Goal: Task Accomplishment & Management: Use online tool/utility

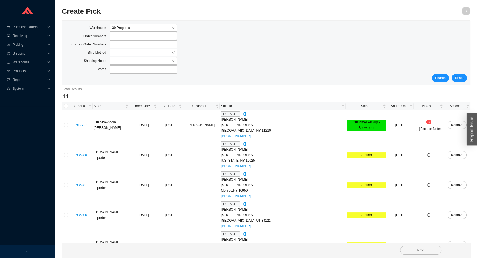
click at [450, 78] on div "Search Reset" at bounding box center [265, 78] width 401 height 8
click at [445, 78] on span "Search" at bounding box center [440, 78] width 10 height 6
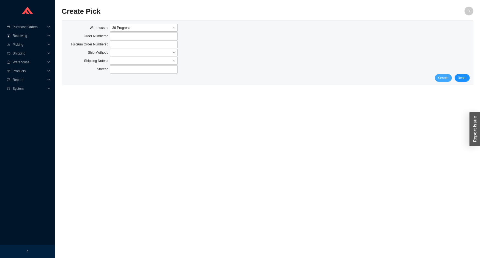
click at [447, 77] on span "Search" at bounding box center [443, 78] width 10 height 6
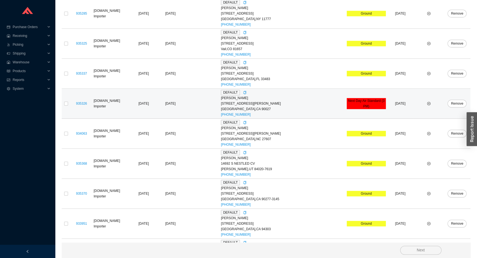
scroll to position [531, 0]
click at [427, 104] on icon "plus-circle" at bounding box center [428, 103] width 3 height 3
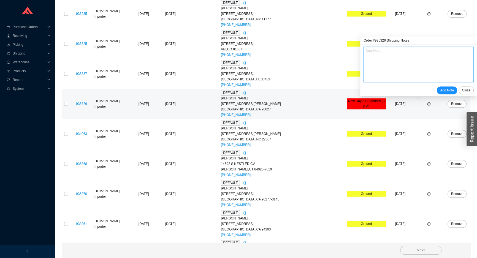
click at [408, 72] on textarea at bounding box center [418, 64] width 110 height 35
paste textarea "PLEASE SHIP ROUGH OVERNIGHT USING FEDEX ACCOUNT #205270022"
type textarea "PLEASE SHIP ROUGH OVERNIGHT USING FEDEX ACCOUNT #205270022"
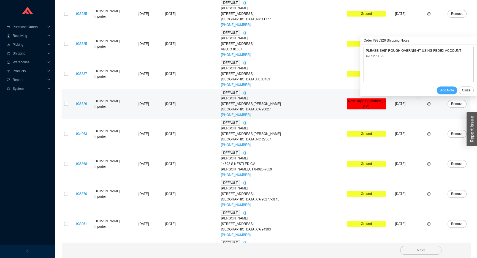
click at [449, 88] on span "Add Note" at bounding box center [447, 90] width 14 height 6
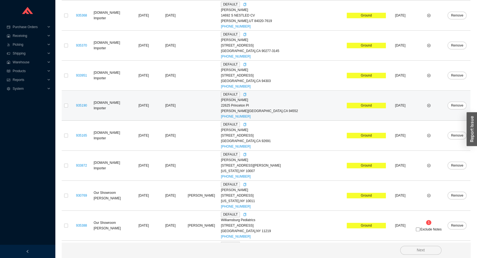
scroll to position [706, 0]
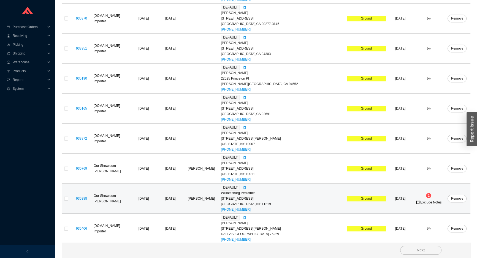
click at [415, 202] on input "Exclude Notes" at bounding box center [417, 202] width 4 height 4
checkbox input "true"
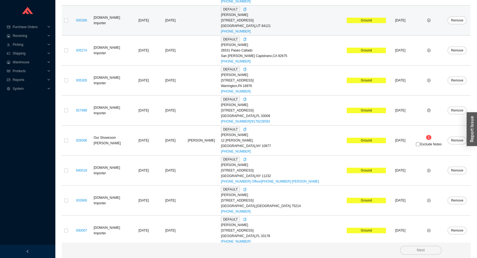
scroll to position [131, 0]
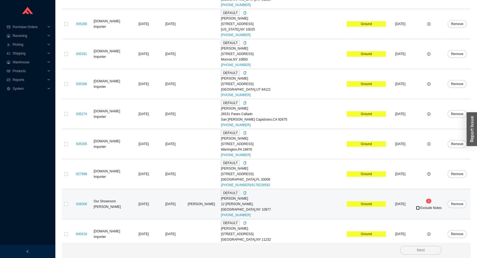
click at [415, 209] on input "Exclude Notes" at bounding box center [417, 208] width 4 height 4
checkbox input "true"
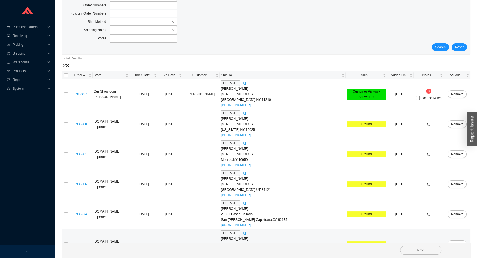
scroll to position [0, 0]
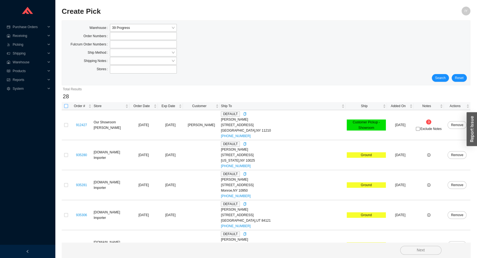
click at [64, 106] on input "checkbox" at bounding box center [66, 106] width 4 height 4
checkbox input "true"
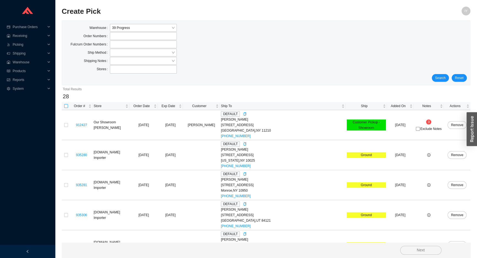
checkbox input "true"
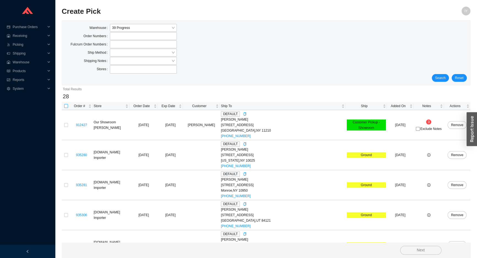
checkbox input "true"
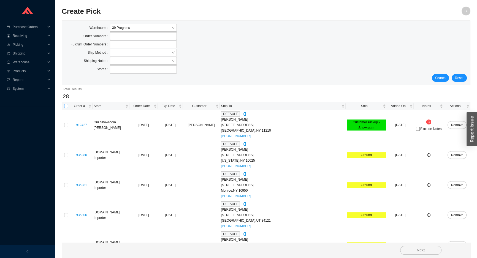
checkbox input "true"
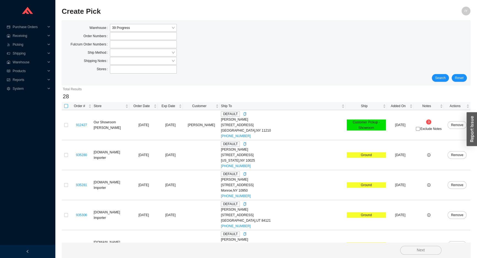
checkbox input "true"
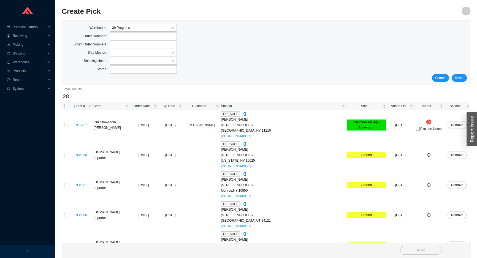
checkbox input "true"
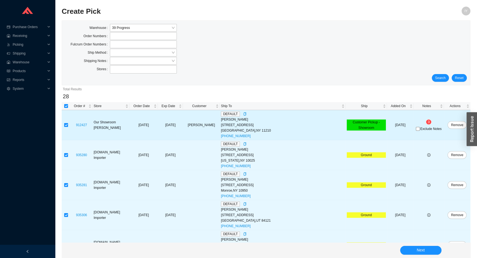
click at [66, 126] on input "checkbox" at bounding box center [66, 125] width 4 height 4
checkbox input "false"
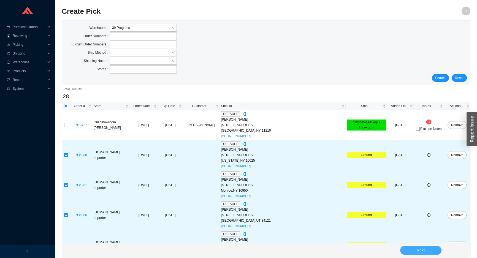
click at [435, 248] on button "Next" at bounding box center [420, 250] width 41 height 9
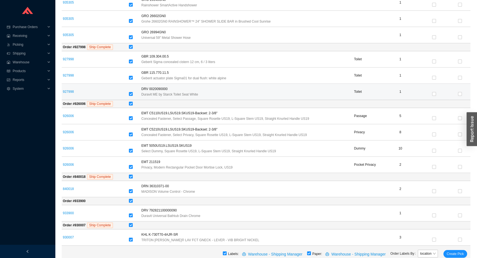
scroll to position [425, 0]
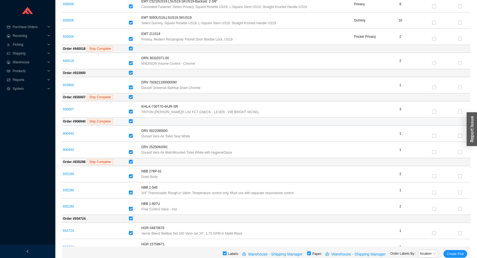
click at [132, 119] on input "checkbox" at bounding box center [131, 121] width 4 height 4
checkbox input "false"
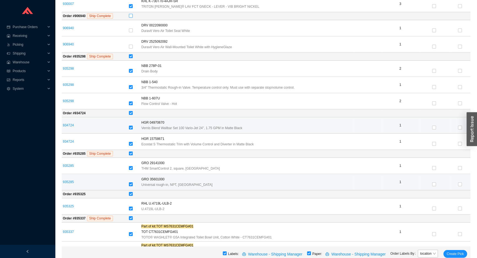
scroll to position [600, 0]
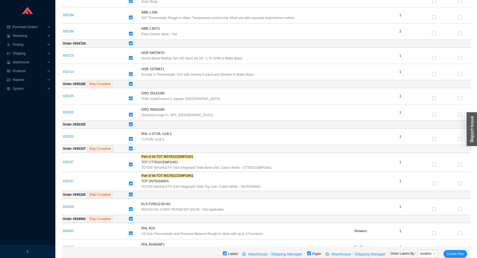
click at [132, 146] on input "checkbox" at bounding box center [131, 148] width 4 height 4
checkbox input "false"
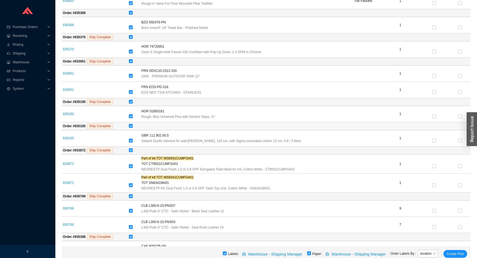
scroll to position [850, 0]
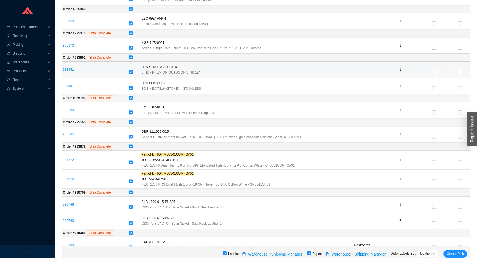
click at [133, 70] on input "checkbox" at bounding box center [131, 72] width 4 height 4
checkbox input "false"
click at [63, 68] on link "933951" at bounding box center [68, 70] width 11 height 4
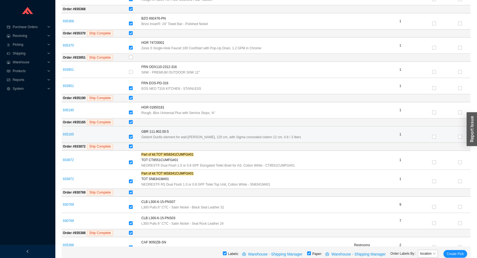
click at [133, 135] on input "checkbox" at bounding box center [131, 137] width 4 height 4
checkbox input "false"
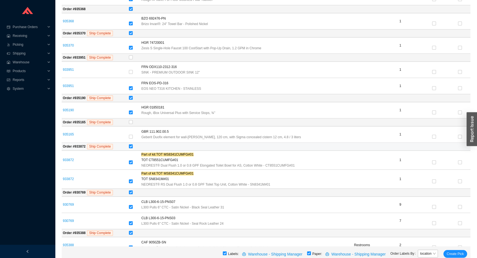
click at [133, 144] on input "checkbox" at bounding box center [131, 146] width 4 height 4
checkbox input "false"
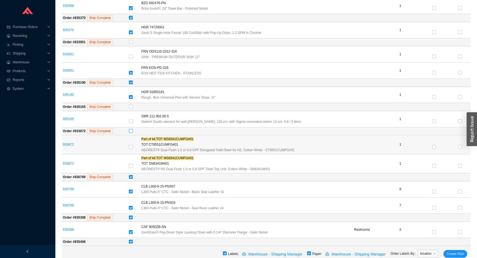
scroll to position [882, 0]
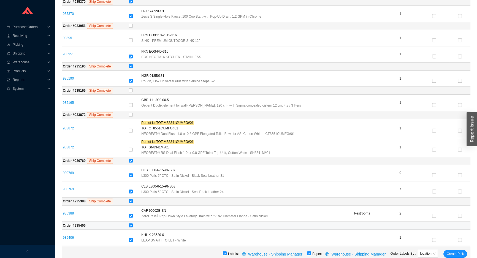
click at [133, 223] on input "checkbox" at bounding box center [131, 225] width 4 height 4
checkbox input "false"
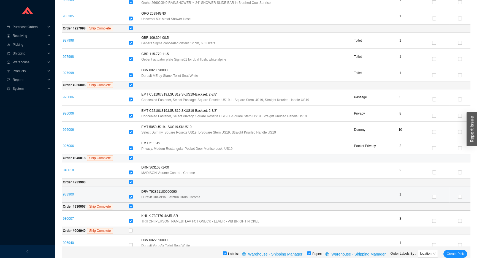
scroll to position [306, 0]
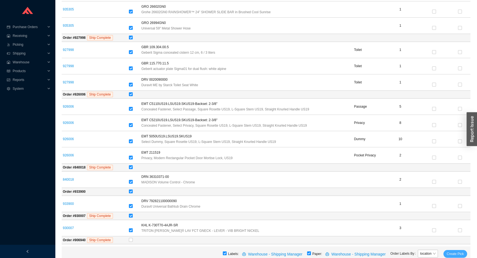
click at [452, 255] on span "Create Pick" at bounding box center [454, 254] width 17 height 6
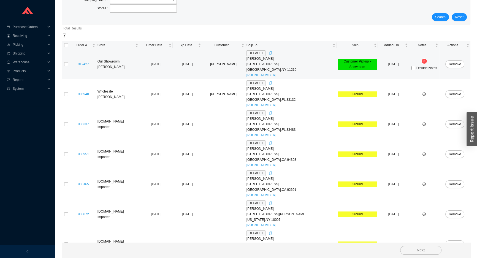
scroll to position [52, 0]
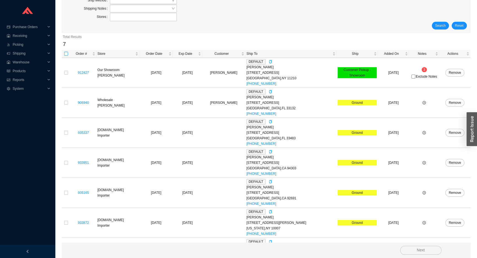
click at [66, 53] on input "checkbox" at bounding box center [66, 54] width 4 height 4
checkbox input "true"
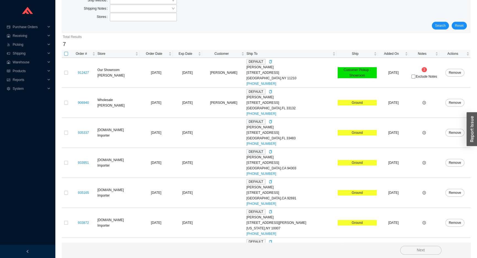
checkbox input "true"
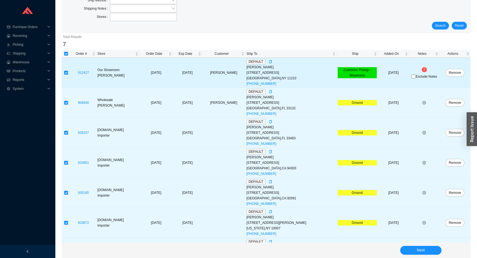
click at [64, 72] on input "checkbox" at bounding box center [66, 73] width 4 height 4
checkbox input "false"
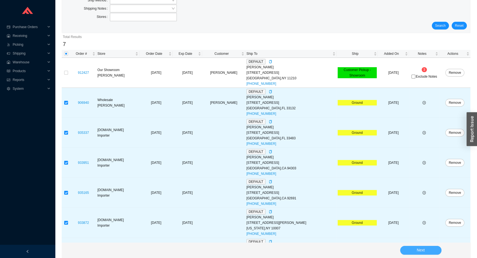
click at [414, 252] on button "Next" at bounding box center [420, 250] width 41 height 9
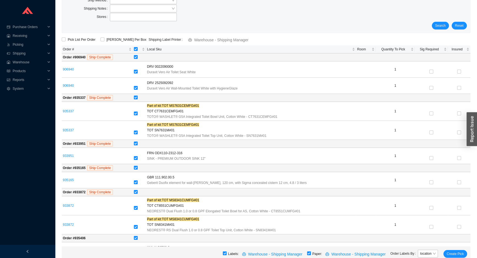
click at [99, 39] on div "ShipKey Per Box" at bounding box center [123, 40] width 51 height 6
click at [101, 39] on input "ShipKey Per Box" at bounding box center [102, 39] width 4 height 4
checkbox input "true"
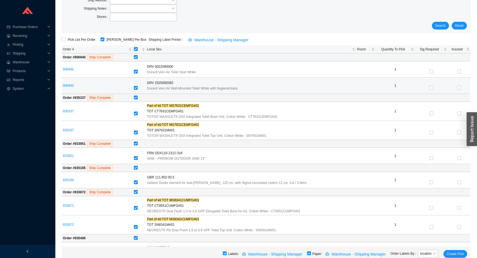
scroll to position [67, 0]
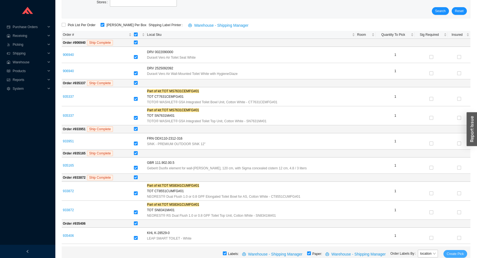
click at [457, 254] on span "Create Pick" at bounding box center [454, 254] width 17 height 6
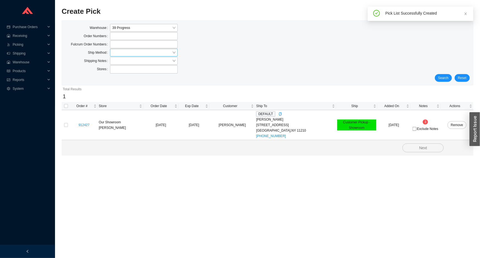
click at [125, 54] on input "search" at bounding box center [142, 52] width 60 height 7
click at [133, 80] on div "LTL" at bounding box center [143, 77] width 63 height 5
click at [450, 77] on button "Search" at bounding box center [443, 78] width 17 height 8
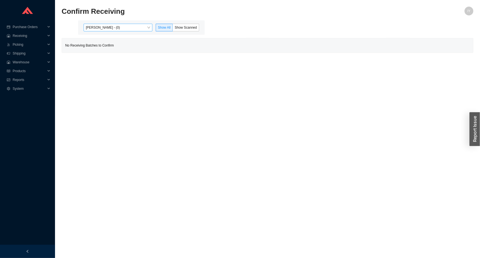
click at [119, 28] on span "[PERSON_NAME] - (0)" at bounding box center [118, 27] width 64 height 7
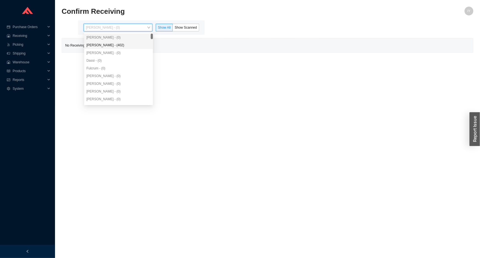
click at [120, 47] on div "Angel Negron - (402)" at bounding box center [118, 45] width 64 height 5
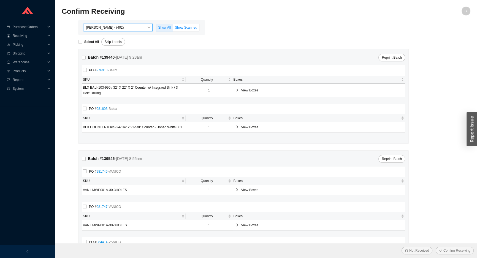
click at [179, 24] on label "Show Scanned" at bounding box center [186, 28] width 26 height 8
click at [173, 29] on input "Show Scanned" at bounding box center [173, 29] width 0 height 0
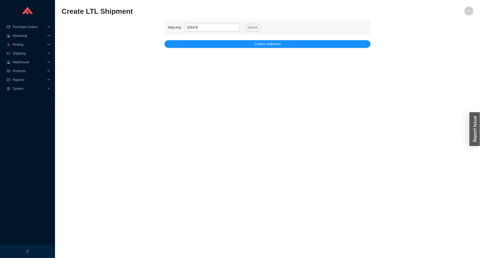
type input "525476"
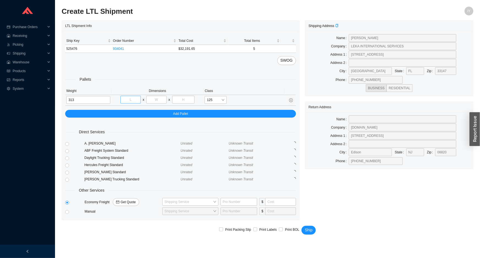
type input "313"
click at [128, 102] on input "tel" at bounding box center [131, 100] width 20 height 8
type input "40"
type input "48"
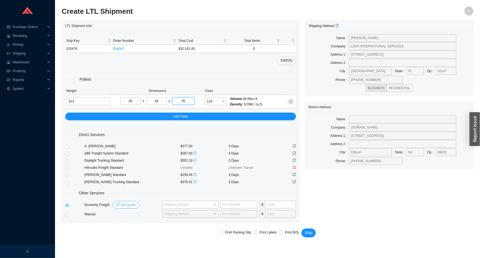
type input "35"
click at [121, 204] on span "Get Quote" at bounding box center [128, 205] width 15 height 6
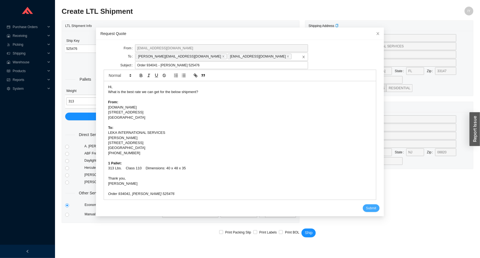
click at [366, 209] on span "Submit" at bounding box center [371, 208] width 10 height 6
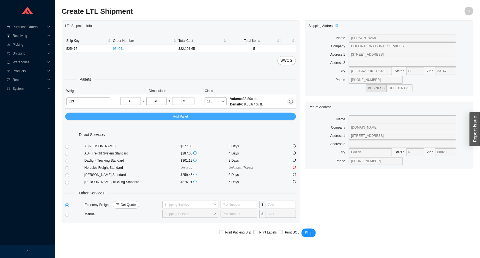
click at [161, 116] on button "Add Pallet" at bounding box center [180, 117] width 231 height 8
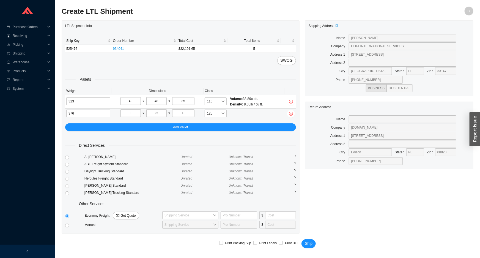
type input "376"
type input "40"
type input "48"
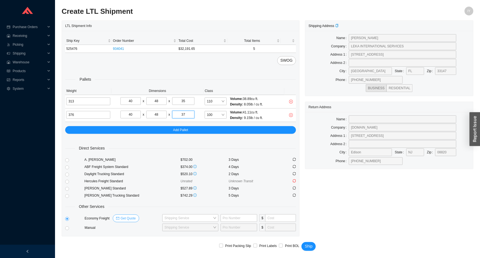
type input "37"
click at [126, 215] on span "Get Quote" at bounding box center [128, 218] width 15 height 6
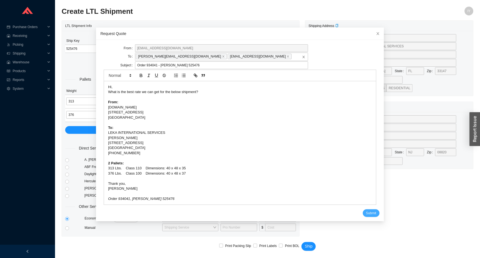
click at [367, 214] on span "Submit" at bounding box center [371, 213] width 10 height 6
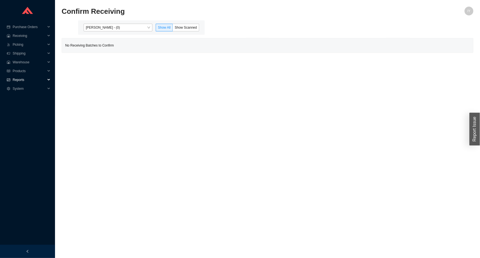
drag, startPoint x: 11, startPoint y: 76, endPoint x: 12, endPoint y: 81, distance: 4.2
click at [11, 77] on div "Reports" at bounding box center [27, 79] width 55 height 9
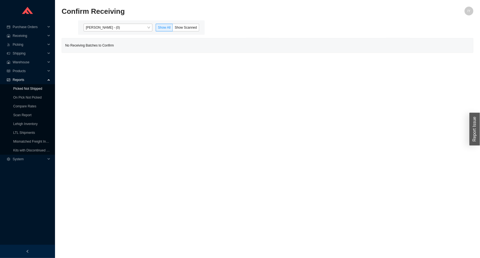
click at [29, 90] on link "Picked Not Shipped" at bounding box center [27, 89] width 29 height 4
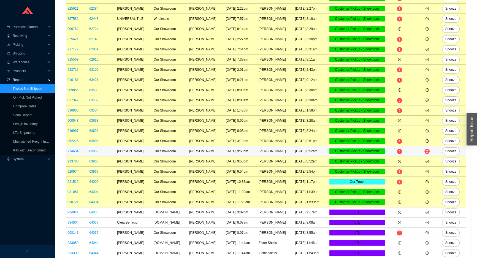
scroll to position [152, 0]
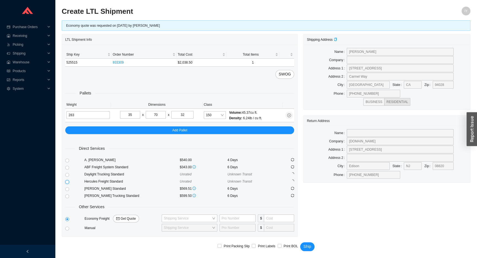
click at [67, 180] on input "radio" at bounding box center [67, 182] width 4 height 4
radio input "true"
checkbox input "true"
click at [305, 243] on span "Ship" at bounding box center [307, 246] width 8 height 6
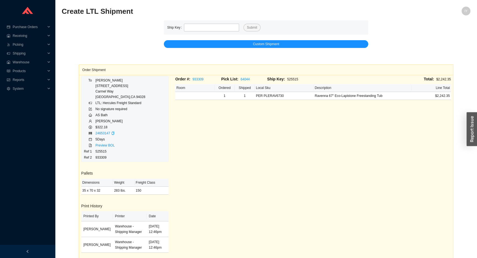
click at [202, 23] on div "Ship Key Submit" at bounding box center [266, 27] width 204 height 14
click at [205, 33] on div "Ship Key Submit" at bounding box center [266, 27] width 204 height 14
click at [203, 26] on input "tel" at bounding box center [211, 28] width 55 height 8
paste input "525476"
click at [243, 24] on button "Submit" at bounding box center [251, 28] width 17 height 8
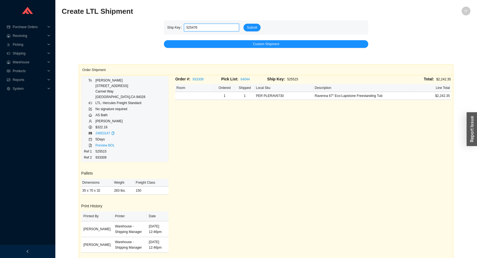
type input "525476"
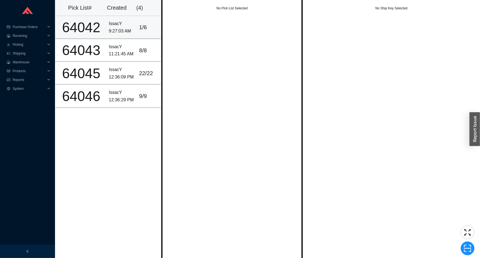
click at [107, 36] on td "IssacY 9:27:03 AM" at bounding box center [122, 27] width 30 height 23
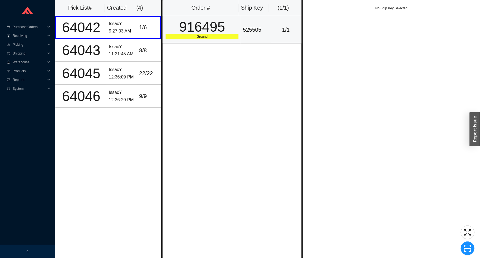
click at [215, 18] on td "916495 Ground" at bounding box center [202, 30] width 78 height 28
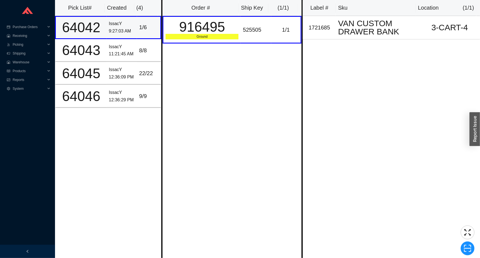
click at [133, 26] on td "IssacY 9:27:03 AM" at bounding box center [122, 27] width 30 height 23
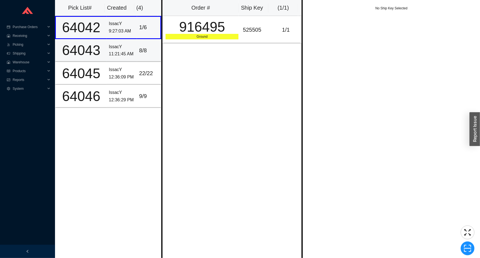
click at [130, 37] on td "IssacY 9:27:03 AM" at bounding box center [122, 27] width 30 height 23
click at [130, 42] on td "IssacY 11:21:45 AM" at bounding box center [122, 50] width 30 height 23
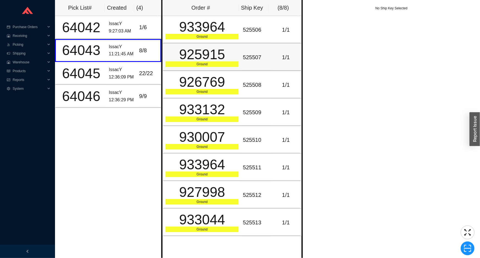
click at [260, 46] on td "525507" at bounding box center [256, 57] width 30 height 28
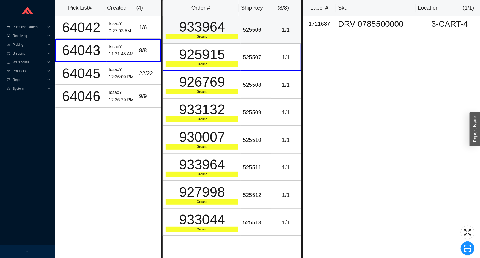
click at [245, 30] on div "525506" at bounding box center [256, 29] width 26 height 9
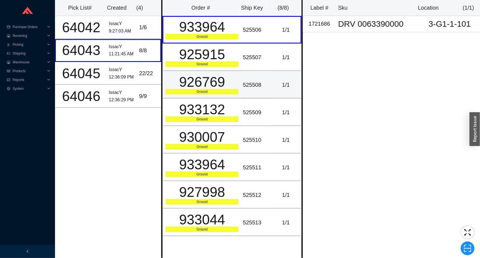
click at [258, 77] on td "525508" at bounding box center [256, 85] width 30 height 28
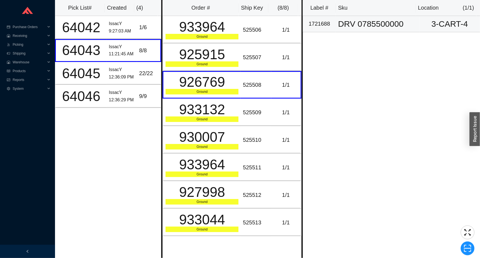
click at [374, 23] on div "DRV 0785500000" at bounding box center [377, 24] width 79 height 8
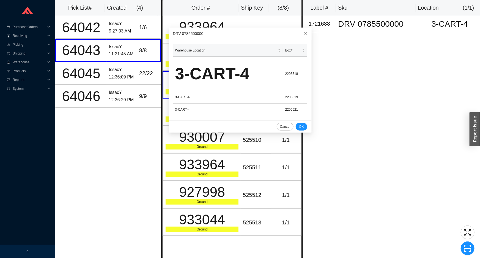
click at [332, 124] on div "Label # Sku Location ( 1 / 1 ) 1721688 DRV 0785500000 3-CART-4" at bounding box center [391, 129] width 177 height 258
drag, startPoint x: 298, startPoint y: 40, endPoint x: 299, endPoint y: 36, distance: 3.9
click at [299, 36] on div "DRV 0785500000 Warehouse Location Box# 3-CART-4 2206518 3-CART-4 2206519 3-CART…" at bounding box center [240, 80] width 143 height 105
click at [304, 33] on icon "close" at bounding box center [306, 34] width 4 height 4
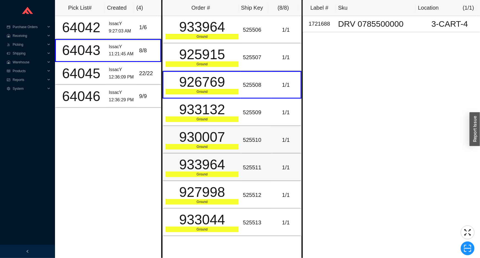
click at [205, 158] on div "933964" at bounding box center [202, 165] width 73 height 14
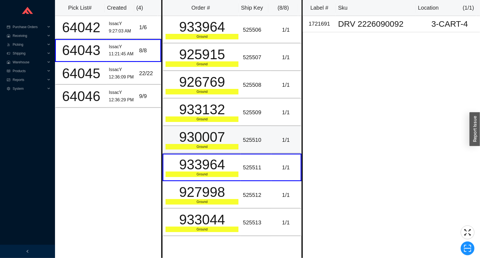
click at [215, 130] on div "930007" at bounding box center [202, 137] width 73 height 14
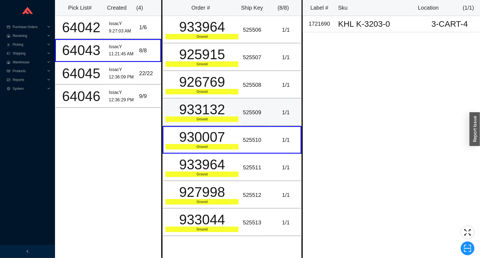
click at [217, 120] on div "Ground" at bounding box center [202, 119] width 73 height 6
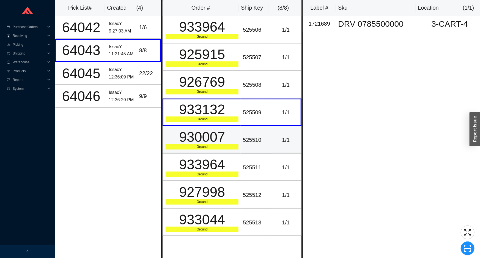
click at [217, 141] on div "930007" at bounding box center [202, 137] width 73 height 14
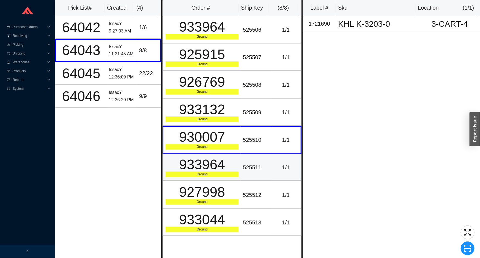
click at [220, 163] on div "933964" at bounding box center [202, 165] width 73 height 14
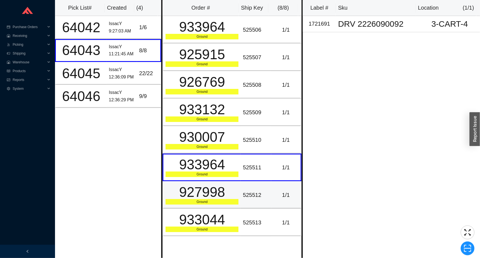
click at [217, 192] on div "927998" at bounding box center [202, 192] width 73 height 14
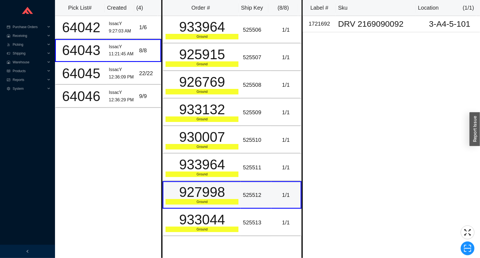
click at [221, 207] on td "927998 Ground" at bounding box center [202, 195] width 78 height 28
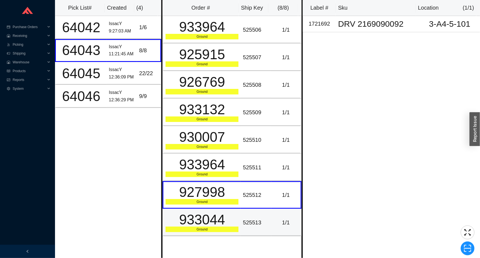
click at [223, 213] on div "933044" at bounding box center [202, 220] width 73 height 14
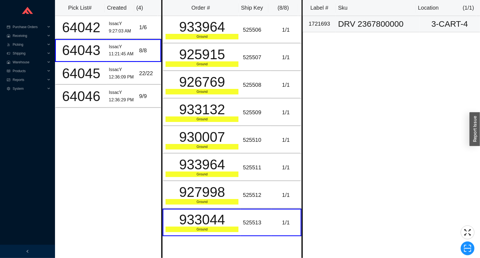
click at [338, 28] on div "DRV 2367800000" at bounding box center [377, 24] width 79 height 8
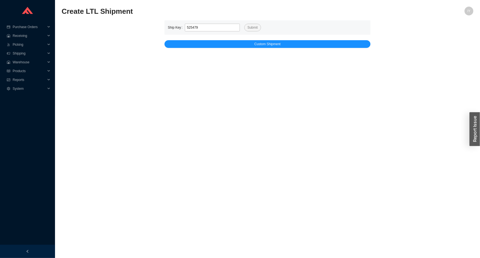
type input "525479"
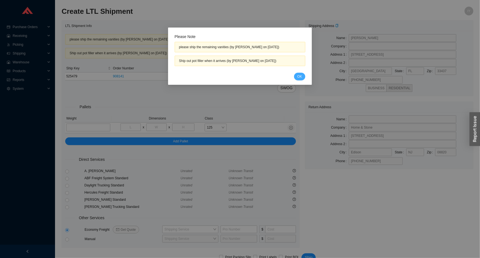
click at [301, 75] on span "OK" at bounding box center [299, 77] width 5 height 6
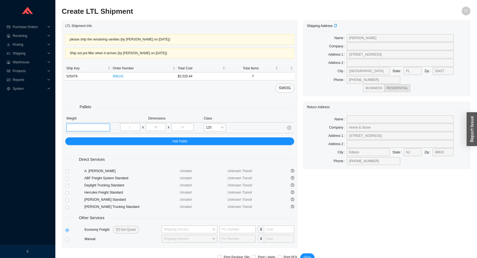
click at [83, 128] on input "tel" at bounding box center [87, 128] width 43 height 8
type input "157"
type input "32"
type input "54"
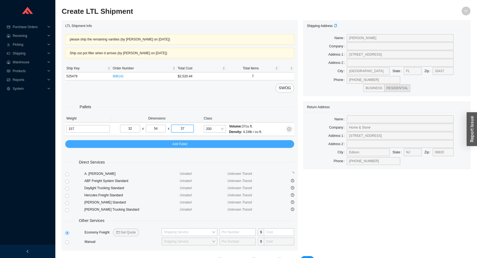
type input "37"
click at [136, 141] on button "Add Pallet" at bounding box center [179, 144] width 229 height 8
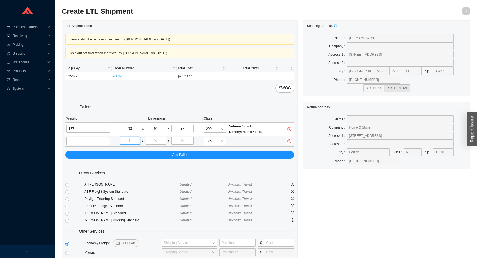
click at [126, 138] on input "tel" at bounding box center [130, 141] width 20 height 8
type input "40"
type input "48"
click at [80, 141] on input "tel" at bounding box center [87, 141] width 43 height 8
type input "196"
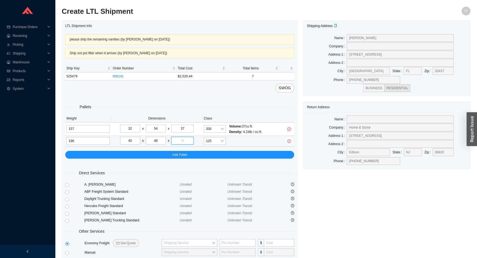
click at [179, 141] on input "tel" at bounding box center [182, 141] width 22 height 8
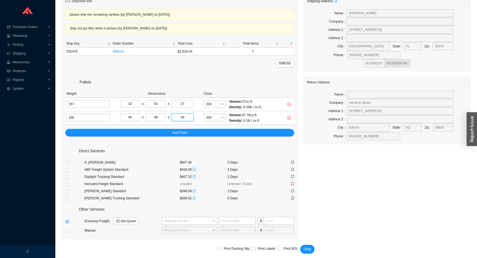
scroll to position [25, 0]
type input "43"
click at [121, 221] on span "Get Quote" at bounding box center [128, 221] width 15 height 6
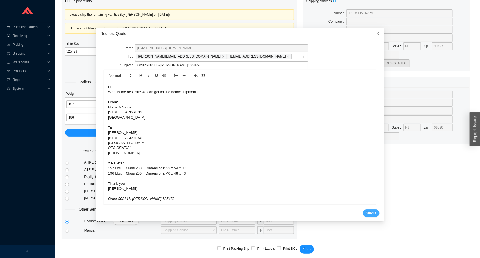
click at [369, 215] on span "Submit" at bounding box center [371, 213] width 10 height 6
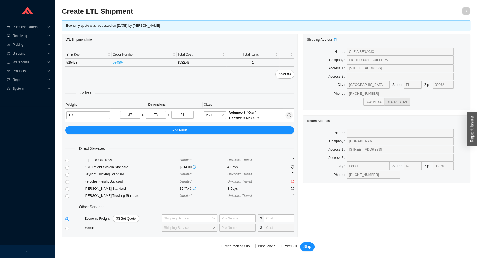
click at [117, 63] on link "934804" at bounding box center [118, 63] width 11 height 4
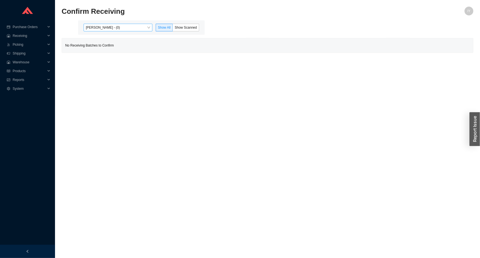
click at [95, 31] on div "[PERSON_NAME] - (0) Show All Show Scanned" at bounding box center [141, 27] width 127 height 14
click at [95, 29] on span "[PERSON_NAME] - (0)" at bounding box center [118, 27] width 64 height 7
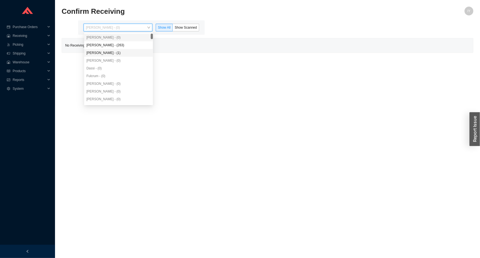
click at [95, 49] on div "[PERSON_NAME] - (1)" at bounding box center [118, 53] width 69 height 8
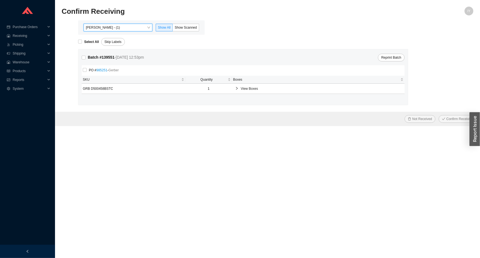
drag, startPoint x: 107, startPoint y: 25, endPoint x: 105, endPoint y: 32, distance: 7.5
click at [106, 26] on span "[PERSON_NAME] - (1)" at bounding box center [118, 27] width 64 height 7
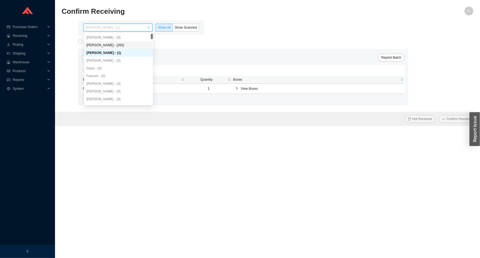
click at [99, 44] on div "[PERSON_NAME] - (263)" at bounding box center [118, 45] width 64 height 5
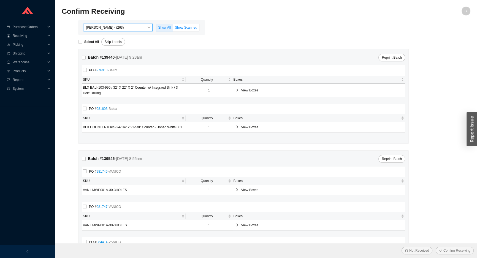
click at [177, 27] on span "Show Scanned" at bounding box center [186, 28] width 22 height 4
click at [173, 29] on input "Show Scanned" at bounding box center [173, 29] width 0 height 0
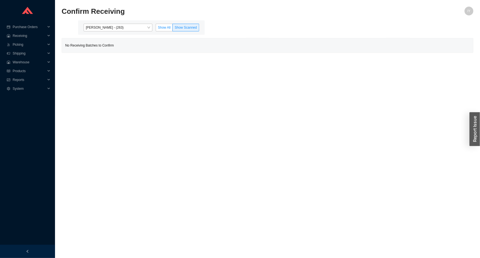
click at [158, 30] on label "Show All" at bounding box center [164, 28] width 17 height 8
click at [156, 29] on input "Show All" at bounding box center [156, 29] width 0 height 0
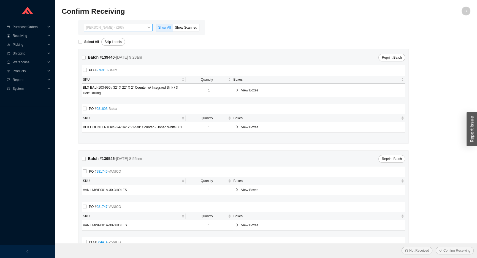
click at [138, 28] on span "Angel Negron - (263)" at bounding box center [118, 27] width 64 height 7
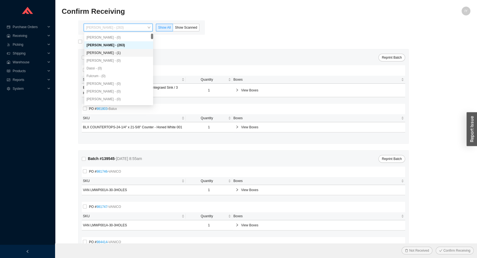
click at [113, 52] on div "Yossi Siff - (1)" at bounding box center [118, 52] width 64 height 5
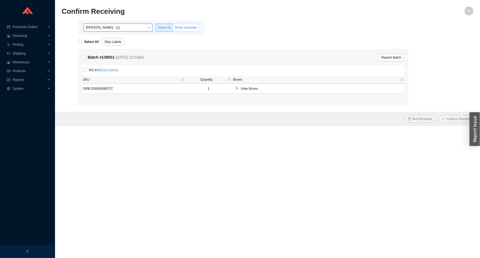
click at [179, 29] on label "Show Scanned" at bounding box center [186, 28] width 26 height 8
click at [173, 29] on input "Show Scanned" at bounding box center [173, 29] width 0 height 0
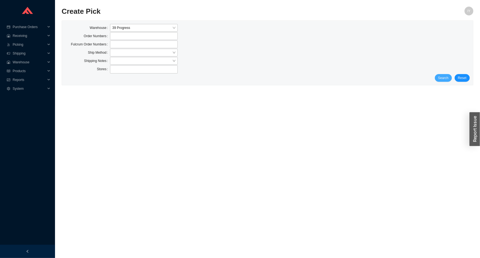
click at [444, 80] on span "Search" at bounding box center [443, 78] width 10 height 6
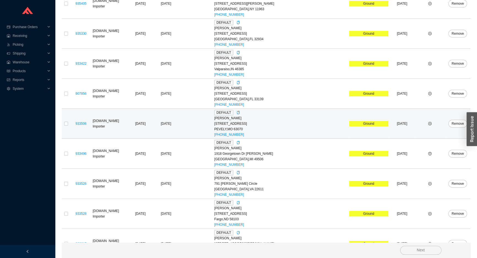
scroll to position [26, 0]
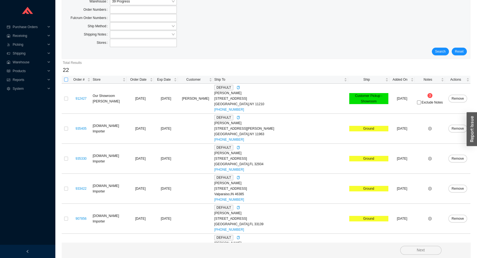
click at [67, 78] on input "checkbox" at bounding box center [66, 80] width 4 height 4
checkbox input "true"
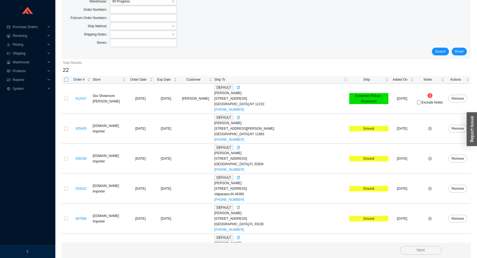
checkbox input "true"
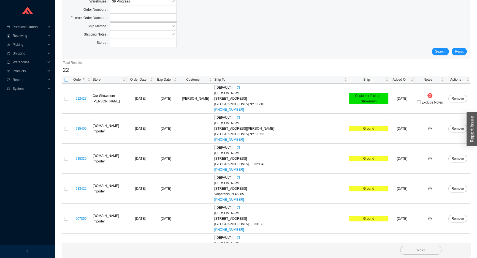
checkbox input "true"
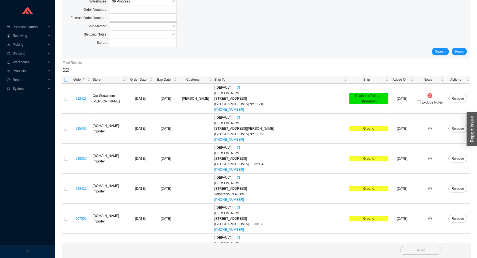
checkbox input "true"
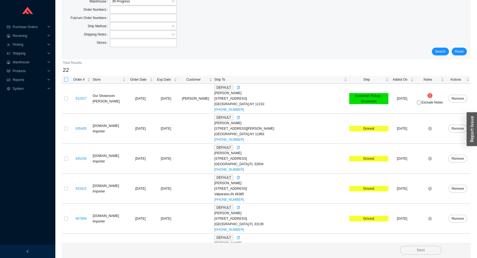
checkbox input "true"
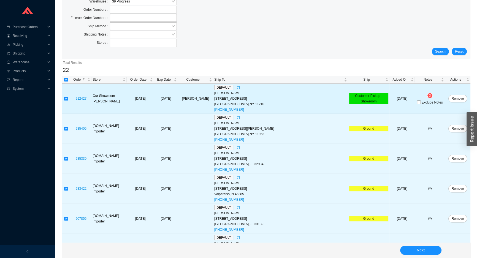
click at [67, 98] on input "checkbox" at bounding box center [66, 99] width 4 height 4
checkbox input "false"
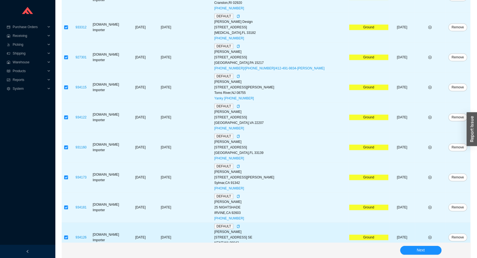
scroll to position [527, 0]
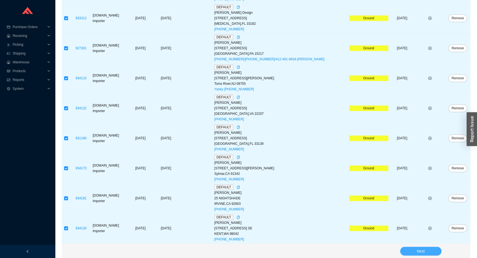
click at [418, 248] on span "Next" at bounding box center [420, 251] width 8 height 6
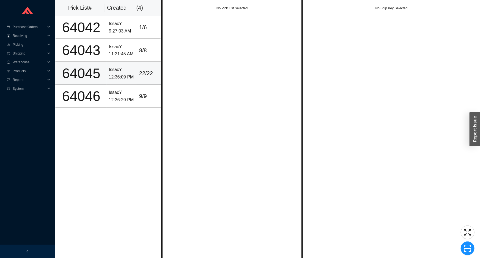
click at [143, 74] on div "22 / 22" at bounding box center [148, 73] width 19 height 9
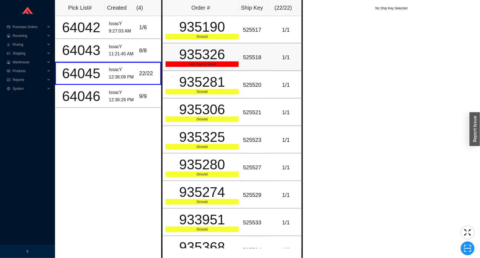
click at [200, 66] on div "Next Day Air Saver" at bounding box center [202, 64] width 73 height 6
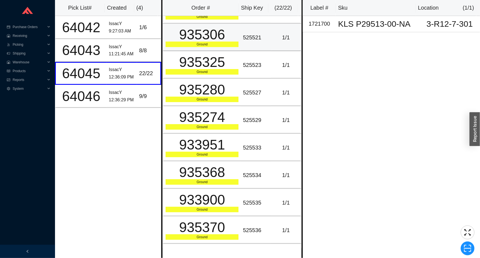
click at [193, 83] on div "935280" at bounding box center [202, 90] width 73 height 14
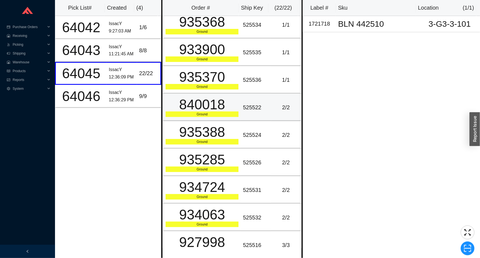
click at [176, 98] on div "840018" at bounding box center [202, 105] width 73 height 14
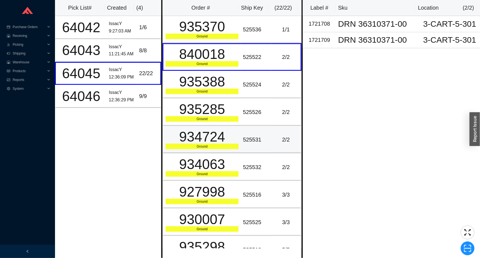
scroll to position [350, 0]
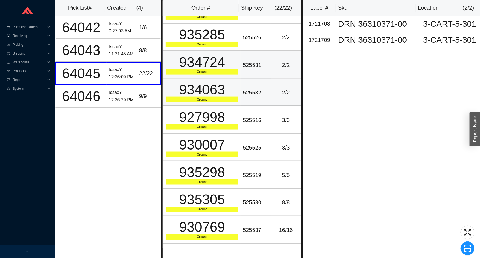
click at [176, 101] on td "934063 Ground" at bounding box center [202, 93] width 78 height 28
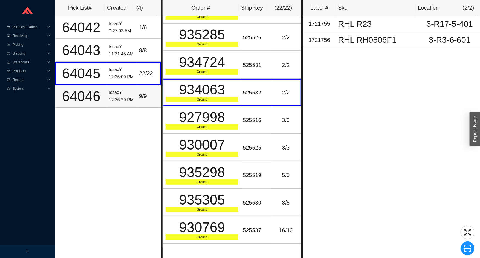
click at [129, 92] on div "IssacY" at bounding box center [122, 92] width 26 height 7
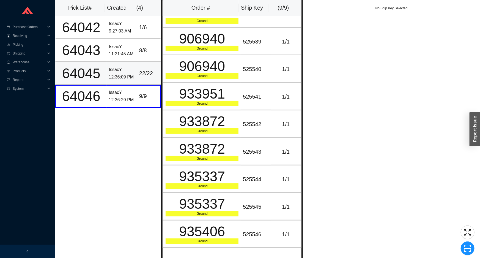
scroll to position [14, 0]
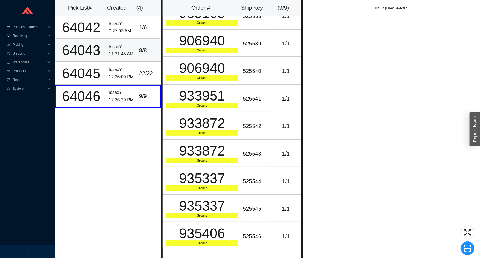
click at [144, 50] on div "8 / 8" at bounding box center [148, 50] width 19 height 9
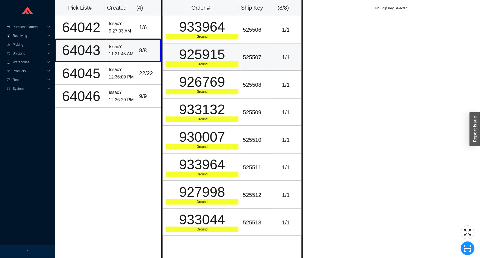
scroll to position [0, 0]
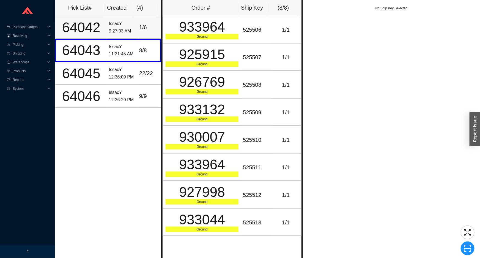
click at [124, 24] on div "IssacY" at bounding box center [122, 23] width 26 height 7
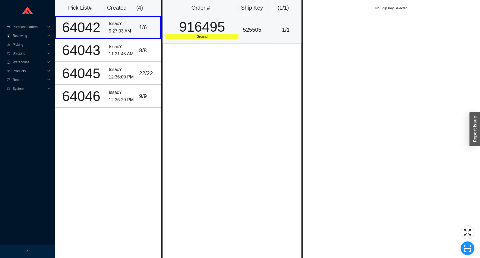
click at [175, 25] on div "916495" at bounding box center [202, 27] width 73 height 14
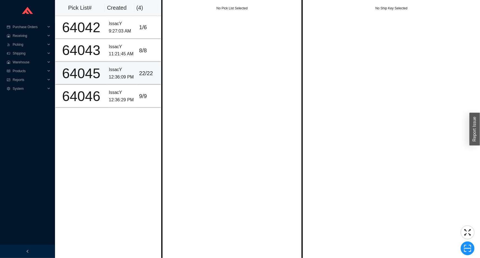
click at [102, 67] on div "64045" at bounding box center [81, 74] width 46 height 14
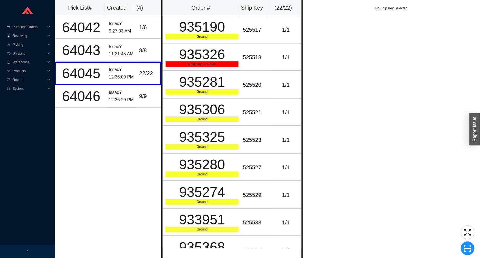
click at [361, 58] on div "No Ship Key Selected" at bounding box center [391, 129] width 177 height 258
click at [254, 34] on div "525517" at bounding box center [256, 29] width 26 height 9
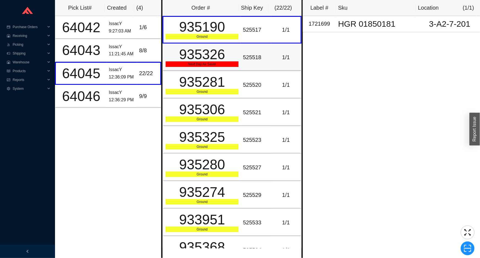
click at [248, 61] on div "525518" at bounding box center [256, 57] width 26 height 9
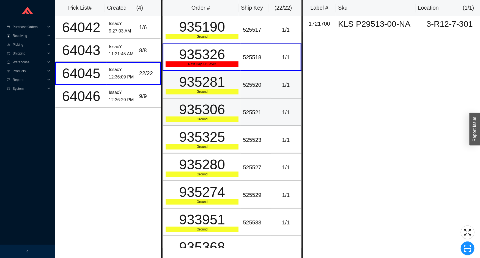
drag, startPoint x: 242, startPoint y: 85, endPoint x: 252, endPoint y: 106, distance: 23.4
click at [243, 86] on div "525520" at bounding box center [256, 84] width 26 height 9
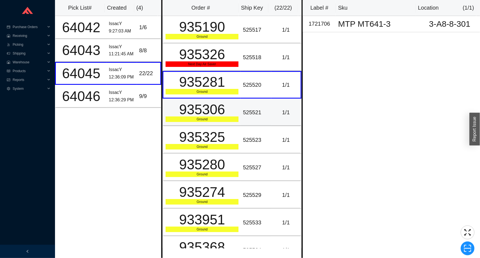
drag, startPoint x: 252, startPoint y: 106, endPoint x: 255, endPoint y: 109, distance: 3.9
click at [252, 107] on td "525521" at bounding box center [256, 112] width 30 height 28
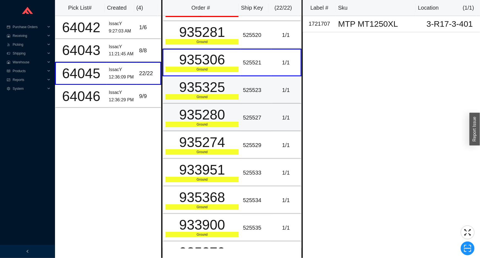
click at [256, 108] on td "525527" at bounding box center [256, 118] width 30 height 28
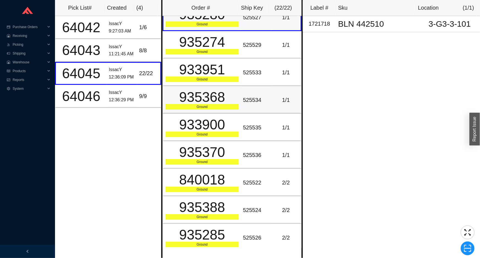
click at [258, 106] on td "525534" at bounding box center [256, 100] width 30 height 28
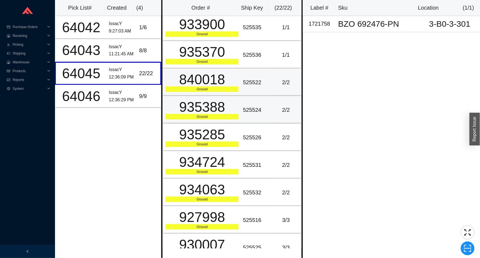
click at [258, 106] on div "525524" at bounding box center [256, 109] width 26 height 9
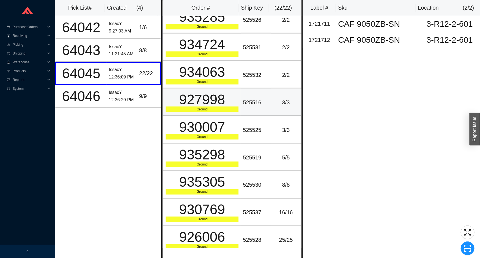
click at [259, 103] on td "525516" at bounding box center [256, 103] width 30 height 28
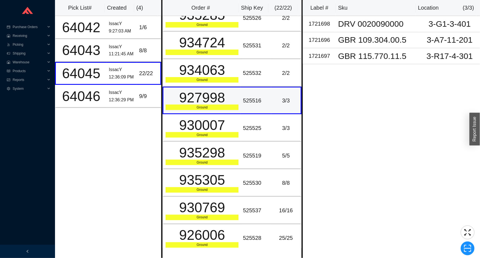
click at [258, 101] on div "525516" at bounding box center [256, 100] width 26 height 9
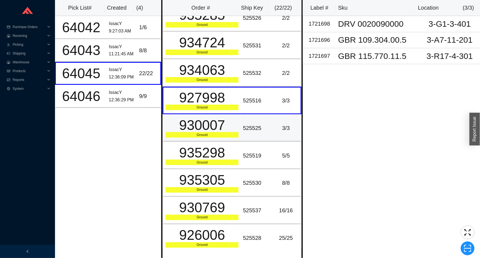
click at [258, 132] on td "525525" at bounding box center [256, 128] width 30 height 28
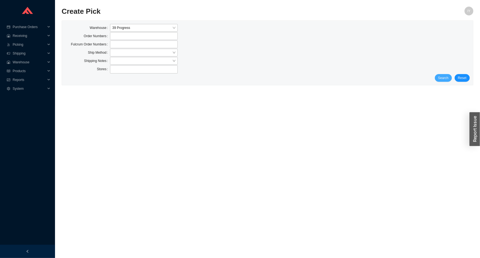
click at [440, 77] on span "Search" at bounding box center [443, 78] width 10 height 6
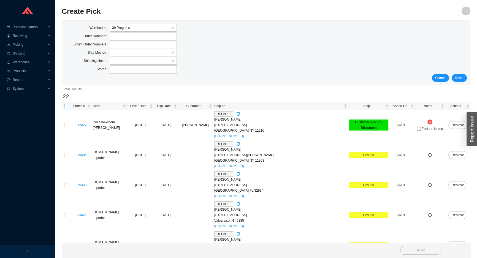
click at [65, 105] on input "checkbox" at bounding box center [66, 106] width 4 height 4
checkbox input "true"
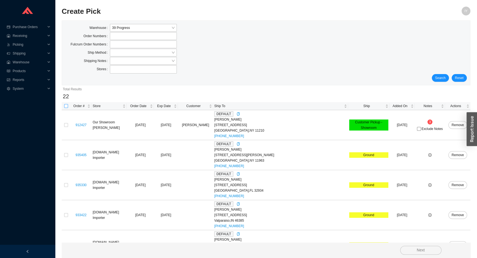
checkbox input "true"
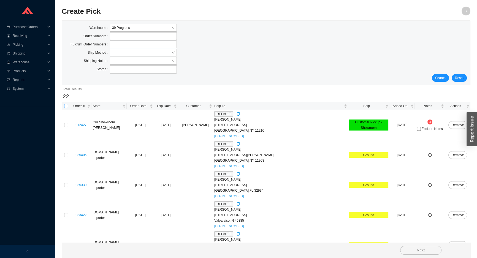
checkbox input "true"
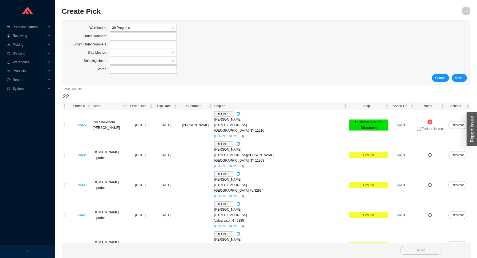
checkbox input "true"
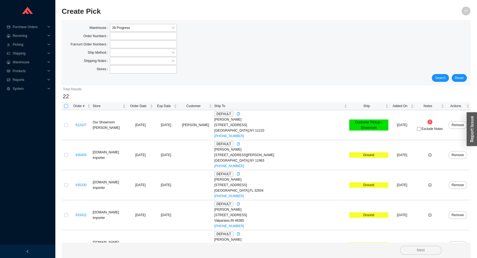
checkbox input "true"
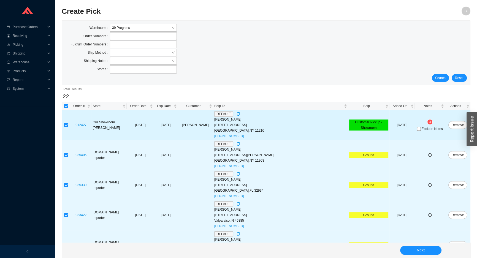
click at [64, 124] on input "checkbox" at bounding box center [66, 125] width 4 height 4
checkbox input "false"
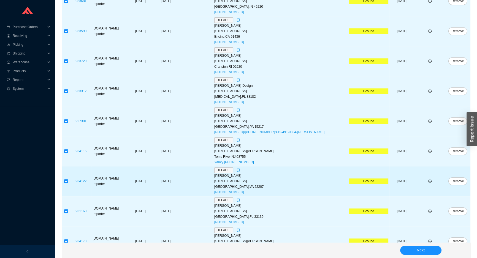
scroll to position [527, 0]
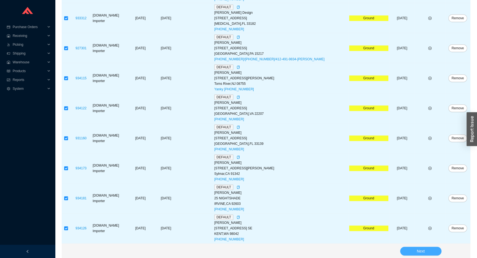
click at [433, 249] on button "Next" at bounding box center [420, 251] width 41 height 9
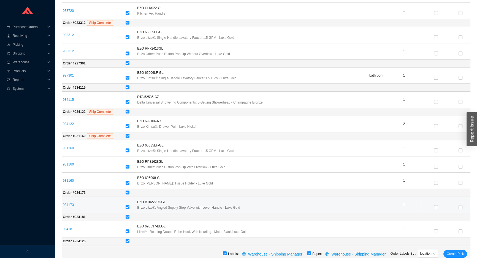
scroll to position [564, 0]
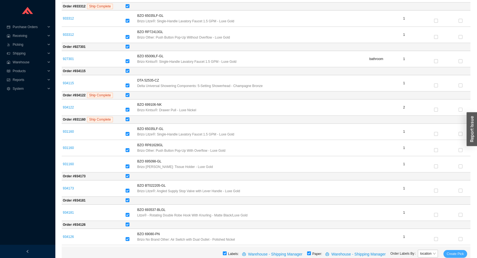
click at [451, 252] on span "Create Pick" at bounding box center [454, 254] width 17 height 6
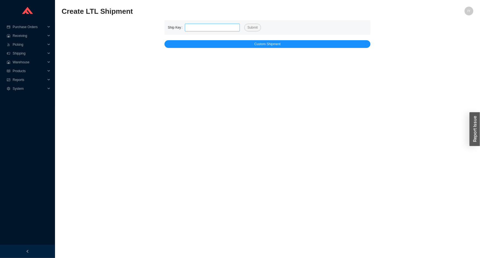
click at [206, 29] on input "tel" at bounding box center [212, 28] width 55 height 8
type input "525476"
click at [244, 24] on button "Submit" at bounding box center [252, 28] width 17 height 8
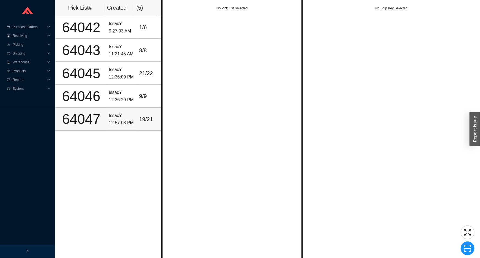
click at [137, 108] on td "19 / 21" at bounding box center [149, 119] width 24 height 23
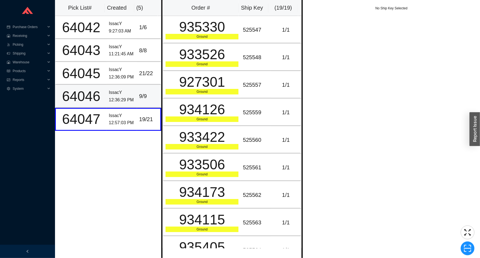
click at [143, 96] on div "9 / 9" at bounding box center [148, 96] width 19 height 9
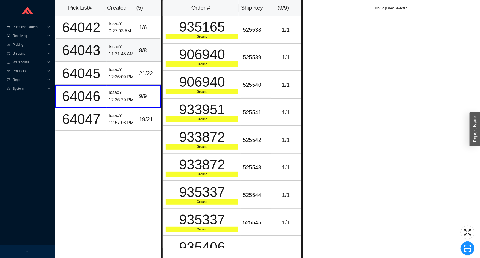
drag, startPoint x: 139, startPoint y: 55, endPoint x: 138, endPoint y: 51, distance: 4.6
click at [138, 53] on td "8 / 8" at bounding box center [149, 50] width 24 height 23
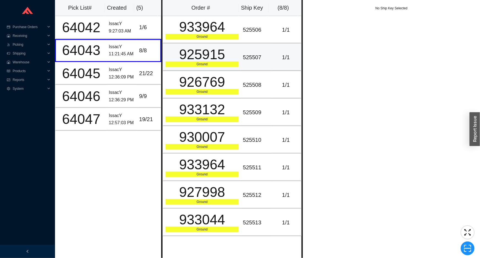
click at [234, 56] on div "925915" at bounding box center [202, 55] width 73 height 14
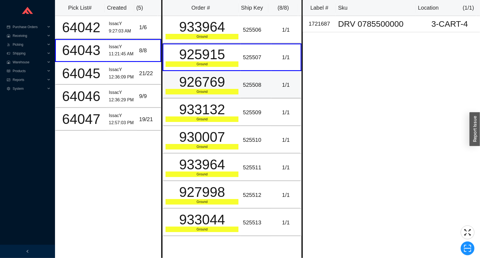
click at [234, 92] on div "Ground" at bounding box center [202, 92] width 73 height 6
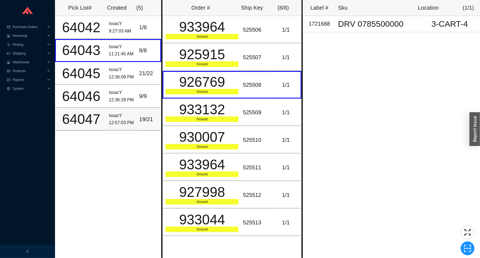
drag, startPoint x: 138, startPoint y: 126, endPoint x: 152, endPoint y: 108, distance: 23.1
click at [138, 125] on td "19 / 21" at bounding box center [149, 119] width 24 height 23
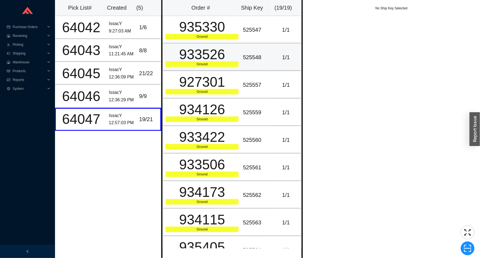
click at [199, 62] on div "Ground" at bounding box center [202, 64] width 73 height 6
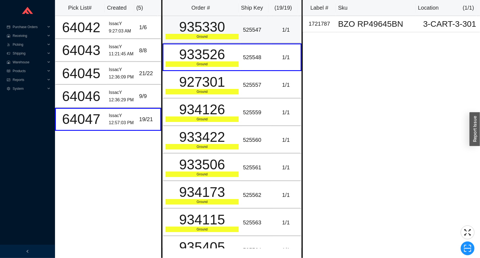
click at [196, 32] on div "935330" at bounding box center [202, 27] width 73 height 14
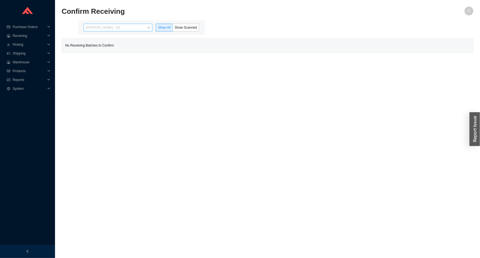
click at [121, 25] on span "[PERSON_NAME] - (0)" at bounding box center [118, 27] width 64 height 7
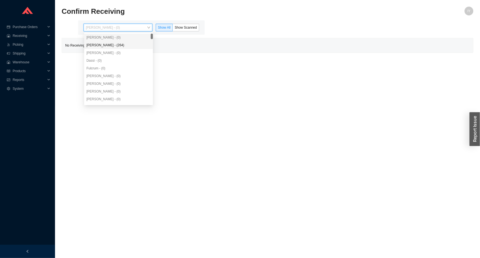
click at [117, 42] on div "[PERSON_NAME] - (264)" at bounding box center [118, 45] width 69 height 8
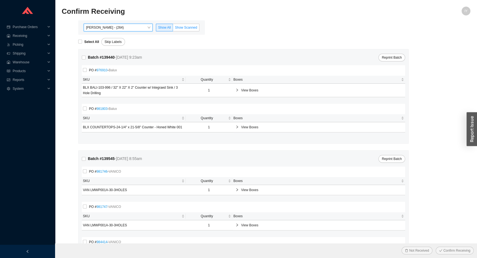
click at [178, 26] on span "Show Scanned" at bounding box center [186, 28] width 22 height 4
click at [173, 29] on input "Show Scanned" at bounding box center [173, 29] width 0 height 0
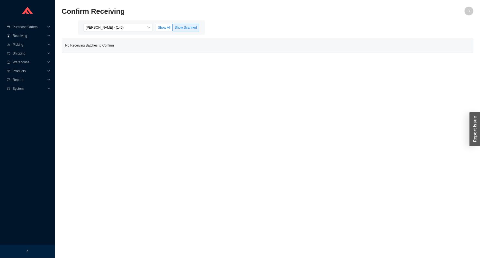
click at [161, 29] on span "Show All" at bounding box center [164, 28] width 13 height 4
click at [156, 29] on input "Show All" at bounding box center [156, 29] width 0 height 0
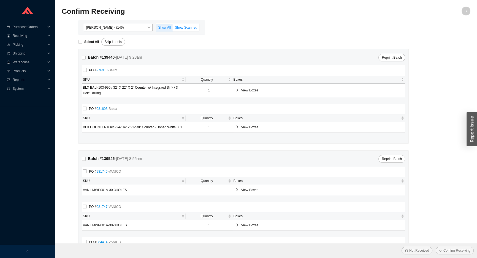
click at [180, 29] on span "Show Scanned" at bounding box center [186, 28] width 22 height 4
click at [173, 29] on input "Show Scanned" at bounding box center [173, 29] width 0 height 0
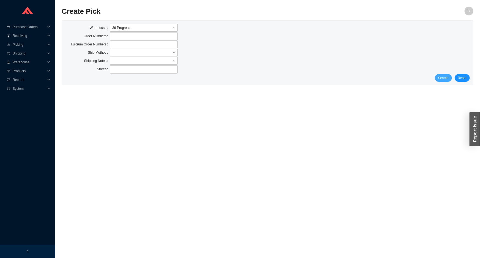
click at [443, 80] on span "Search" at bounding box center [443, 78] width 10 height 6
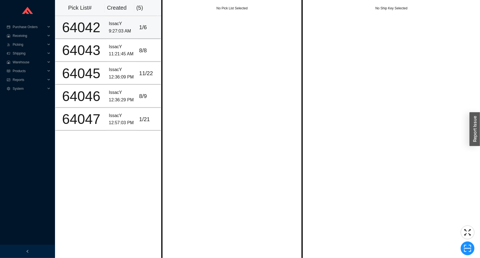
click at [118, 29] on div "9:27:03 AM" at bounding box center [122, 31] width 26 height 7
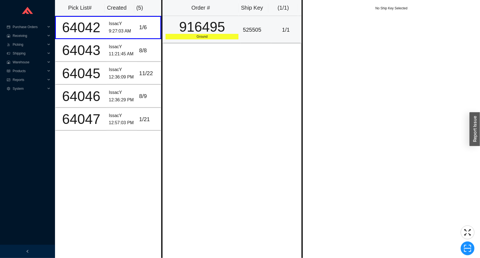
click at [185, 33] on div "916495" at bounding box center [202, 27] width 73 height 14
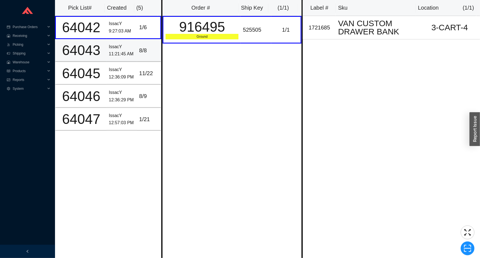
click at [143, 42] on td "8 / 8" at bounding box center [149, 50] width 24 height 23
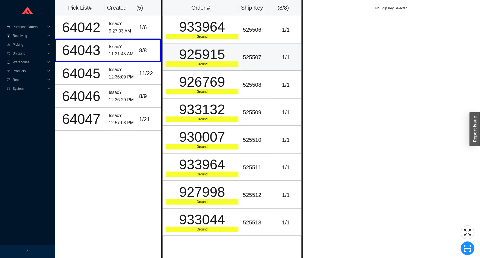
drag, startPoint x: 207, startPoint y: 55, endPoint x: 173, endPoint y: 72, distance: 38.5
click at [206, 55] on div "925915" at bounding box center [202, 55] width 73 height 14
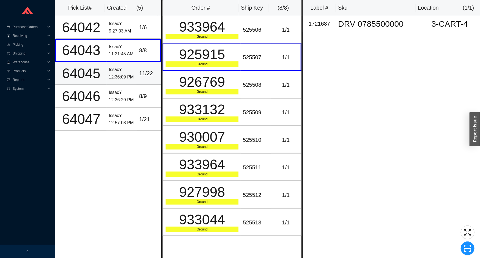
click at [151, 69] on div "11 / 22" at bounding box center [148, 73] width 19 height 9
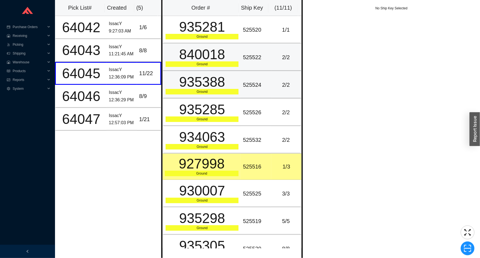
click at [198, 71] on td "935388 Ground" at bounding box center [202, 85] width 78 height 28
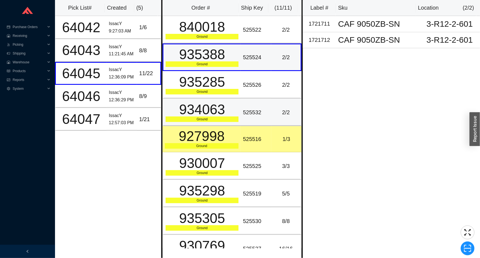
scroll to position [67, 0]
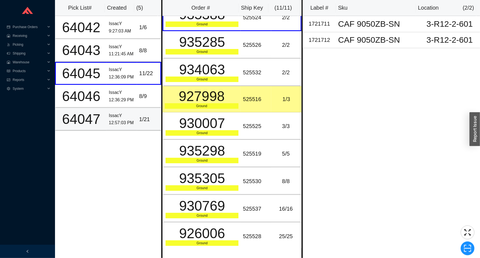
click at [147, 119] on div "1 / 21" at bounding box center [148, 119] width 19 height 9
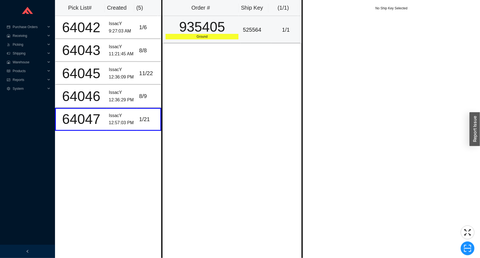
click at [212, 27] on div "935405" at bounding box center [202, 27] width 73 height 14
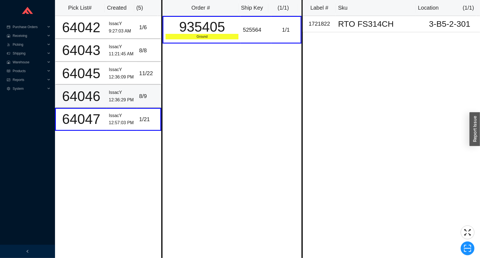
click at [137, 96] on td "8 / 9" at bounding box center [149, 96] width 24 height 23
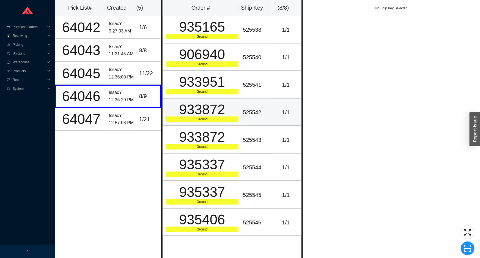
drag, startPoint x: 195, startPoint y: 105, endPoint x: 197, endPoint y: 102, distance: 4.4
click at [195, 105] on div "933872" at bounding box center [202, 110] width 73 height 14
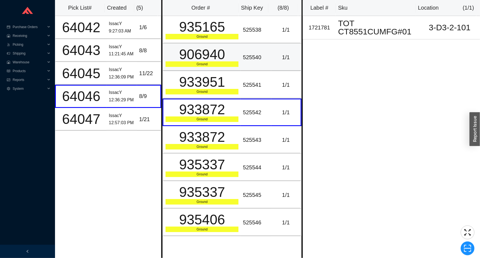
click at [216, 63] on div "Ground" at bounding box center [202, 64] width 73 height 6
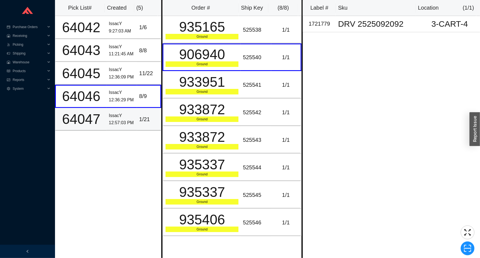
click at [137, 110] on td "1 / 21" at bounding box center [149, 119] width 24 height 23
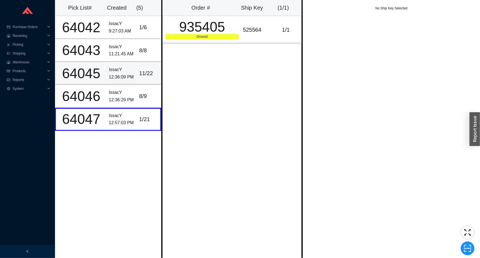
click at [144, 69] on div "11 / 22" at bounding box center [148, 73] width 19 height 9
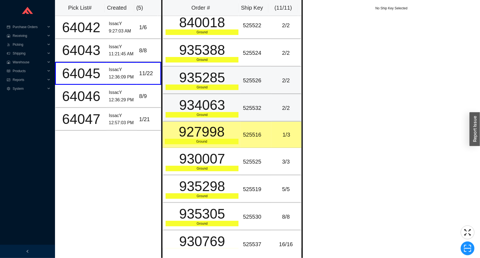
scroll to position [67, 0]
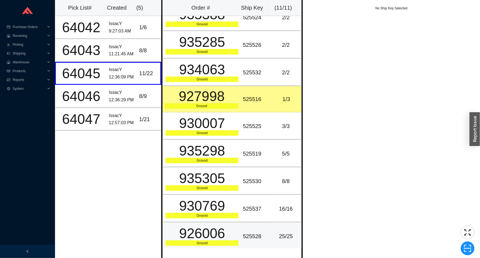
click at [204, 238] on div "926006" at bounding box center [202, 233] width 73 height 14
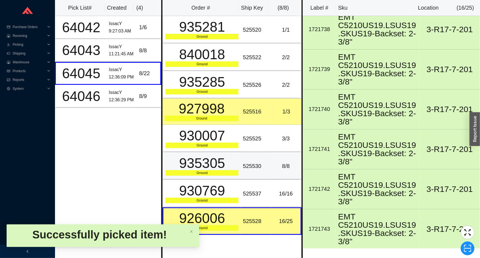
scroll to position [0, 0]
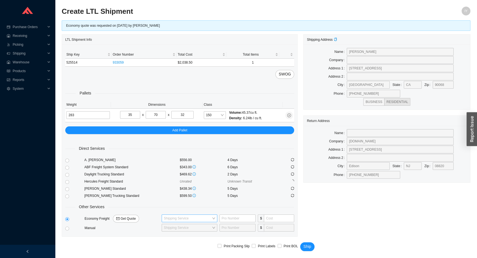
click at [191, 220] on input "search" at bounding box center [188, 218] width 48 height 7
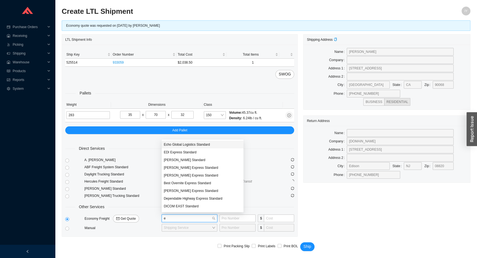
type input "ed"
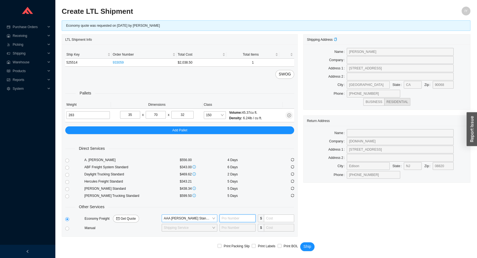
click at [171, 218] on span "AAA [PERSON_NAME] Standard" at bounding box center [189, 218] width 51 height 7
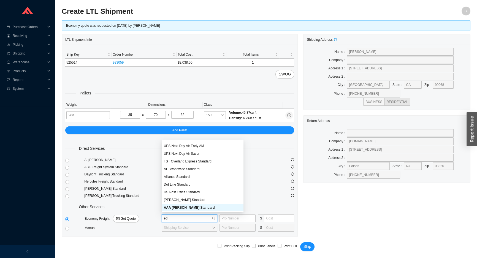
type input "edi"
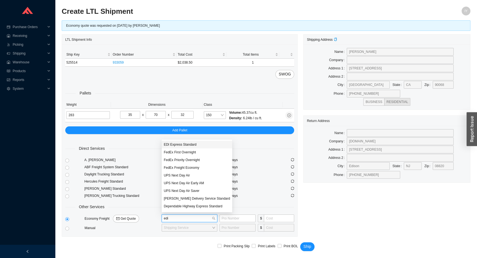
click at [197, 142] on div "EDI Express Standard" at bounding box center [197, 144] width 66 height 5
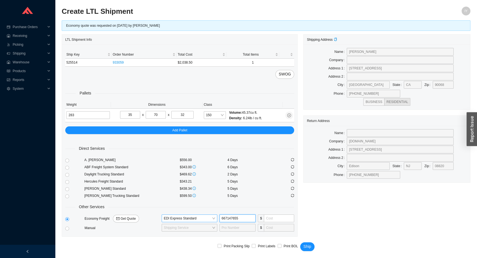
type input "667147655"
type input "305"
click at [307, 246] on span "Ship" at bounding box center [307, 246] width 8 height 6
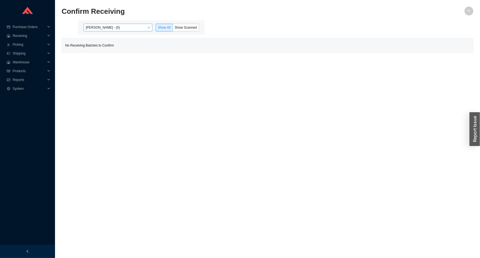
click at [147, 27] on span "[PERSON_NAME] - (0)" at bounding box center [118, 27] width 64 height 7
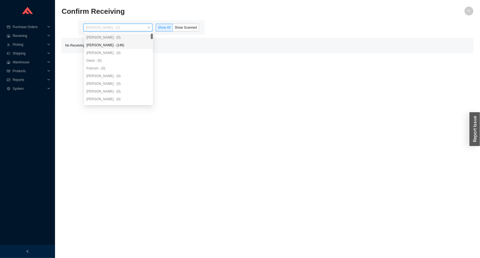
click at [141, 45] on div "[PERSON_NAME] - (146)" at bounding box center [118, 45] width 64 height 5
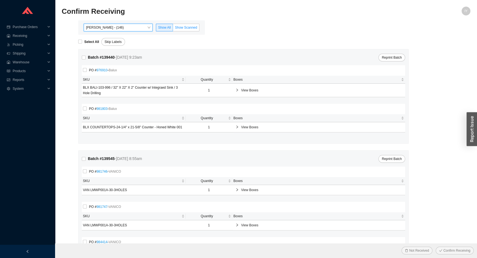
click at [188, 29] on span "Show Scanned" at bounding box center [186, 28] width 22 height 4
click at [173, 29] on input "Show Scanned" at bounding box center [173, 29] width 0 height 0
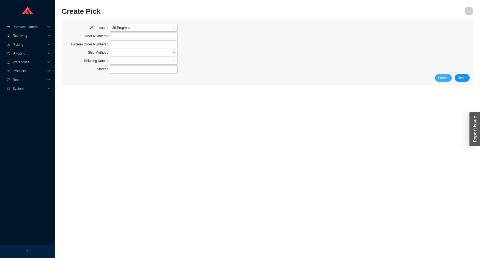
click at [448, 78] on span "Search" at bounding box center [443, 78] width 10 height 6
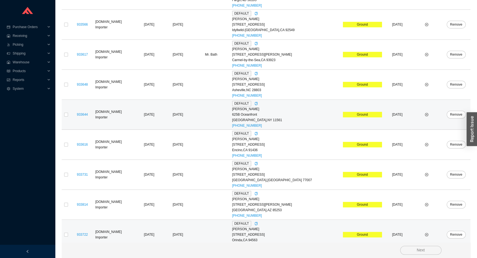
scroll to position [676, 0]
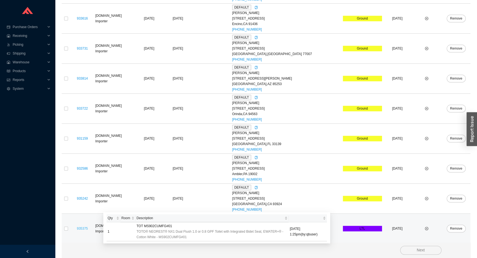
click at [85, 228] on link "935375" at bounding box center [82, 228] width 11 height 4
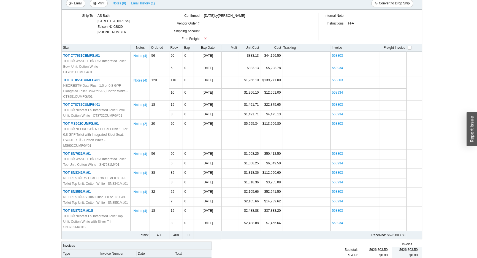
scroll to position [71, 0]
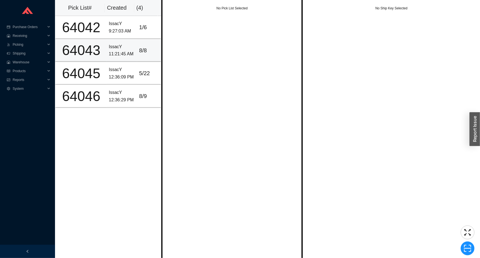
click at [130, 40] on td "IssacY 11:21:45 AM" at bounding box center [122, 50] width 30 height 23
drag, startPoint x: 120, startPoint y: 70, endPoint x: 149, endPoint y: 62, distance: 30.1
click at [123, 69] on div "IssacY" at bounding box center [122, 69] width 26 height 7
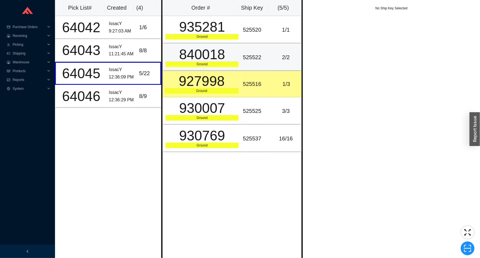
click at [281, 61] on div "2 / 2" at bounding box center [285, 57] width 25 height 9
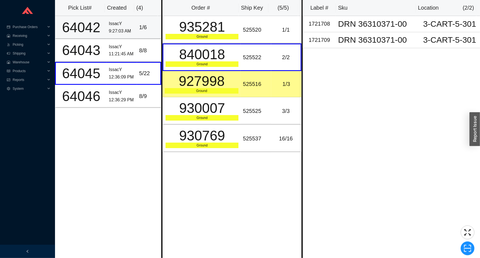
click at [147, 29] on div "1 / 6" at bounding box center [148, 27] width 19 height 9
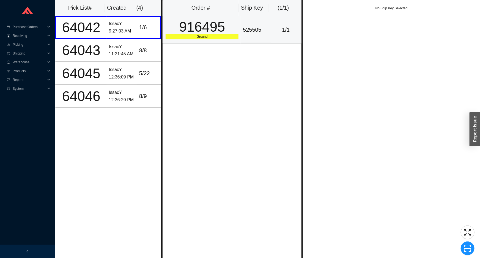
drag, startPoint x: 189, startPoint y: 29, endPoint x: 184, endPoint y: 31, distance: 5.1
click at [189, 30] on div "916495" at bounding box center [202, 27] width 73 height 14
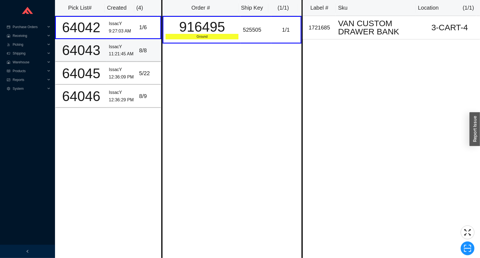
click at [131, 39] on td "IssacY 11:21:45 AM" at bounding box center [122, 50] width 30 height 23
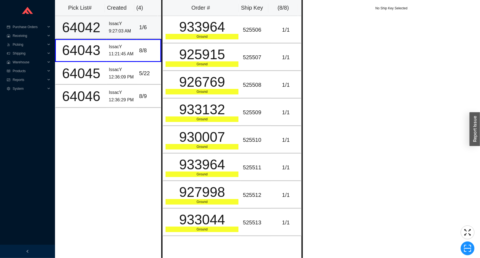
click at [137, 30] on td "1 / 6" at bounding box center [149, 27] width 24 height 23
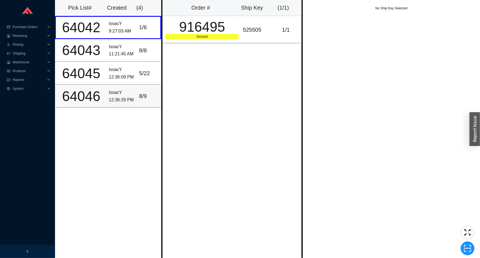
click at [128, 94] on div "IssacY" at bounding box center [122, 92] width 26 height 7
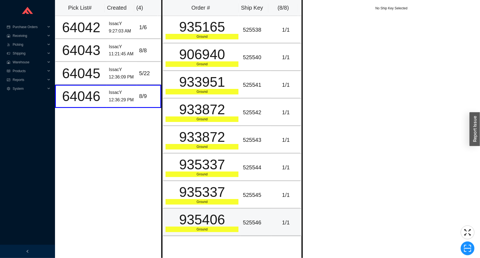
click at [209, 220] on div "935406" at bounding box center [202, 220] width 73 height 14
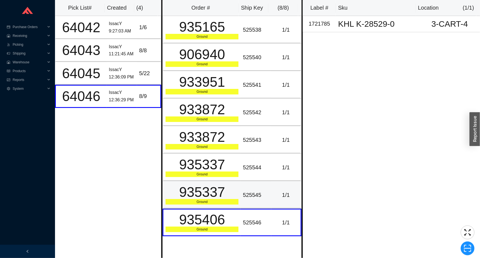
click at [209, 190] on div "935337" at bounding box center [202, 192] width 73 height 14
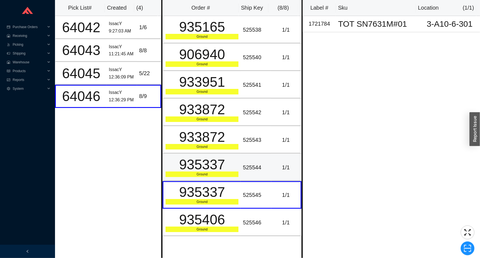
click at [209, 176] on div "Ground" at bounding box center [202, 174] width 73 height 6
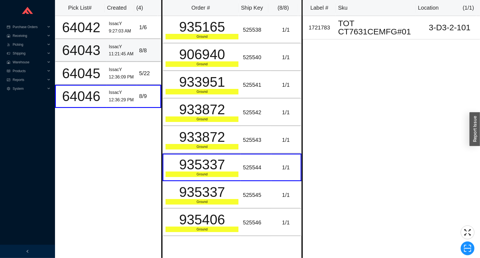
click at [146, 57] on td "8 / 8" at bounding box center [149, 50] width 24 height 23
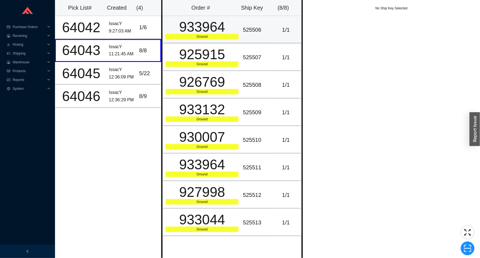
drag, startPoint x: 187, startPoint y: 38, endPoint x: 185, endPoint y: 56, distance: 18.5
click at [187, 39] on td "933964 Ground" at bounding box center [202, 30] width 78 height 28
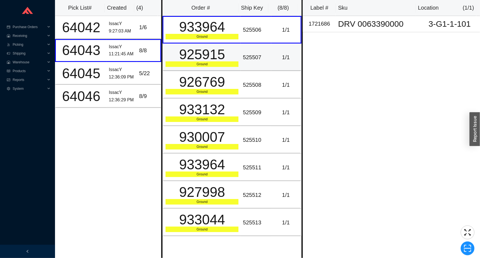
click at [185, 56] on div "925915" at bounding box center [202, 55] width 73 height 14
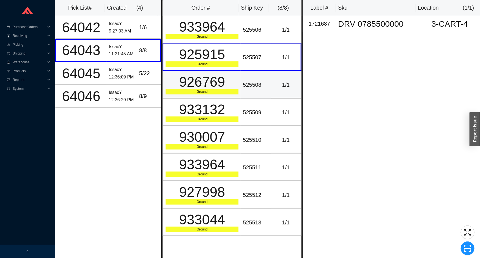
click at [187, 87] on div "926769" at bounding box center [202, 82] width 73 height 14
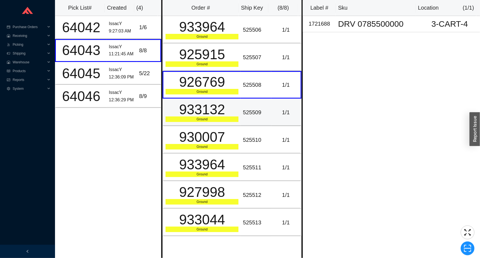
click at [172, 120] on div "Ground" at bounding box center [202, 119] width 73 height 6
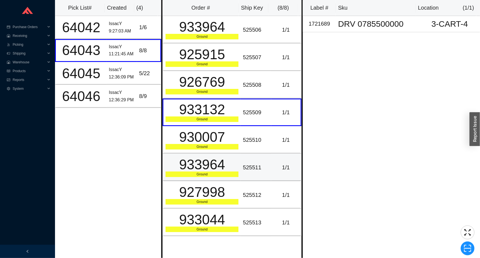
drag, startPoint x: 173, startPoint y: 160, endPoint x: 173, endPoint y: 166, distance: 6.3
click at [173, 165] on div "933964" at bounding box center [202, 165] width 73 height 14
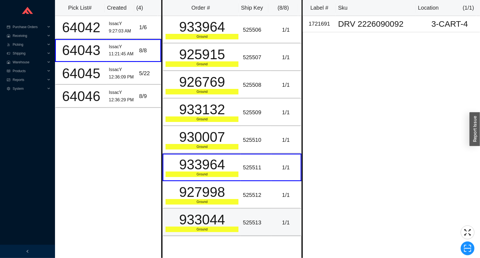
drag, startPoint x: 171, startPoint y: 212, endPoint x: 174, endPoint y: 207, distance: 5.6
click at [173, 210] on td "933044 Ground" at bounding box center [202, 223] width 78 height 28
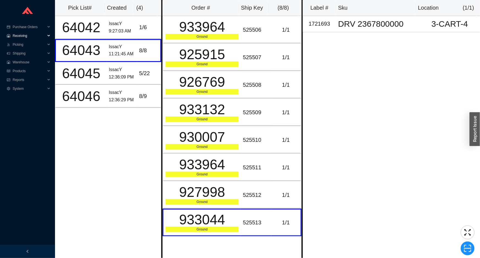
click at [31, 37] on span "Receiving" at bounding box center [29, 35] width 33 height 9
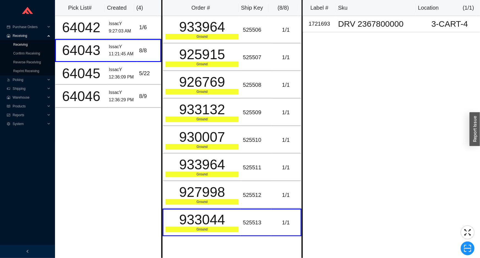
click at [28, 43] on link "Receiving" at bounding box center [20, 45] width 15 height 4
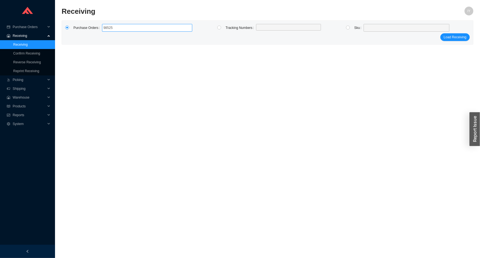
type input "985251"
click button "Load Receiving" at bounding box center [454, 37] width 29 height 8
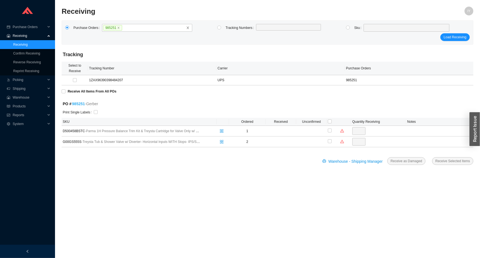
click at [78, 102] on link "985251" at bounding box center [78, 104] width 13 height 4
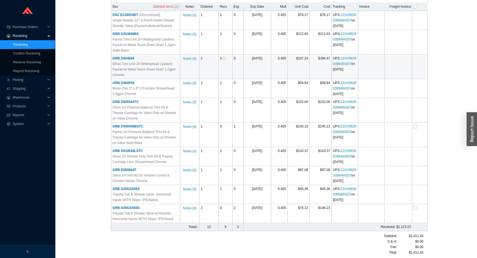
scroll to position [129, 0]
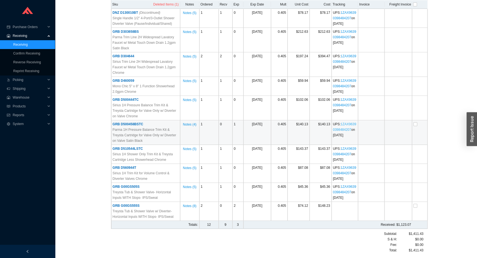
click at [341, 127] on link "1ZAX96390398484207" at bounding box center [344, 126] width 23 height 9
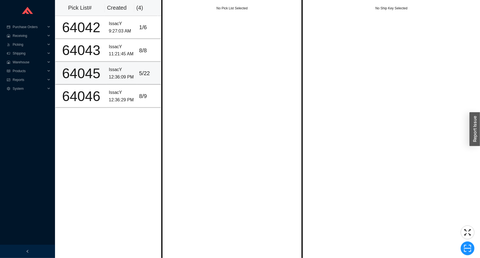
click at [107, 74] on td "IssacY 12:36:09 PM" at bounding box center [122, 73] width 30 height 23
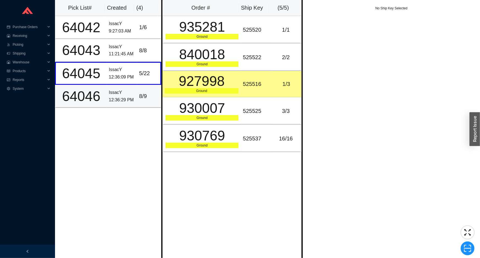
click at [102, 88] on td "64046" at bounding box center [81, 96] width 52 height 23
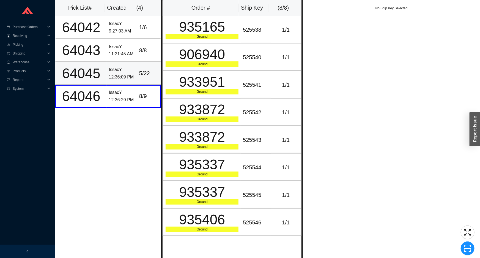
drag, startPoint x: 126, startPoint y: 62, endPoint x: 108, endPoint y: 80, distance: 24.7
click at [120, 72] on td "IssacY 12:36:09 PM" at bounding box center [122, 73] width 30 height 23
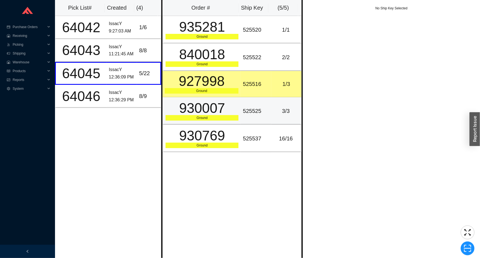
click at [183, 115] on div "930007" at bounding box center [202, 108] width 73 height 14
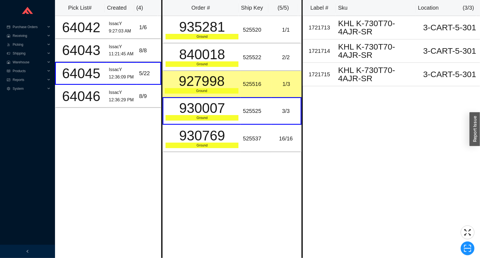
drag, startPoint x: 228, startPoint y: 71, endPoint x: 226, endPoint y: 74, distance: 3.7
click at [227, 73] on td "927998 Ground" at bounding box center [202, 84] width 78 height 26
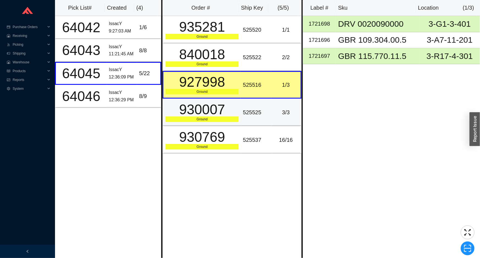
click at [244, 109] on div "525525" at bounding box center [256, 112] width 26 height 9
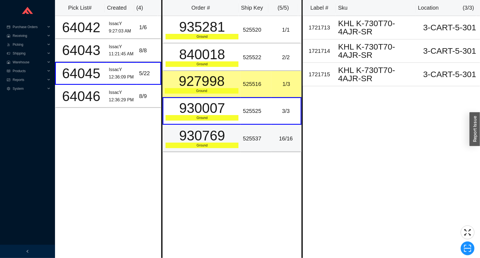
click at [208, 129] on div "930769" at bounding box center [202, 136] width 73 height 14
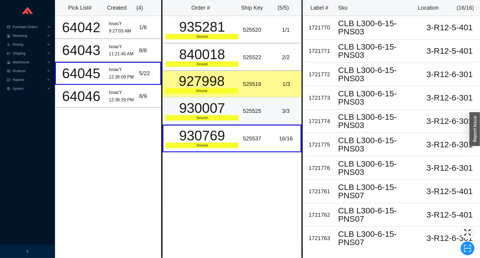
click at [217, 103] on div "930007" at bounding box center [202, 108] width 73 height 14
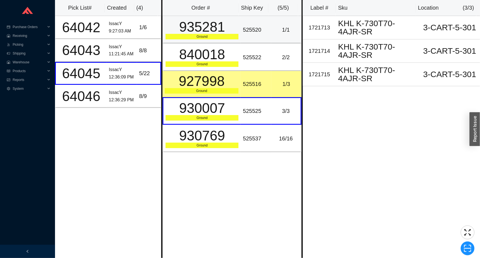
click at [241, 40] on td "525520" at bounding box center [256, 30] width 30 height 28
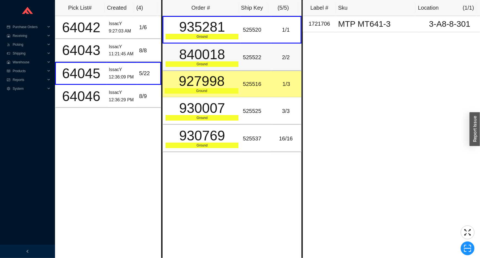
click at [228, 65] on div "Ground" at bounding box center [202, 64] width 73 height 6
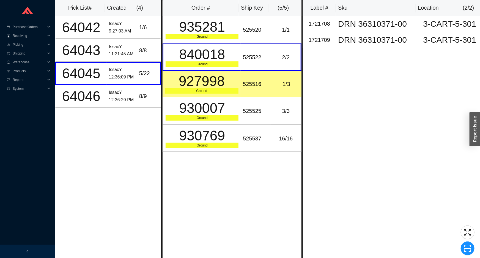
click at [213, 90] on div "Ground" at bounding box center [202, 91] width 74 height 6
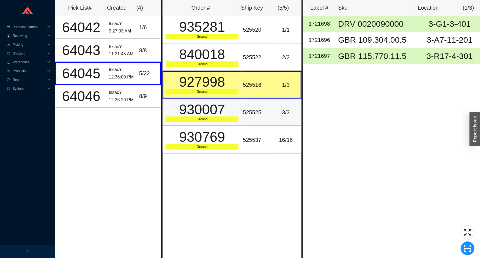
click at [206, 106] on div "930007" at bounding box center [202, 110] width 73 height 14
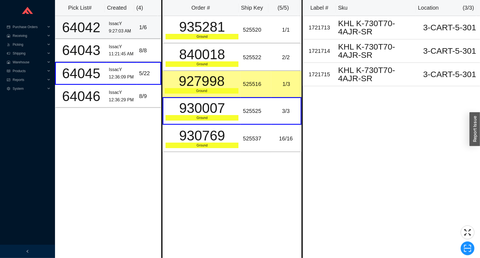
click at [143, 31] on div "1 / 6" at bounding box center [148, 27] width 19 height 9
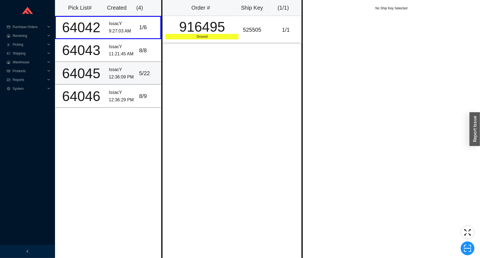
click at [133, 64] on td "IssacY 12:36:09 PM" at bounding box center [122, 73] width 30 height 23
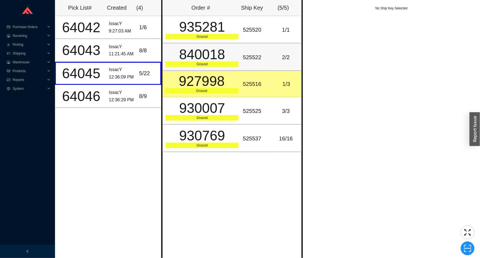
click at [182, 48] on div "840018" at bounding box center [202, 55] width 73 height 14
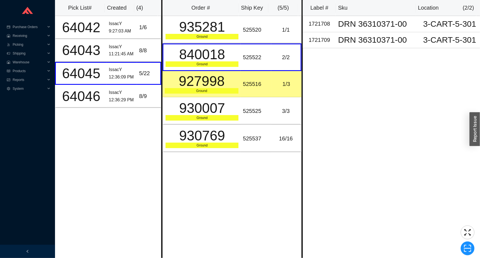
click at [182, 77] on div "927998" at bounding box center [202, 81] width 74 height 14
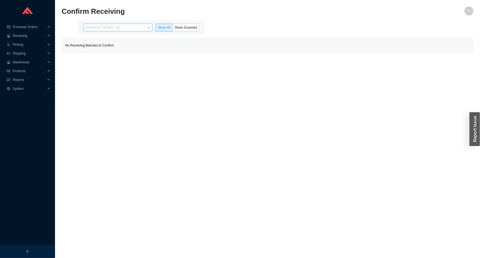
click at [124, 25] on span "[PERSON_NAME] - (0)" at bounding box center [118, 27] width 64 height 7
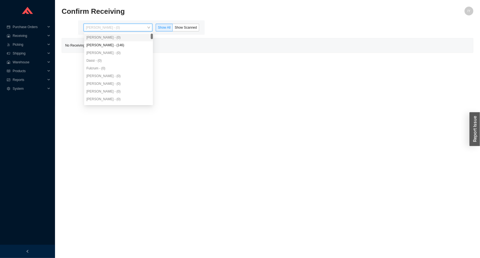
drag, startPoint x: 116, startPoint y: 40, endPoint x: 113, endPoint y: 44, distance: 4.5
click at [113, 43] on div "[PERSON_NAME] - (0) [PERSON_NAME] - (146) [PERSON_NAME] - (0) Dassi - (0) Fulcr…" at bounding box center [118, 76] width 69 height 85
click at [113, 44] on div "[PERSON_NAME] - (146)" at bounding box center [118, 45] width 64 height 5
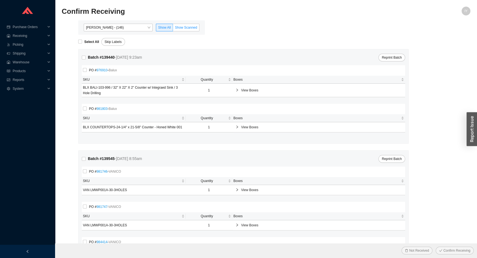
click at [182, 31] on label "Show Scanned" at bounding box center [186, 28] width 26 height 8
click at [173, 29] on input "Show Scanned" at bounding box center [173, 29] width 0 height 0
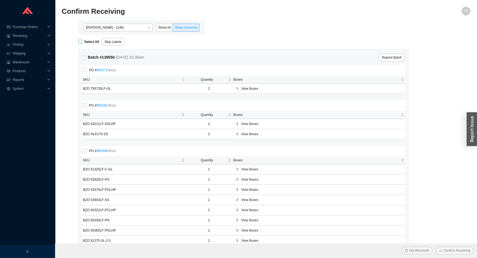
click at [88, 42] on strong "Select All" at bounding box center [91, 42] width 15 height 4
click at [82, 42] on input "Select All" at bounding box center [80, 42] width 4 height 4
checkbox input "true"
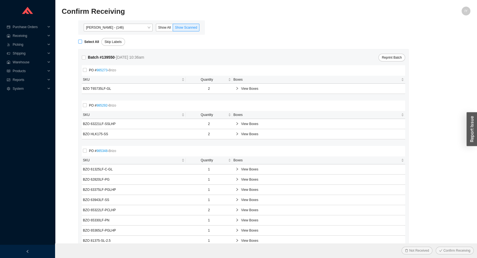
checkbox input "true"
click at [443, 249] on button "Confirm Receiving" at bounding box center [454, 251] width 38 height 8
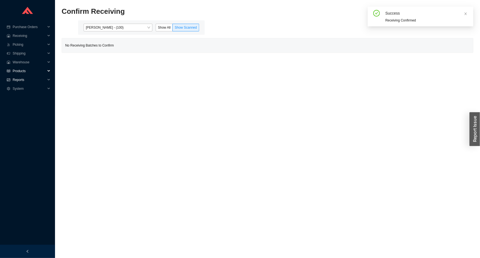
click at [16, 78] on span "Reports" at bounding box center [29, 79] width 33 height 9
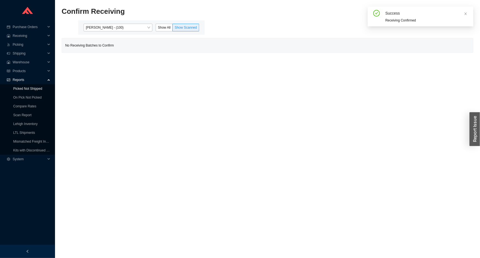
click at [24, 91] on link "Picked Not Shipped" at bounding box center [27, 89] width 29 height 4
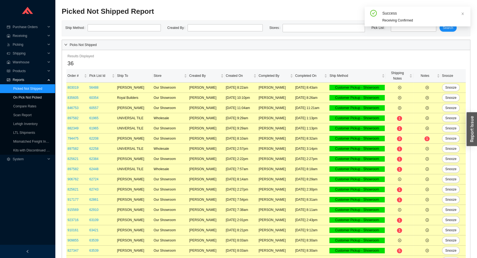
click at [24, 98] on link "On Pick Not Picked" at bounding box center [27, 97] width 28 height 4
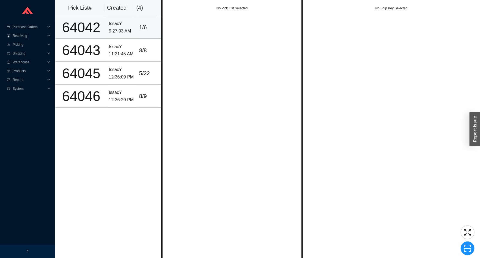
click at [109, 21] on div "IssacY" at bounding box center [122, 23] width 26 height 7
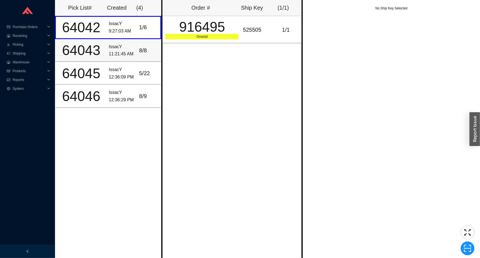
click at [113, 47] on div "IssacY" at bounding box center [122, 46] width 26 height 7
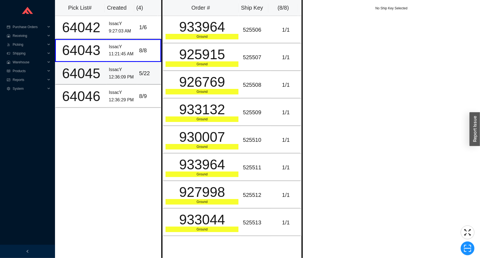
click at [116, 66] on div "IssacY" at bounding box center [122, 69] width 26 height 7
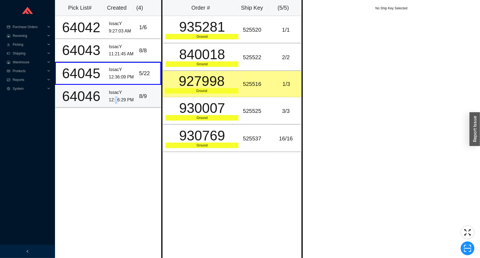
click at [114, 102] on div "12:36:29 PM" at bounding box center [122, 99] width 26 height 7
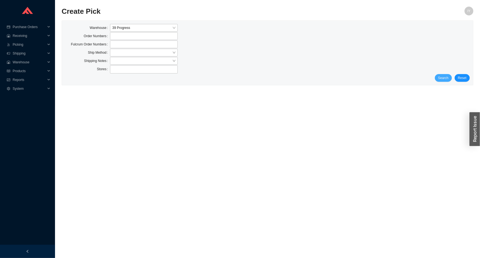
click at [449, 77] on span "Search" at bounding box center [443, 78] width 10 height 6
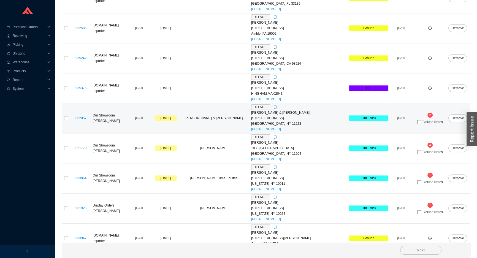
scroll to position [816, 0]
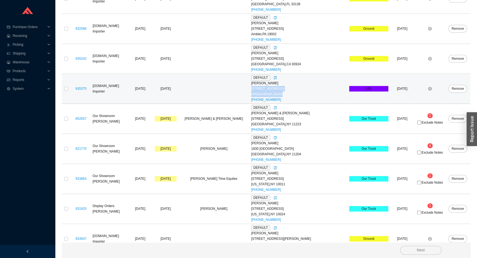
drag, startPoint x: 291, startPoint y: 93, endPoint x: 258, endPoint y: 89, distance: 32.7
click at [258, 89] on td "DEFAULT [PERSON_NAME] [STREET_ADDRESS] (781) 738-0517" at bounding box center [299, 89] width 98 height 30
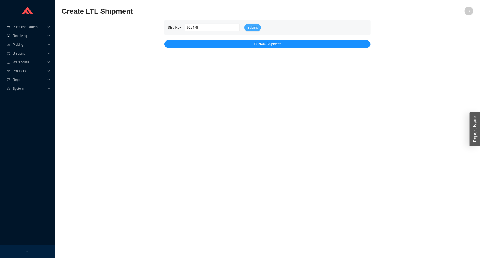
type input "525478"
click at [256, 30] on span "Submit" at bounding box center [253, 28] width 10 height 6
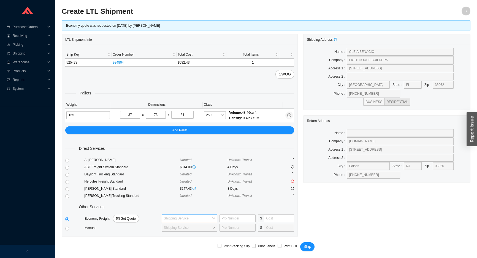
click at [187, 215] on input "search" at bounding box center [188, 218] width 48 height 7
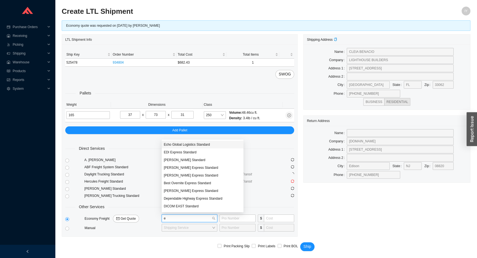
type input "ed"
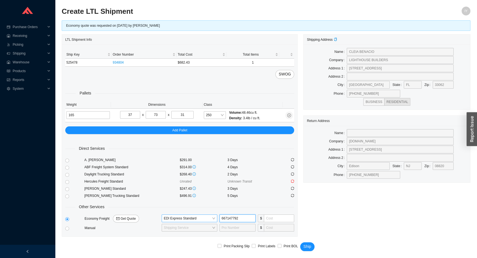
type input "667147792"
type input "240"
click at [308, 245] on span "Ship" at bounding box center [307, 246] width 8 height 6
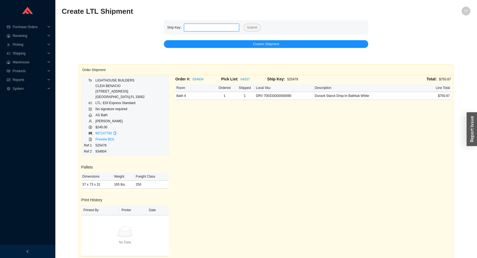
click at [210, 27] on input "tel" at bounding box center [211, 28] width 55 height 8
paste input "525479"
type input "525479"
click at [250, 28] on span "Submit" at bounding box center [252, 28] width 10 height 6
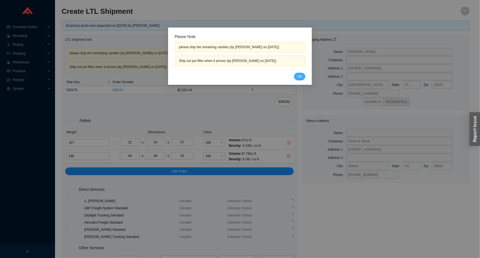
click at [298, 77] on span "OK" at bounding box center [299, 77] width 5 height 6
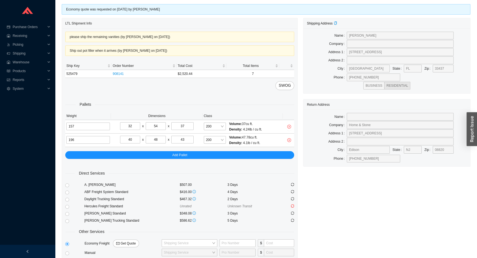
scroll to position [25, 0]
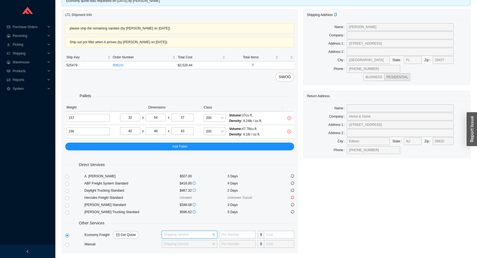
click at [190, 234] on input "search" at bounding box center [188, 234] width 48 height 7
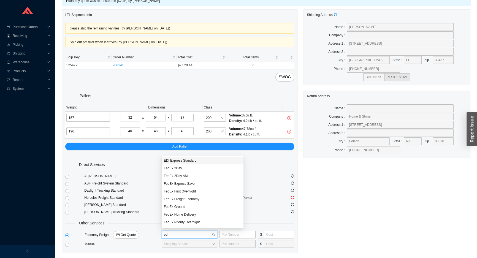
type input "edi"
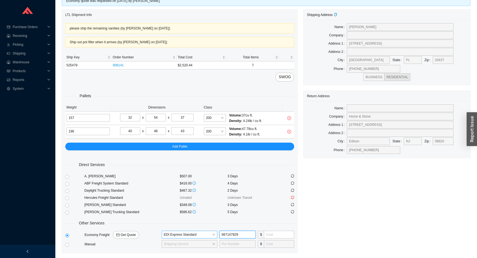
type input "667147829"
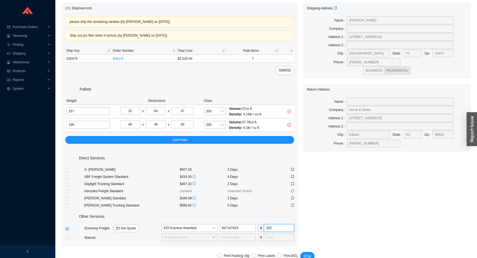
scroll to position [41, 0]
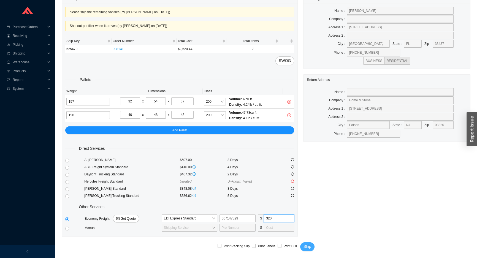
type input "320"
click at [307, 247] on span "Ship" at bounding box center [307, 246] width 8 height 6
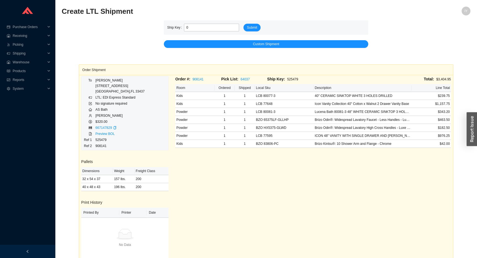
type input "0"
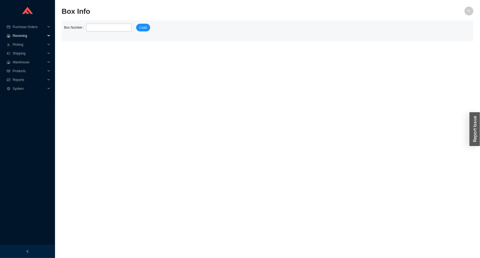
click at [24, 34] on span "Receiving" at bounding box center [29, 35] width 33 height 9
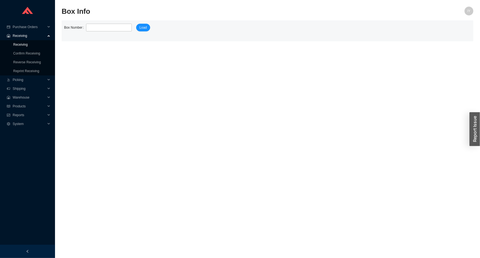
click at [26, 46] on link "Receiving" at bounding box center [20, 45] width 15 height 4
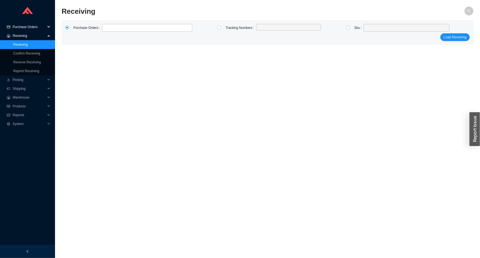
click at [40, 30] on span "Purchase Orders" at bounding box center [29, 27] width 33 height 9
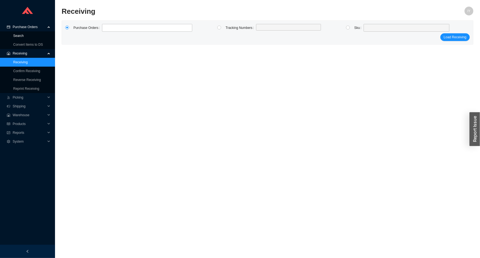
click at [24, 36] on link "Search" at bounding box center [18, 36] width 10 height 4
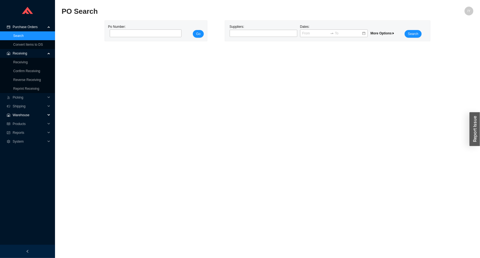
click at [33, 116] on span "Warehouse" at bounding box center [29, 115] width 33 height 9
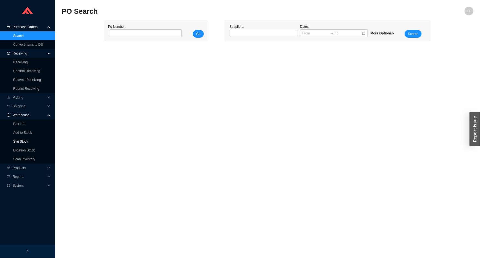
click at [27, 141] on link "Sku Stock" at bounding box center [20, 141] width 15 height 4
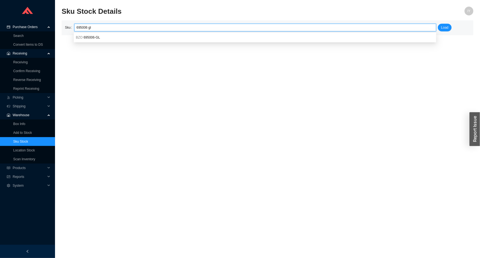
type input "695006 gl"
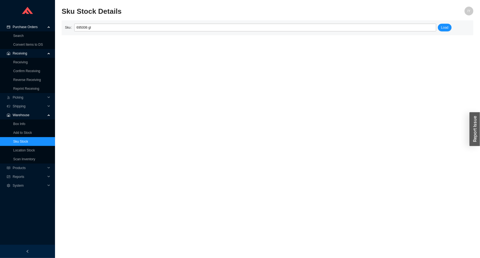
click at [162, 33] on body "Purchase Orders Search Convert Items to DS .warehouse_svg__a{fill:none;stroke:c…" at bounding box center [240, 129] width 480 height 258
click at [443, 27] on span "Load" at bounding box center [444, 28] width 7 height 6
drag, startPoint x: 107, startPoint y: 32, endPoint x: 105, endPoint y: 25, distance: 7.8
click at [107, 31] on div "Sku Not Found Retry" at bounding box center [89, 26] width 55 height 13
click at [104, 24] on span "Retry" at bounding box center [105, 27] width 8 height 6
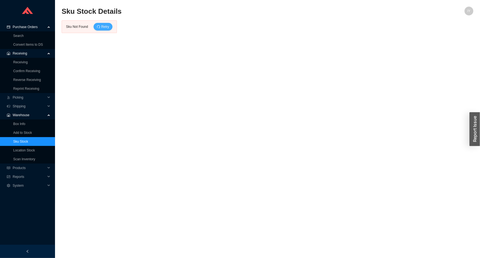
click at [104, 25] on span "Retry" at bounding box center [105, 27] width 8 height 6
click at [28, 139] on link "Sku Stock" at bounding box center [20, 141] width 15 height 4
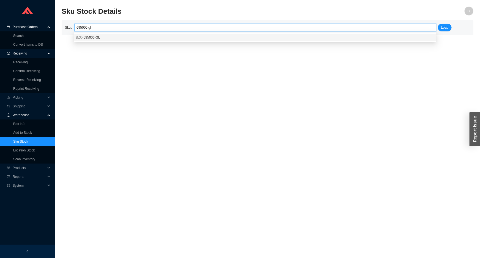
click at [94, 36] on span "695006-GL" at bounding box center [92, 37] width 17 height 4
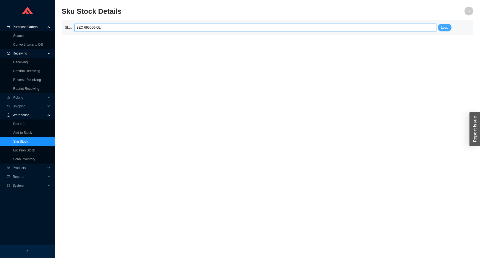
type input "BZO 695006-GL"
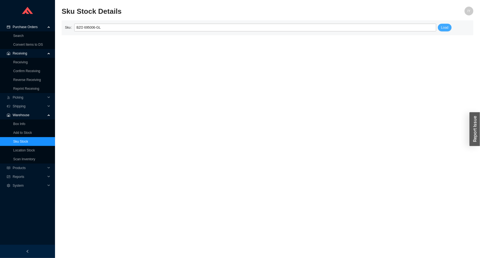
click at [446, 28] on span "Load" at bounding box center [444, 28] width 7 height 6
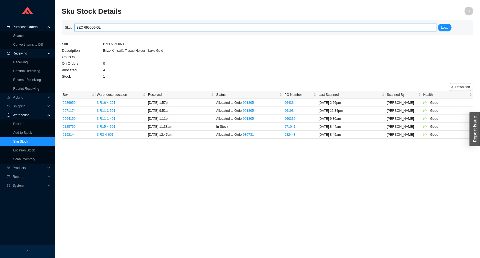
click at [87, 28] on input "BZO 695006-GL" at bounding box center [255, 27] width 358 height 7
click at [97, 27] on input "BZO 65006-GL" at bounding box center [255, 27] width 358 height 7
click at [91, 29] on input "BZO 65006-GL" at bounding box center [255, 27] width 358 height 7
click at [93, 28] on input "BZO 65006-GL" at bounding box center [255, 27] width 358 height 7
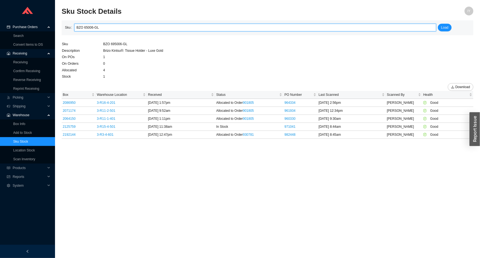
click at [91, 28] on input "BZO 65006-GL" at bounding box center [255, 27] width 358 height 7
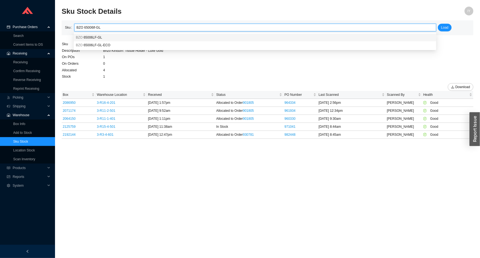
click at [99, 39] on span "65006LF-GL" at bounding box center [93, 37] width 18 height 4
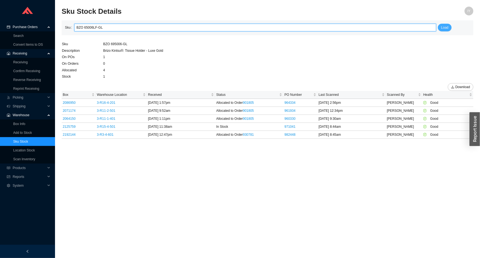
type input "BZO 65006LF-GL"
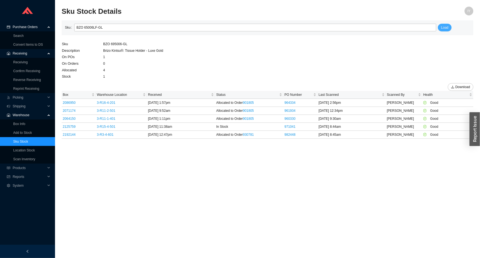
click at [447, 29] on span "Load" at bounding box center [444, 28] width 7 height 6
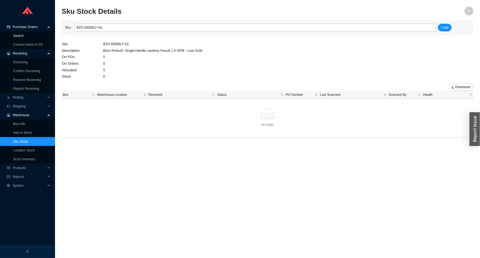
click at [17, 35] on link "Search" at bounding box center [18, 36] width 10 height 4
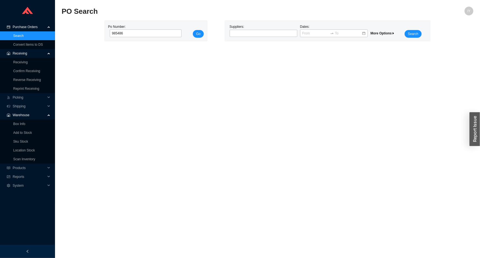
type input "985486"
click at [202, 33] on button "Go" at bounding box center [198, 34] width 11 height 8
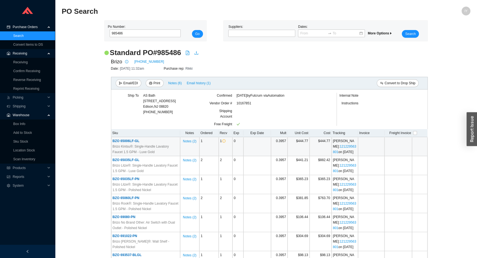
click at [132, 141] on span "BZO 65006LF-GL" at bounding box center [126, 141] width 27 height 4
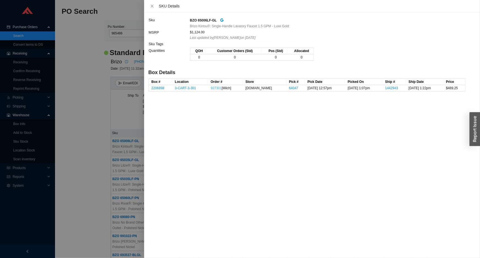
click at [215, 88] on link "927301" at bounding box center [216, 88] width 11 height 4
click at [42, 70] on div at bounding box center [240, 129] width 480 height 258
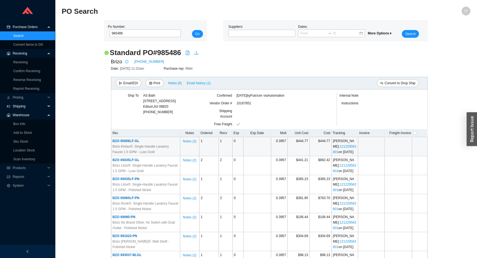
click at [27, 105] on span "Shipping" at bounding box center [29, 106] width 33 height 9
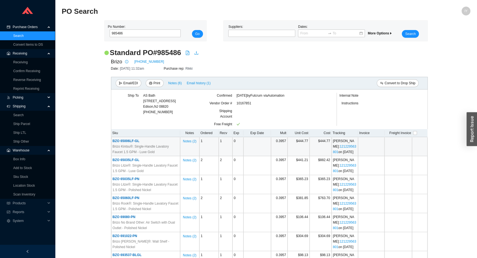
click at [31, 96] on span "Picking" at bounding box center [29, 97] width 33 height 9
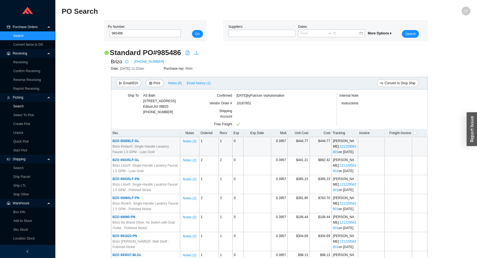
click at [19, 106] on link "Search" at bounding box center [18, 106] width 10 height 4
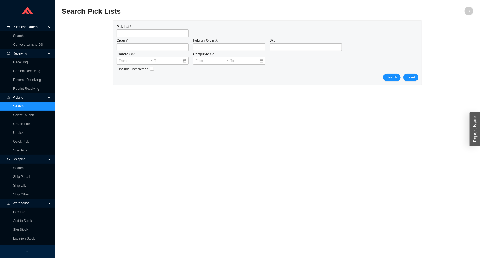
click at [132, 52] on div "Created On:" at bounding box center [152, 58] width 76 height 14
click at [134, 47] on input "tel" at bounding box center [153, 47] width 72 height 8
paste input "927301"
type input "927301"
click button "Search" at bounding box center [391, 77] width 17 height 8
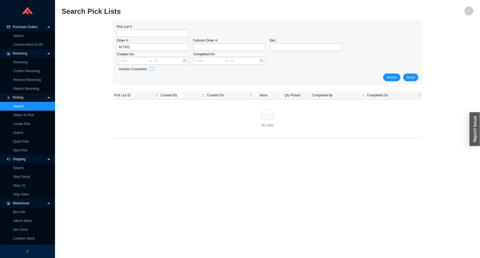
click at [153, 68] on input "checkbox" at bounding box center [152, 69] width 4 height 4
checkbox input "true"
click at [386, 77] on button "Search" at bounding box center [391, 77] width 17 height 8
click at [117, 101] on link "64047" at bounding box center [118, 103] width 9 height 4
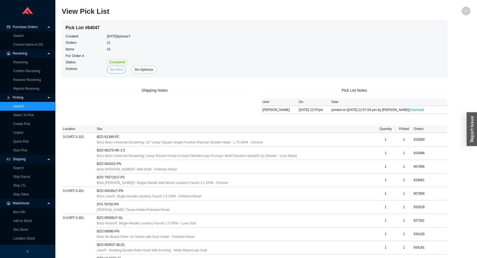
click at [119, 68] on span "Re-Print" at bounding box center [116, 70] width 12 height 6
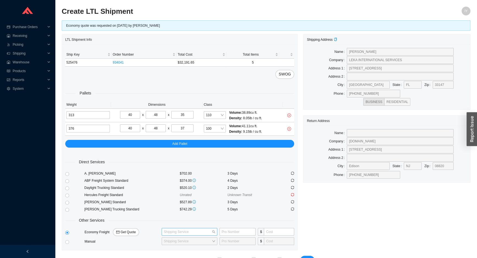
click at [170, 229] on input "search" at bounding box center [188, 231] width 48 height 7
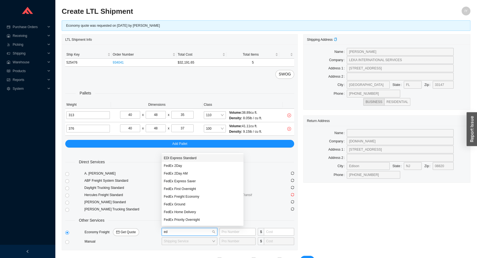
type input "edi"
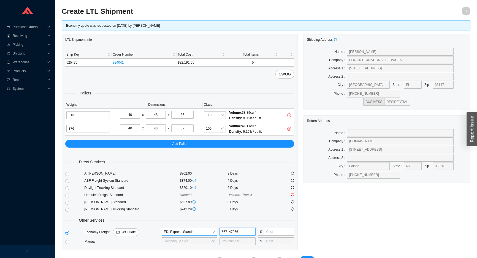
type input "667147966"
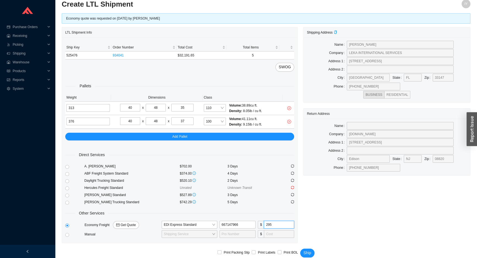
scroll to position [13, 0]
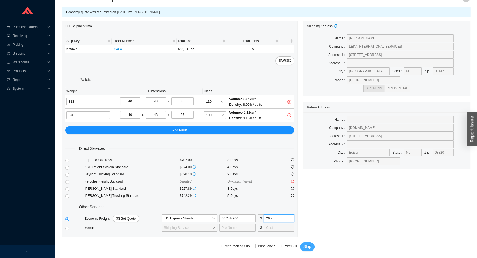
type input "295"
click at [307, 245] on span "Ship" at bounding box center [307, 246] width 8 height 6
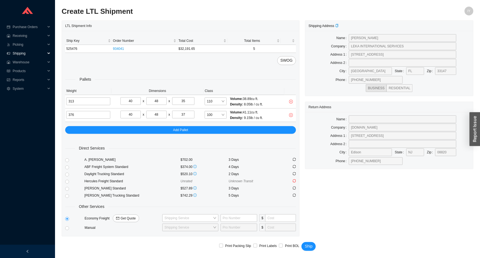
click at [29, 54] on span "Shipping" at bounding box center [29, 53] width 33 height 9
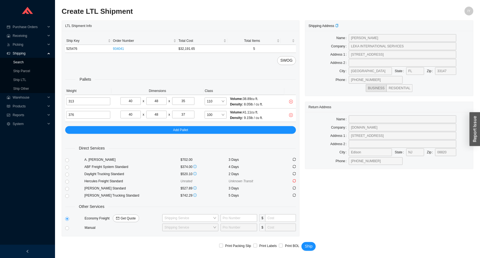
click at [24, 63] on link "Search" at bounding box center [18, 62] width 10 height 4
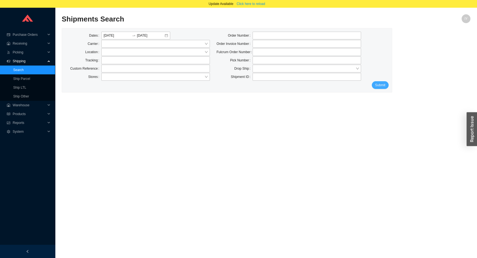
click at [384, 85] on span "Submit" at bounding box center [380, 85] width 10 height 6
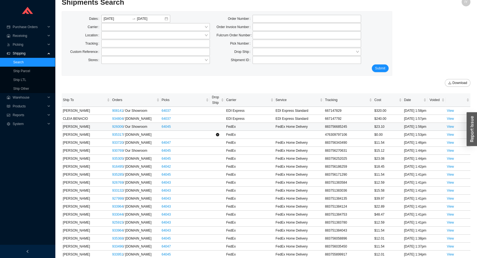
scroll to position [25, 0]
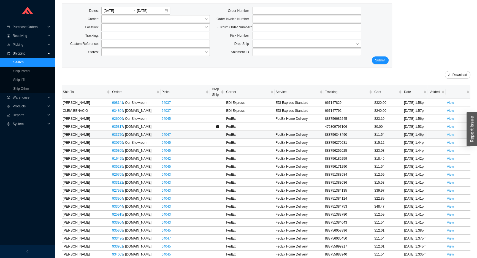
click at [448, 136] on link "View" at bounding box center [449, 135] width 7 height 4
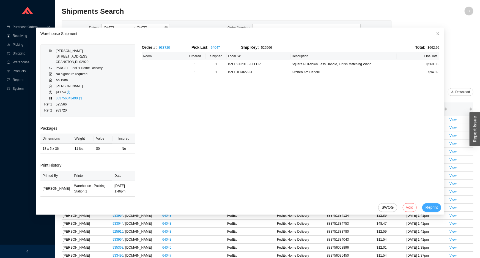
click at [431, 207] on span "Reprint" at bounding box center [432, 207] width 12 height 6
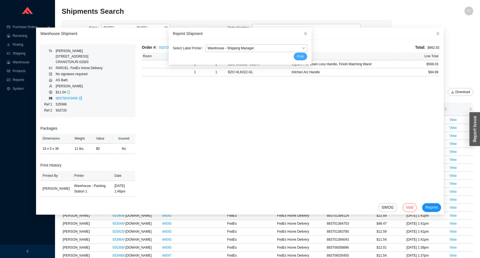
click at [297, 56] on span "Print" at bounding box center [300, 57] width 7 height 6
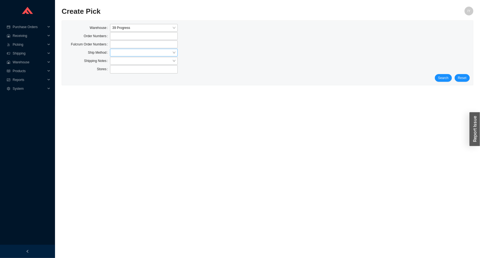
click at [115, 50] on input "search" at bounding box center [142, 52] width 60 height 7
drag, startPoint x: 143, startPoint y: 94, endPoint x: 176, endPoint y: 81, distance: 35.5
click at [143, 93] on div "UPS" at bounding box center [143, 93] width 63 height 5
click at [450, 76] on button "Search" at bounding box center [443, 78] width 17 height 8
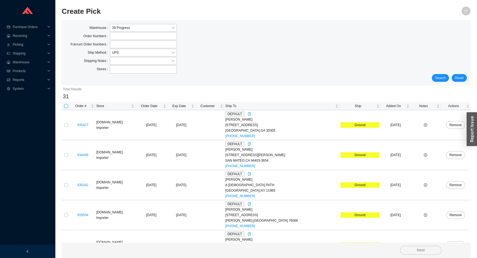
click at [65, 106] on input "checkbox" at bounding box center [66, 106] width 4 height 4
checkbox input "true"
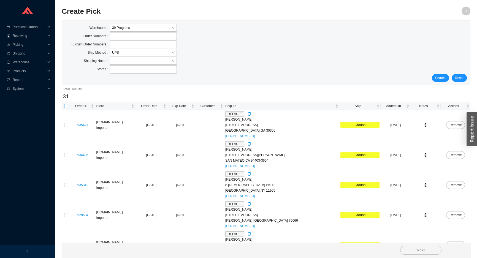
checkbox input "true"
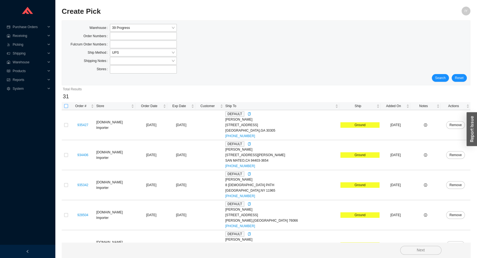
checkbox input "true"
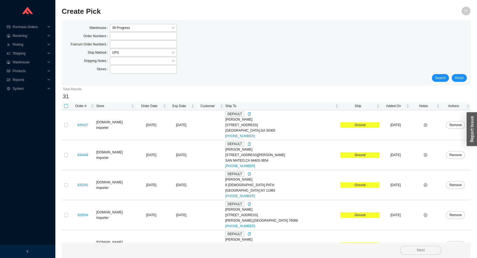
checkbox input "true"
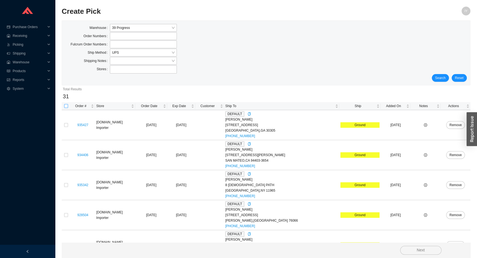
checkbox input "true"
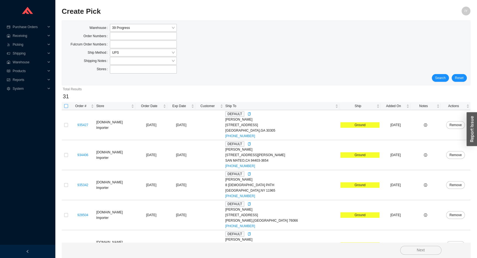
checkbox input "true"
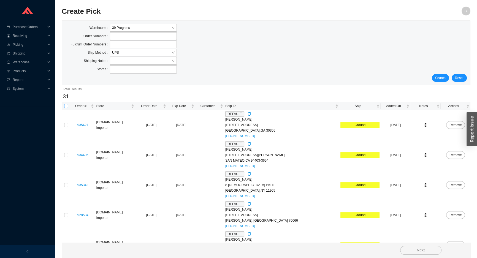
checkbox input "true"
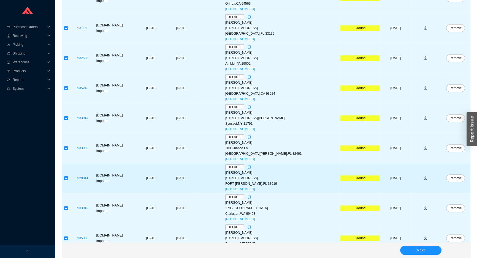
scroll to position [796, 0]
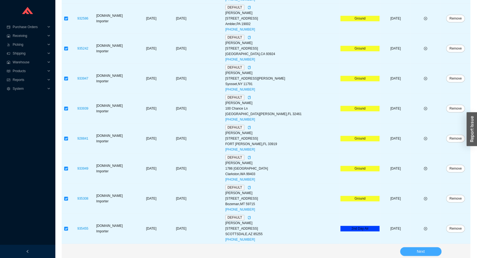
click at [424, 249] on span "Next" at bounding box center [420, 251] width 8 height 6
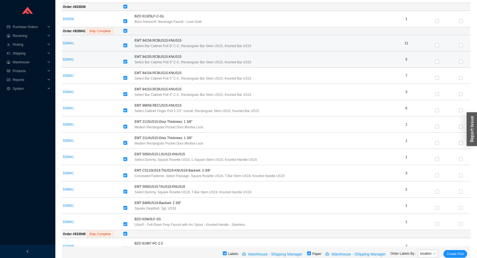
scroll to position [1764, 0]
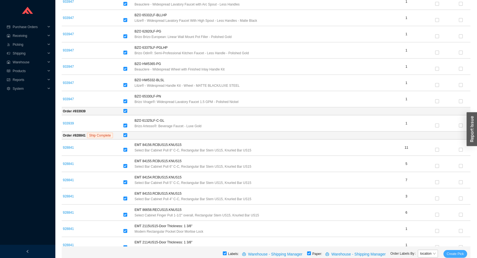
click at [461, 254] on span "Create Pick" at bounding box center [454, 254] width 17 height 6
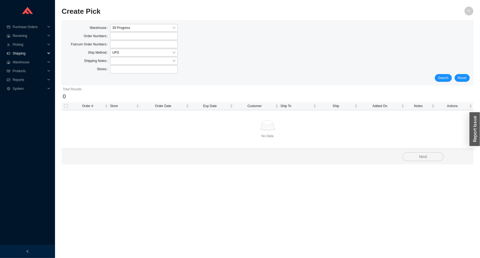
click at [30, 53] on span "Shipping" at bounding box center [29, 53] width 33 height 9
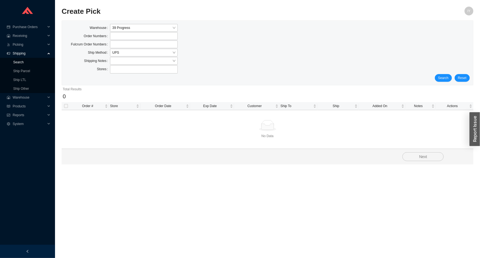
click at [24, 63] on link "Search" at bounding box center [18, 62] width 10 height 4
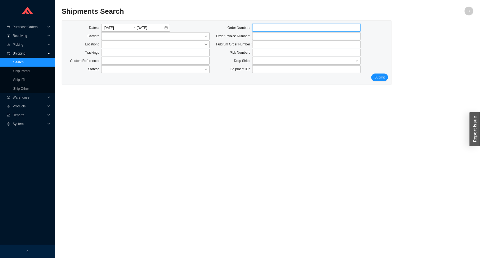
click at [278, 29] on input "tel" at bounding box center [306, 28] width 108 height 8
type input "927301"
click button "Submit" at bounding box center [379, 77] width 17 height 8
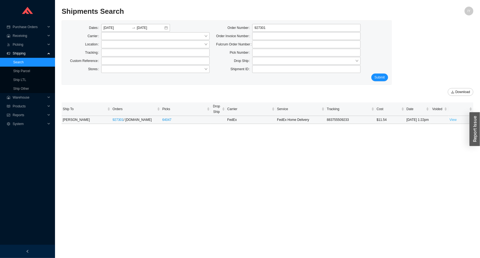
click at [453, 122] on link "View" at bounding box center [453, 120] width 7 height 4
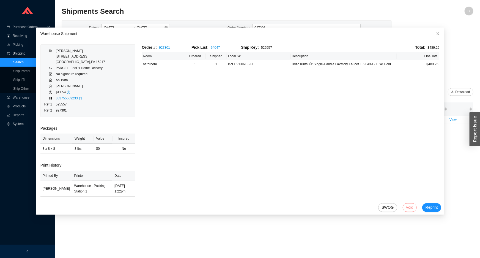
click at [406, 207] on span "Void" at bounding box center [409, 207] width 7 height 6
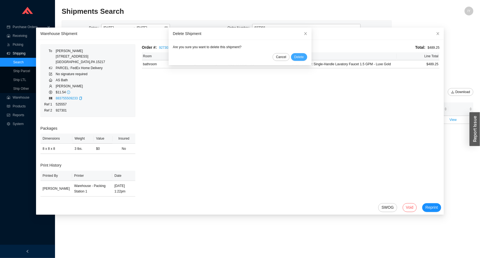
click at [293, 60] on button "Delete" at bounding box center [299, 57] width 16 height 8
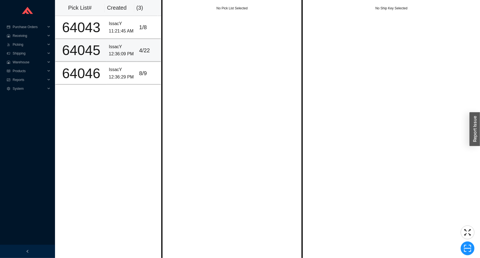
click at [112, 48] on div "IssacY" at bounding box center [122, 46] width 26 height 7
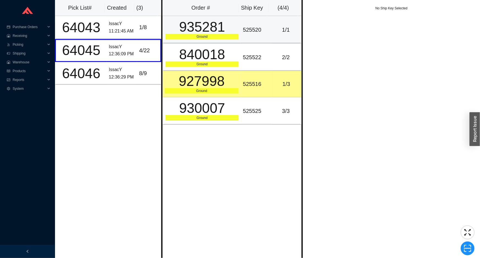
click at [248, 30] on div "525520" at bounding box center [256, 29] width 26 height 9
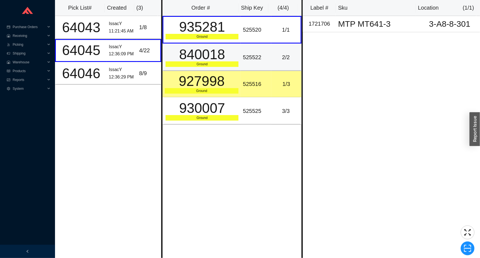
click at [229, 56] on div "840018" at bounding box center [202, 55] width 73 height 14
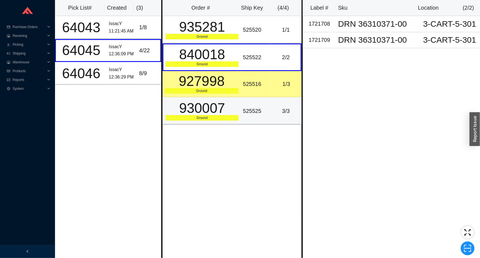
click at [218, 100] on td "930007 Ground" at bounding box center [202, 111] width 78 height 28
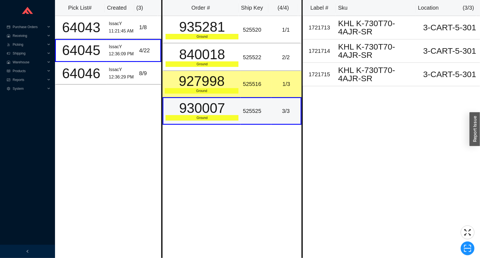
drag, startPoint x: 215, startPoint y: 110, endPoint x: 209, endPoint y: 84, distance: 26.4
click at [215, 108] on div "930007" at bounding box center [202, 108] width 73 height 14
click at [94, 52] on div "64045" at bounding box center [81, 50] width 46 height 14
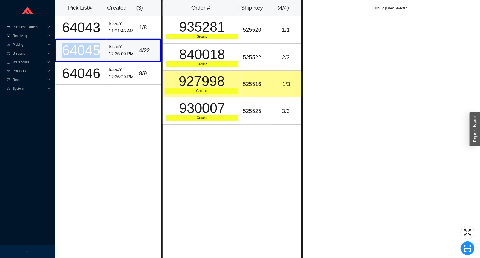
click at [94, 52] on div "64045" at bounding box center [81, 50] width 46 height 14
copy div "64045"
click at [16, 46] on span "Picking" at bounding box center [29, 44] width 33 height 9
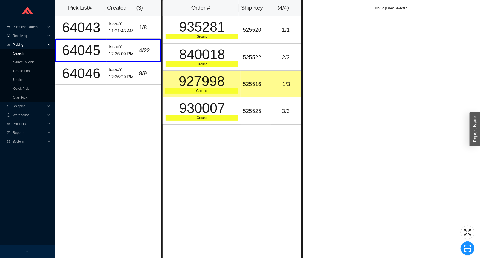
click at [19, 53] on link "Search" at bounding box center [18, 53] width 10 height 4
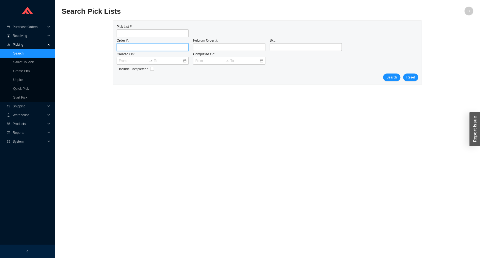
click at [132, 47] on input "tel" at bounding box center [153, 47] width 72 height 8
type input "927301"
click button "Search" at bounding box center [391, 77] width 17 height 8
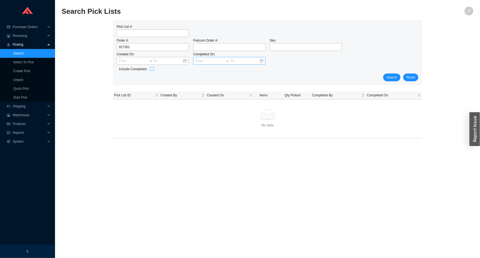
drag, startPoint x: 151, startPoint y: 69, endPoint x: 236, endPoint y: 60, distance: 84.7
click at [151, 69] on input "checkbox" at bounding box center [152, 69] width 4 height 4
checkbox input "true"
click at [390, 75] on span "Search" at bounding box center [392, 78] width 10 height 6
click at [118, 102] on link "64047" at bounding box center [118, 103] width 9 height 4
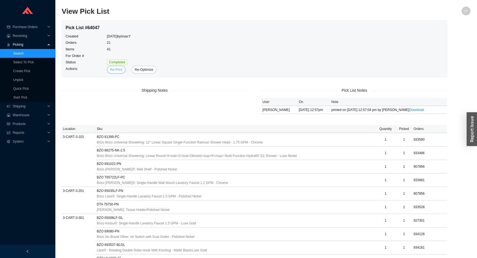
click at [116, 71] on span "Re-Print" at bounding box center [116, 70] width 12 height 6
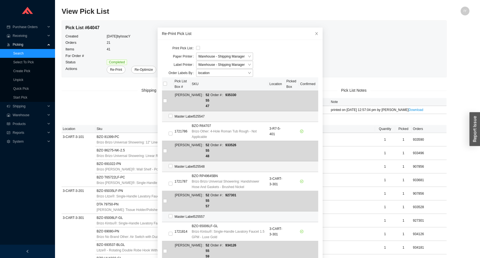
click at [166, 211] on td at bounding box center [168, 216] width 12 height 11
click at [169, 214] on input "checkbox" at bounding box center [171, 216] width 4 height 4
checkbox input "true"
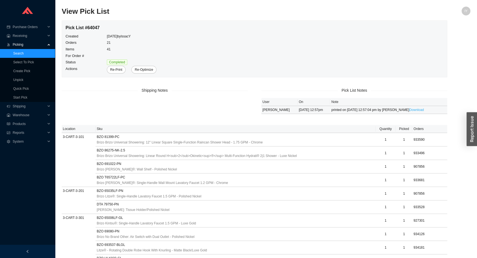
click at [409, 108] on link "Download" at bounding box center [416, 110] width 15 height 4
click at [16, 53] on link "Search" at bounding box center [18, 53] width 10 height 4
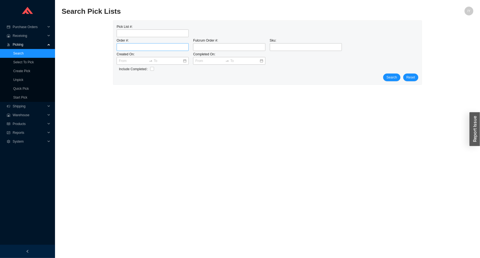
type input "64045"
click button "Search" at bounding box center [391, 77] width 17 height 8
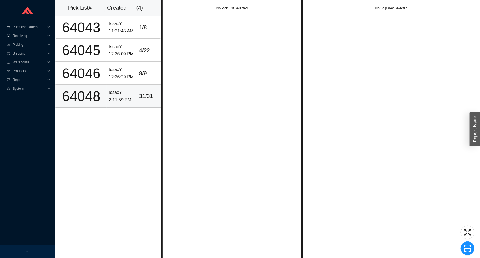
click at [88, 96] on div "64048" at bounding box center [81, 96] width 46 height 14
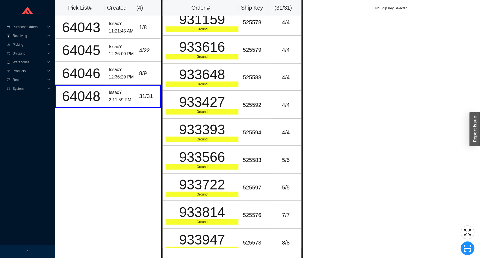
scroll to position [616, 0]
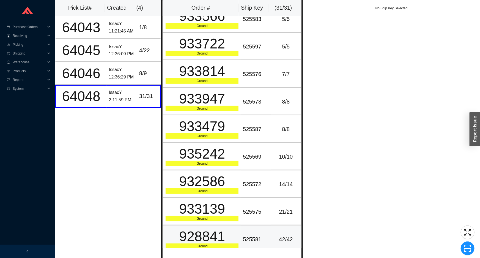
click at [202, 232] on div "928841" at bounding box center [202, 236] width 73 height 14
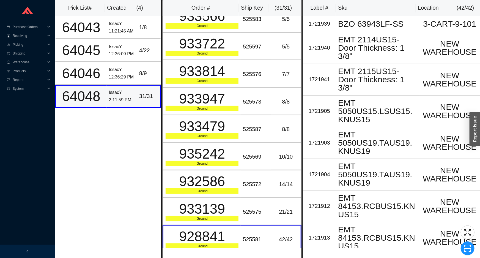
click at [91, 94] on div "64048" at bounding box center [81, 96] width 46 height 14
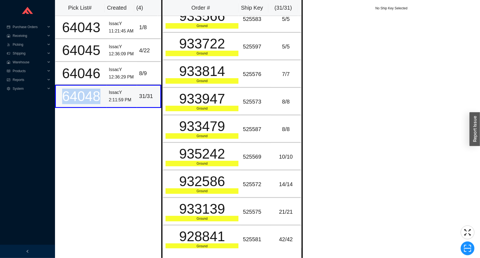
click at [91, 94] on div "64048" at bounding box center [81, 96] width 46 height 14
copy div "64048"
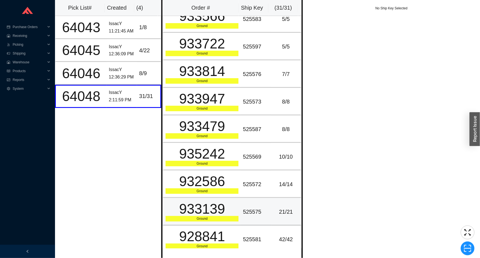
click at [283, 213] on td "21 / 21" at bounding box center [286, 212] width 30 height 28
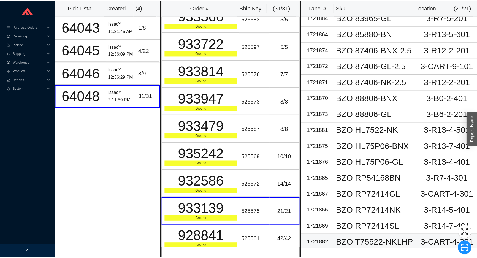
scroll to position [125, 0]
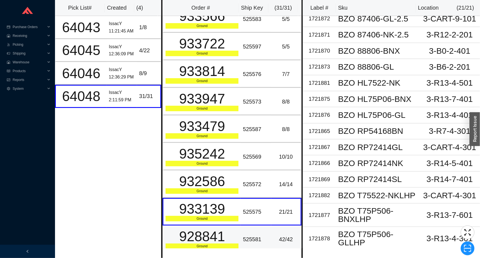
click at [290, 235] on div "42 / 42" at bounding box center [285, 239] width 25 height 9
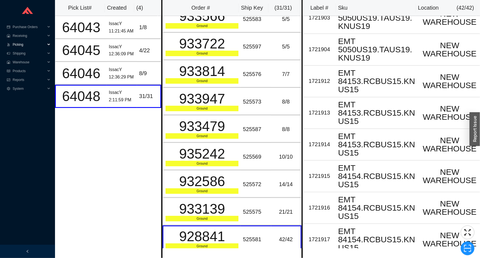
click at [33, 47] on span "Picking" at bounding box center [29, 44] width 33 height 9
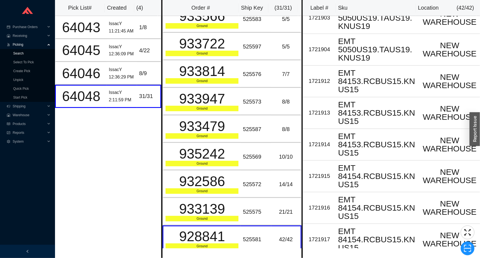
click at [24, 53] on link "Search" at bounding box center [18, 53] width 10 height 4
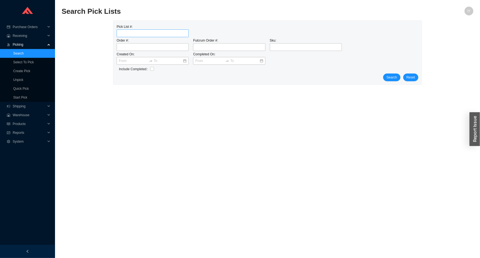
type input "64048"
click button "Search" at bounding box center [391, 77] width 17 height 8
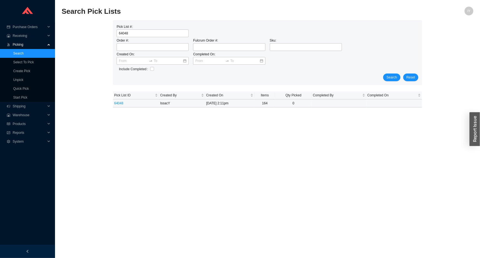
click at [116, 103] on link "64048" at bounding box center [118, 103] width 9 height 4
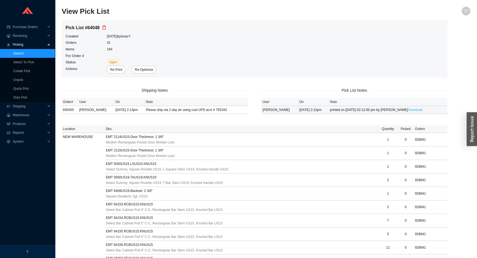
click at [407, 111] on link "Download" at bounding box center [414, 110] width 15 height 4
click at [407, 109] on link "Download" at bounding box center [414, 110] width 15 height 4
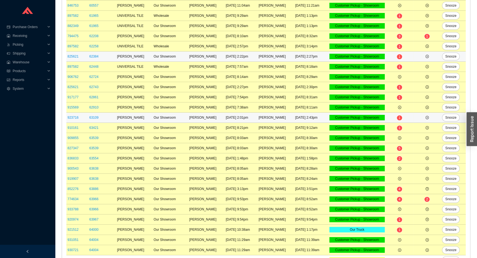
scroll to position [111, 0]
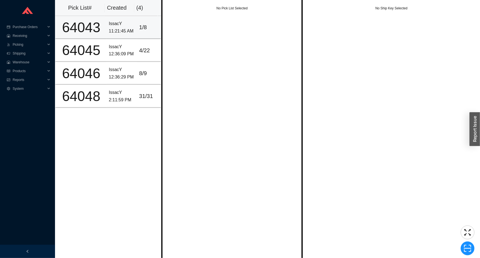
click at [109, 30] on div "11:21:45 AM" at bounding box center [122, 31] width 26 height 7
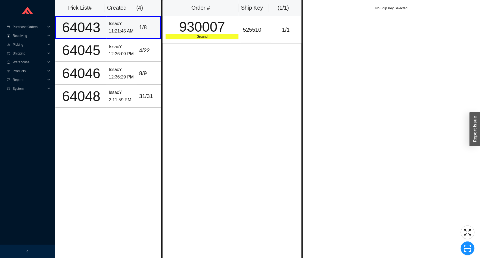
click at [157, 38] on td "1 / 8" at bounding box center [149, 27] width 24 height 23
click at [171, 37] on div "Ground" at bounding box center [202, 37] width 73 height 6
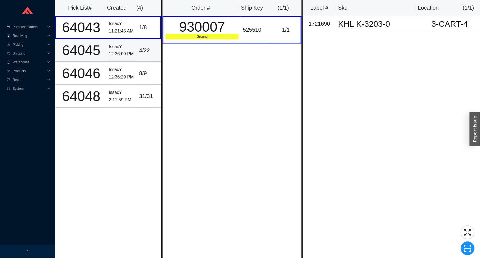
click at [146, 49] on div "4 / 22" at bounding box center [148, 50] width 19 height 9
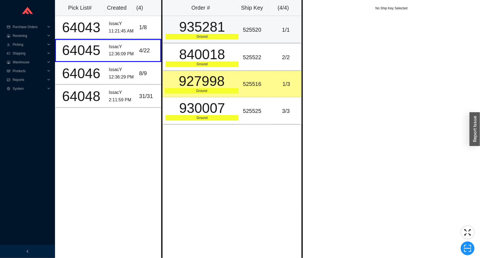
click at [220, 36] on div "Ground" at bounding box center [202, 37] width 73 height 6
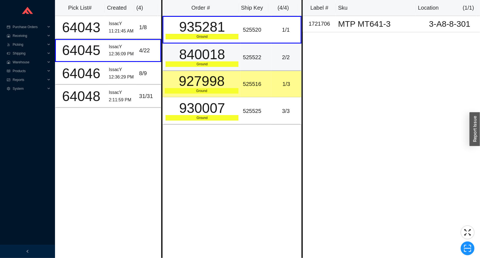
click at [228, 66] on div "Ground" at bounding box center [202, 64] width 73 height 6
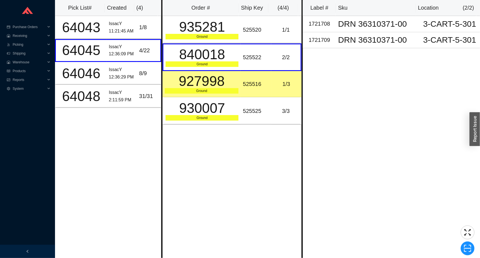
click at [279, 86] on div "1 / 3" at bounding box center [286, 84] width 26 height 9
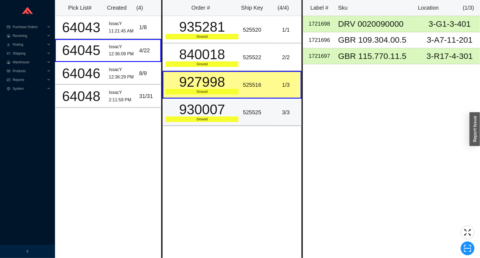
click at [262, 105] on td "525525" at bounding box center [256, 112] width 30 height 28
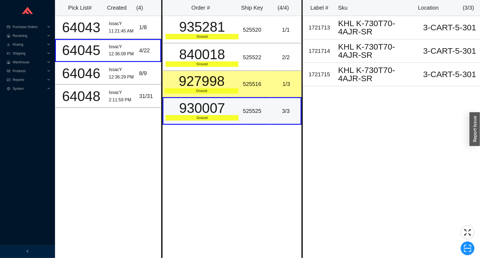
click at [255, 106] on div "525525" at bounding box center [256, 110] width 26 height 9
click at [256, 111] on div "525525" at bounding box center [256, 110] width 26 height 9
click at [260, 94] on td "525516" at bounding box center [256, 84] width 30 height 26
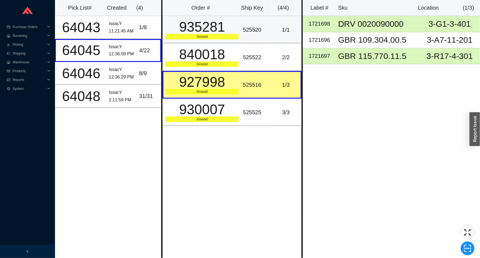
click at [263, 30] on div "525520" at bounding box center [256, 29] width 26 height 9
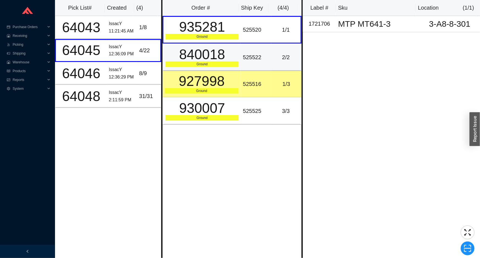
click at [258, 50] on td "525522" at bounding box center [256, 57] width 30 height 28
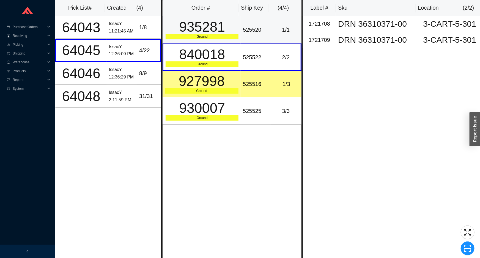
click at [263, 36] on td "525520" at bounding box center [256, 30] width 30 height 28
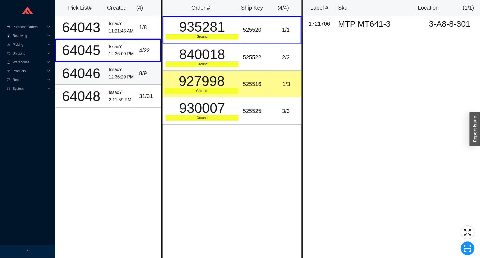
click at [149, 74] on div "8 / 9" at bounding box center [148, 73] width 19 height 9
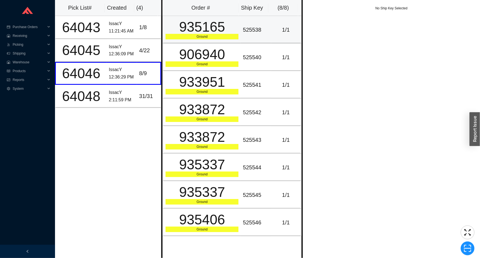
click at [265, 19] on td "525538" at bounding box center [256, 30] width 30 height 28
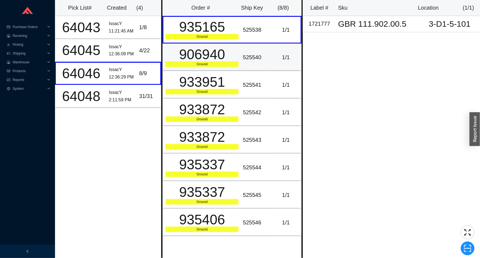
click at [253, 49] on td "525540" at bounding box center [256, 57] width 30 height 28
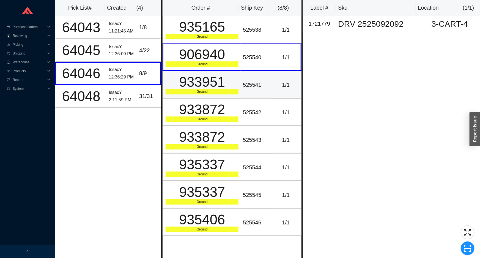
click at [236, 80] on div "933951" at bounding box center [202, 82] width 73 height 14
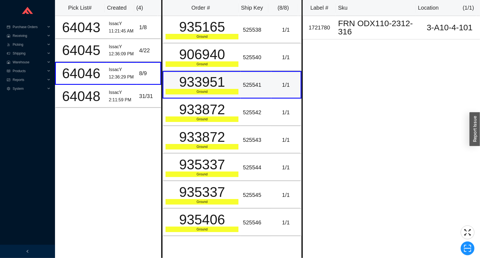
drag, startPoint x: 225, startPoint y: 97, endPoint x: 223, endPoint y: 100, distance: 3.6
click at [225, 97] on td "933951 Ground" at bounding box center [202, 85] width 78 height 28
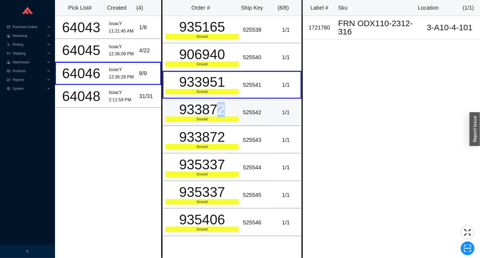
drag, startPoint x: 219, startPoint y: 107, endPoint x: 211, endPoint y: 115, distance: 11.5
click at [213, 114] on div "933872" at bounding box center [202, 110] width 73 height 14
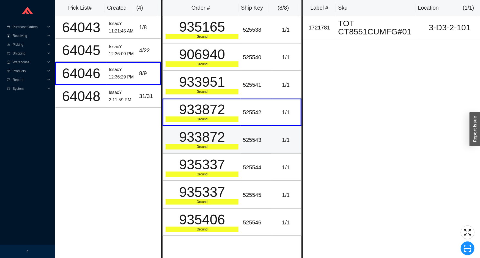
drag, startPoint x: 210, startPoint y: 130, endPoint x: 213, endPoint y: 132, distance: 3.6
click at [211, 131] on div "933872" at bounding box center [202, 137] width 73 height 14
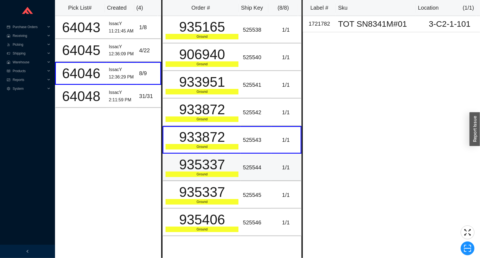
click at [192, 166] on div "935337" at bounding box center [202, 165] width 73 height 14
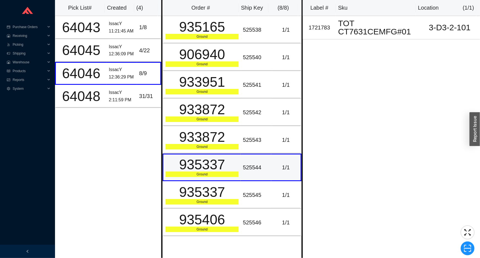
click at [195, 177] on td "935337 Ground" at bounding box center [202, 168] width 78 height 28
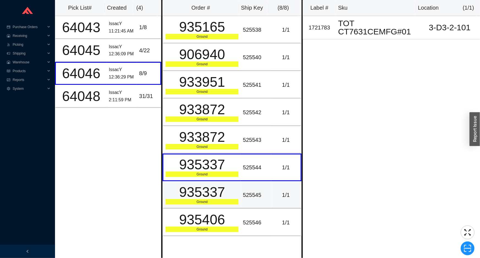
click at [197, 191] on div "935337" at bounding box center [202, 192] width 73 height 14
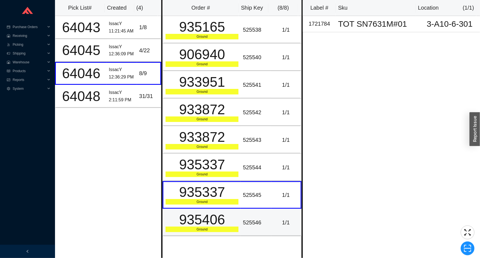
click at [183, 217] on div "935406" at bounding box center [202, 220] width 73 height 14
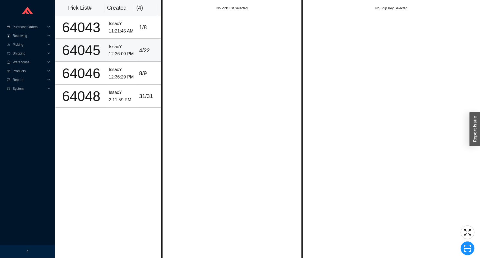
click at [137, 53] on td "4 / 22" at bounding box center [149, 50] width 24 height 23
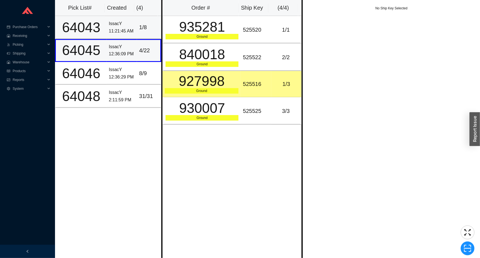
drag, startPoint x: 147, startPoint y: 24, endPoint x: 131, endPoint y: 53, distance: 32.7
click at [145, 28] on div "1 / 8" at bounding box center [148, 27] width 19 height 9
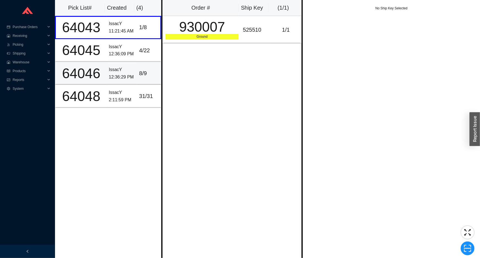
click at [128, 69] on div "IssacY" at bounding box center [122, 69] width 26 height 7
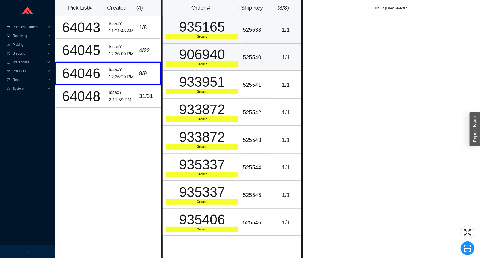
click at [267, 41] on td "525538" at bounding box center [256, 30] width 30 height 28
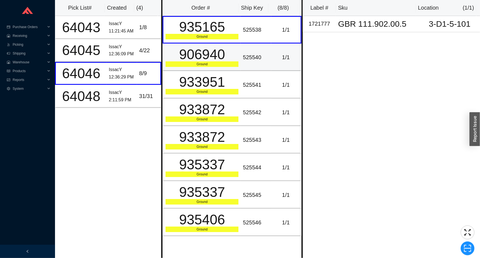
click at [256, 56] on div "525540" at bounding box center [256, 57] width 26 height 9
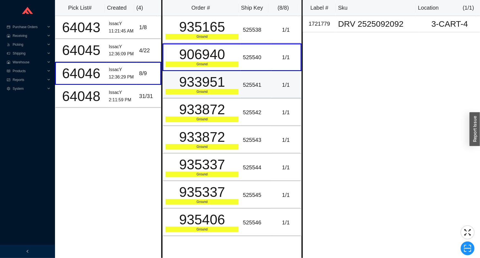
click at [248, 78] on td "525541" at bounding box center [256, 85] width 30 height 28
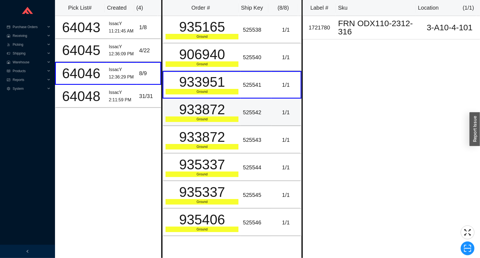
click at [235, 113] on div "933872" at bounding box center [202, 110] width 73 height 14
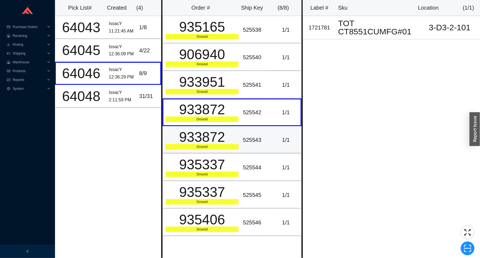
click at [235, 134] on div "933872" at bounding box center [202, 137] width 73 height 14
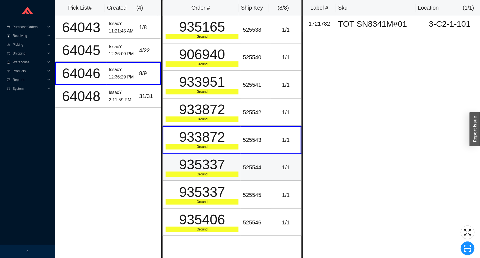
click at [235, 176] on div "Ground" at bounding box center [202, 174] width 73 height 6
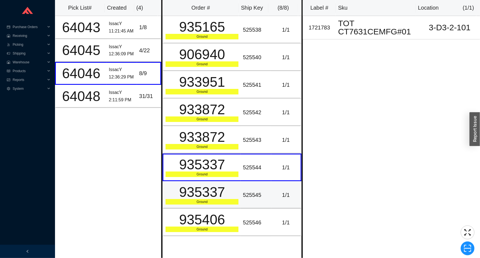
click at [231, 201] on div "Ground" at bounding box center [202, 202] width 73 height 6
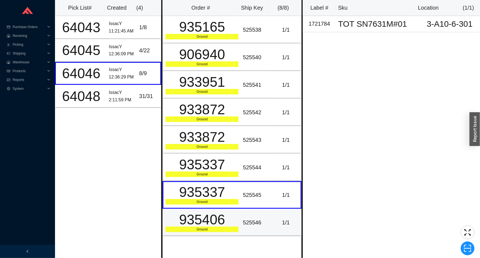
click at [231, 216] on div "935406" at bounding box center [202, 220] width 73 height 14
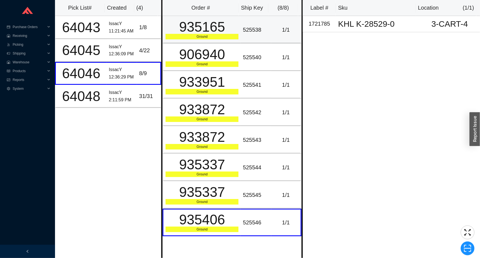
click at [258, 31] on div "525538" at bounding box center [256, 29] width 26 height 9
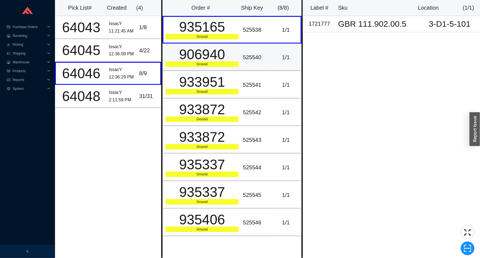
click at [275, 45] on td "1 / 1" at bounding box center [286, 57] width 30 height 28
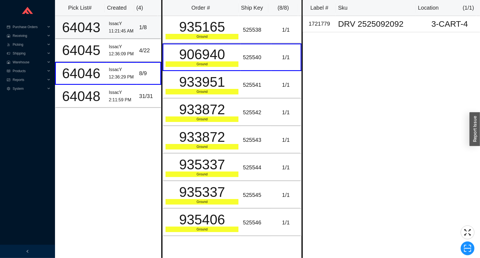
click at [144, 22] on td "1 / 8" at bounding box center [149, 27] width 24 height 23
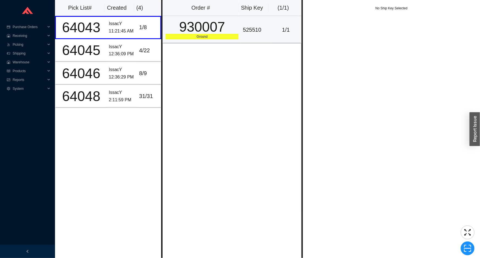
click at [201, 28] on div "930007" at bounding box center [202, 27] width 73 height 14
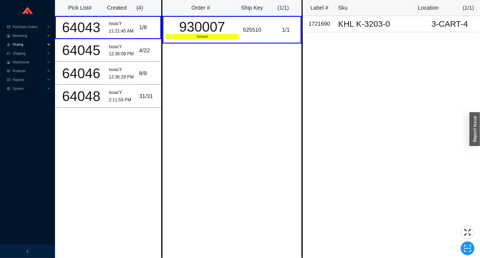
click at [39, 46] on span "Picking" at bounding box center [29, 44] width 33 height 9
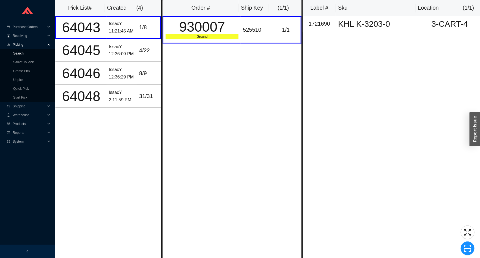
click at [24, 51] on link "Search" at bounding box center [18, 53] width 10 height 4
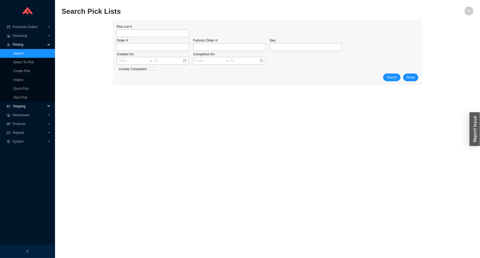
click at [40, 103] on span "Shipping" at bounding box center [29, 106] width 33 height 9
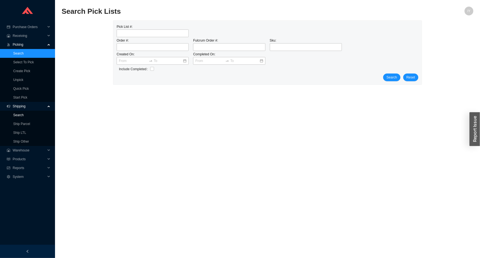
click at [24, 116] on link "Search" at bounding box center [18, 115] width 10 height 4
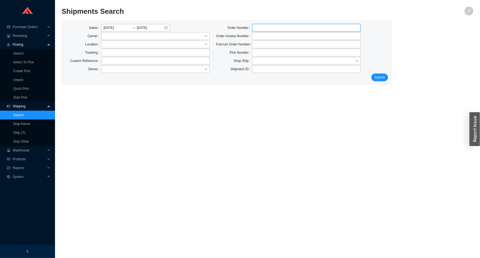
click at [265, 28] on input "tel" at bounding box center [306, 28] width 108 height 8
paste input "935326"
type input "935326"
click button "Submit" at bounding box center [379, 77] width 17 height 8
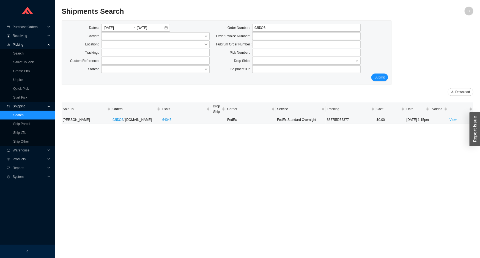
click at [455, 122] on link "View" at bounding box center [453, 120] width 7 height 4
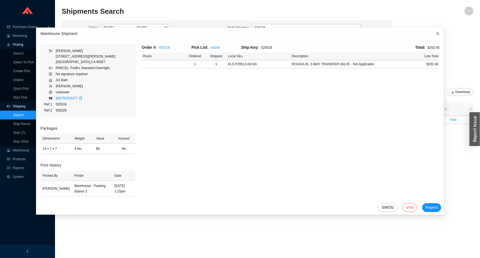
click at [436, 34] on icon "close" at bounding box center [438, 34] width 4 height 4
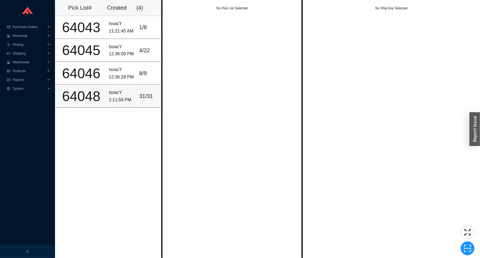
click at [131, 92] on div "IssacY" at bounding box center [122, 92] width 26 height 7
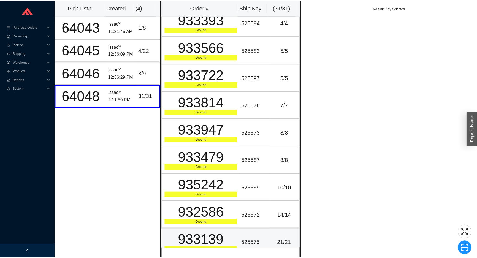
scroll to position [616, 0]
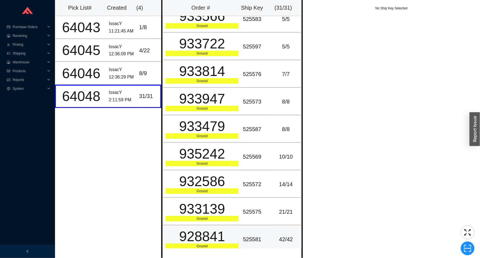
click at [241, 232] on td "525581" at bounding box center [256, 239] width 30 height 28
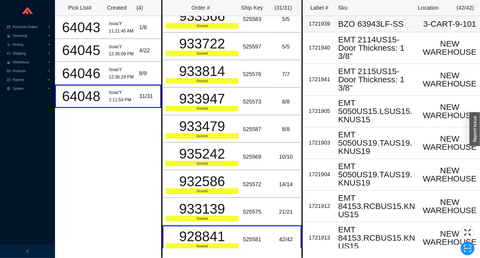
click at [398, 28] on div "BZO 63943LF-SS" at bounding box center [377, 24] width 79 height 8
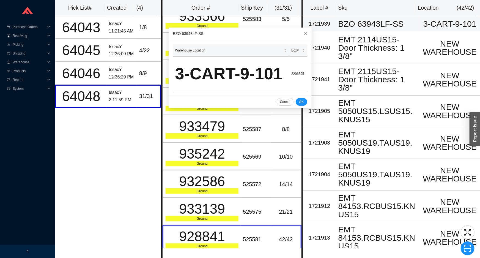
click at [399, 27] on div "BZO 63943LF-SS" at bounding box center [377, 24] width 79 height 8
click at [304, 32] on icon "close" at bounding box center [306, 34] width 4 height 4
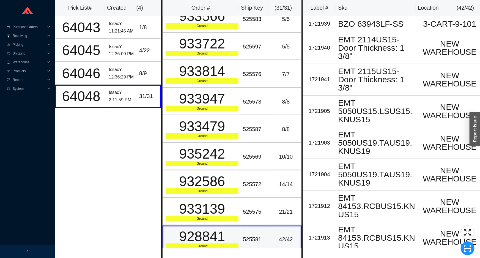
click at [201, 236] on div "928841" at bounding box center [202, 236] width 73 height 14
copy div "928841"
click at [180, 206] on div "933139" at bounding box center [202, 209] width 73 height 14
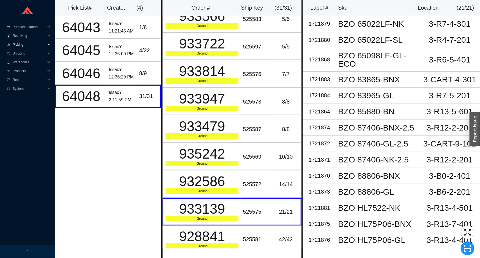
click at [28, 46] on span "Picking" at bounding box center [29, 44] width 33 height 9
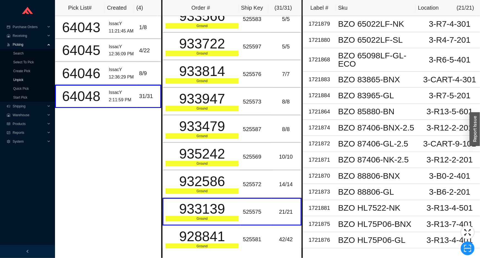
click at [23, 82] on link "Unpick" at bounding box center [18, 80] width 10 height 4
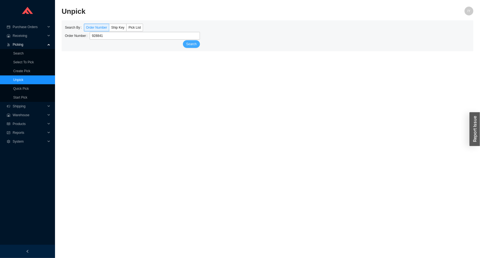
type input "928841"
click at [193, 45] on span "Search" at bounding box center [191, 44] width 10 height 6
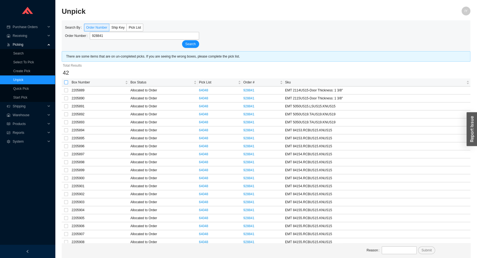
click at [67, 83] on input "checkbox" at bounding box center [66, 82] width 4 height 4
checkbox input "true"
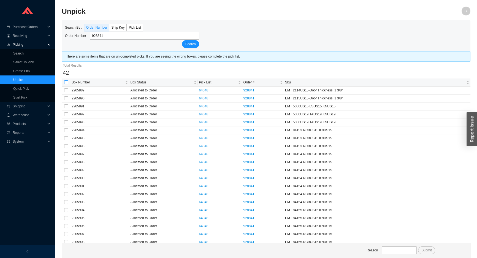
checkbox input "true"
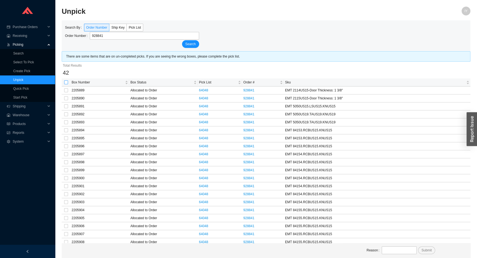
checkbox input "true"
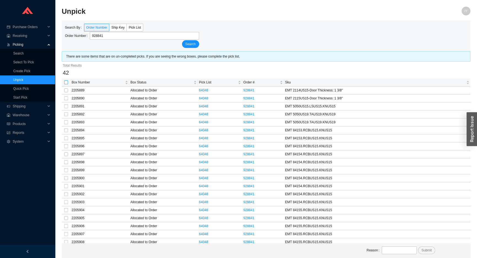
checkbox input "true"
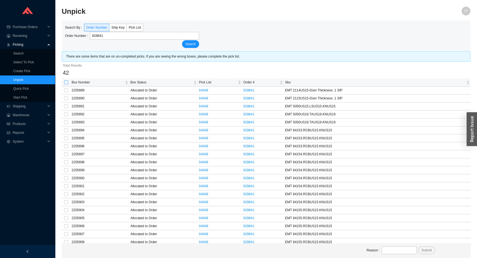
checkbox input "true"
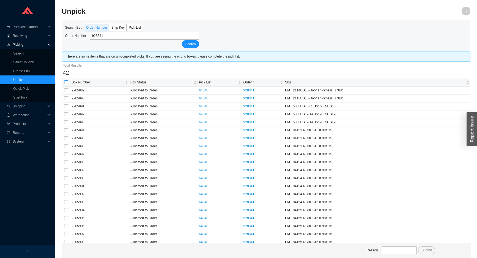
checkbox input "true"
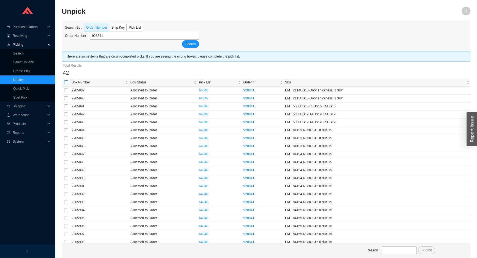
checkbox input "true"
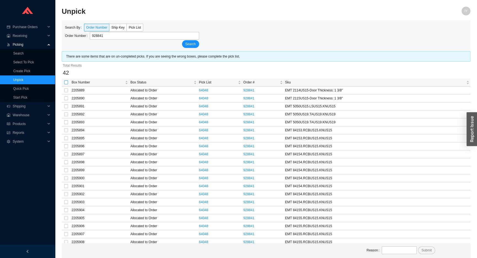
checkbox input "true"
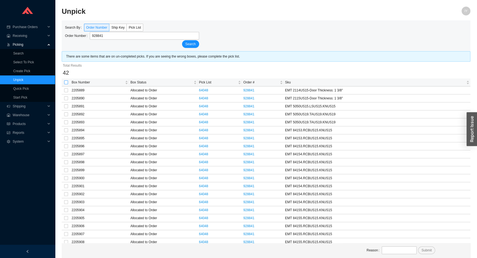
checkbox input "true"
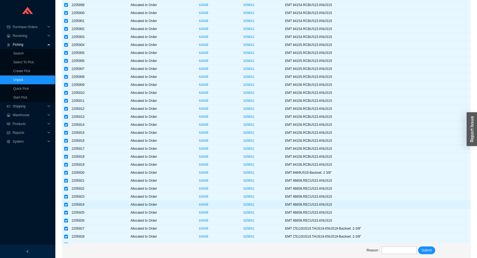
scroll to position [177, 0]
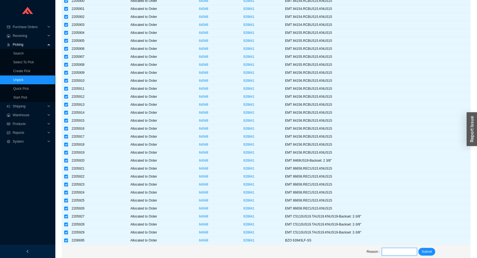
click at [409, 248] on input "text" at bounding box center [398, 252] width 35 height 8
type input "unpick"
click at [423, 250] on span "Submit" at bounding box center [426, 252] width 10 height 6
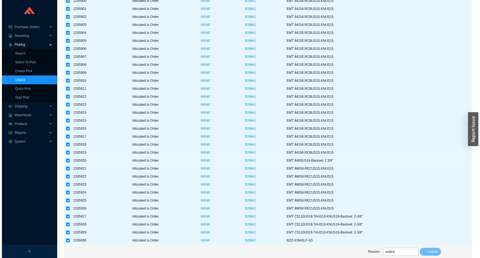
scroll to position [0, 0]
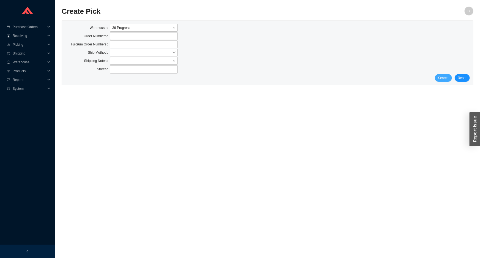
click at [445, 77] on span "Search" at bounding box center [443, 78] width 10 height 6
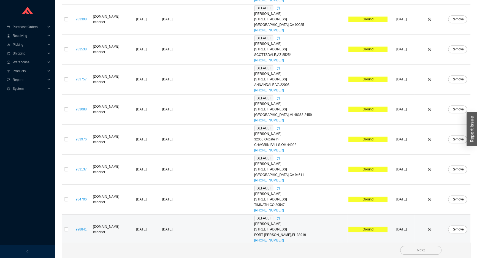
scroll to position [527, 0]
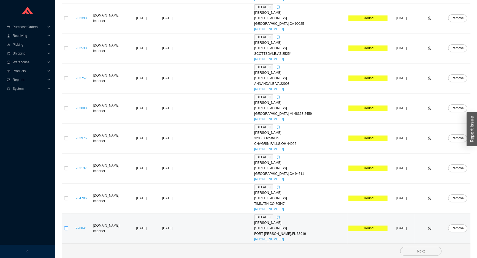
click at [66, 229] on input "checkbox" at bounding box center [66, 228] width 4 height 4
checkbox input "true"
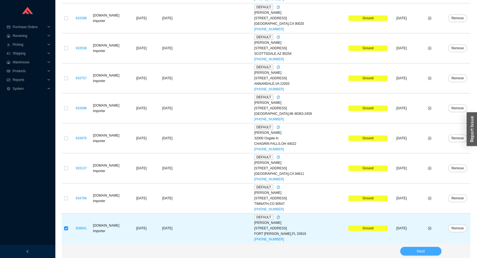
click at [434, 249] on button "Next" at bounding box center [420, 251] width 41 height 9
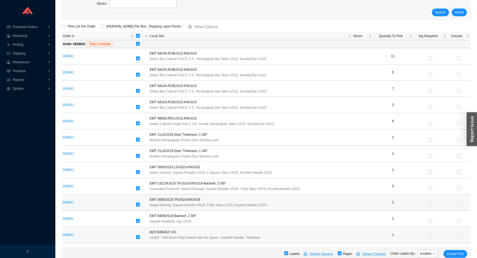
scroll to position [65, 0]
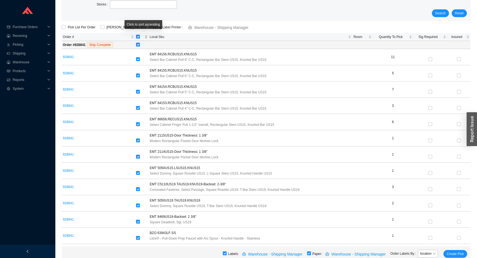
click at [141, 37] on span "[object Object] sortable" at bounding box center [139, 37] width 7 height 6
click at [140, 37] on input "checkbox" at bounding box center [138, 37] width 4 height 4
checkbox input "false"
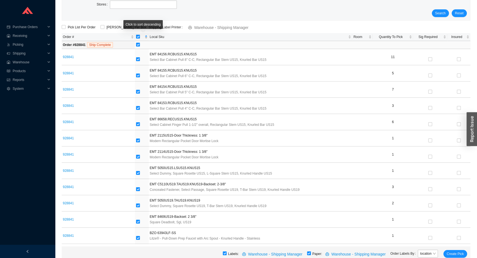
checkbox input "false"
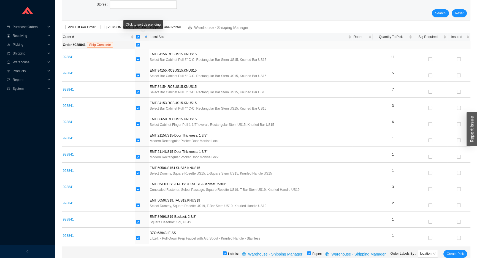
checkbox input "false"
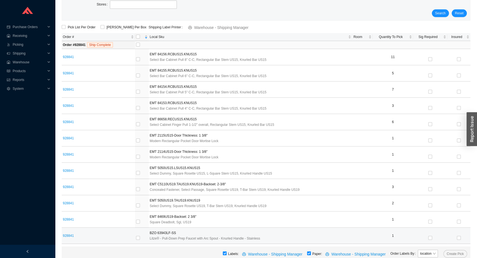
click at [135, 237] on td "928841" at bounding box center [98, 236] width 73 height 16
click at [139, 238] on input "checkbox" at bounding box center [138, 238] width 4 height 4
checkbox input "true"
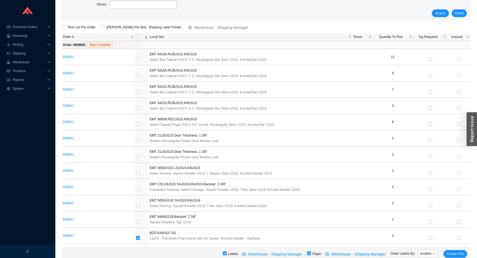
click at [314, 253] on div "Labels: Warehouse - Shipping Manager Paper: Warehouse - Shipping Manager Order …" at bounding box center [266, 253] width 408 height 15
click at [311, 253] on input "checkbox" at bounding box center [309, 253] width 4 height 4
checkbox input "false"
click at [449, 253] on span "Create Pick" at bounding box center [454, 254] width 17 height 6
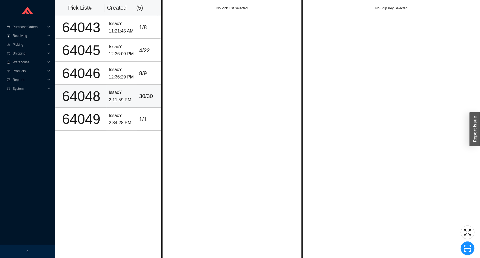
click at [140, 94] on div "30 / 30" at bounding box center [148, 96] width 19 height 9
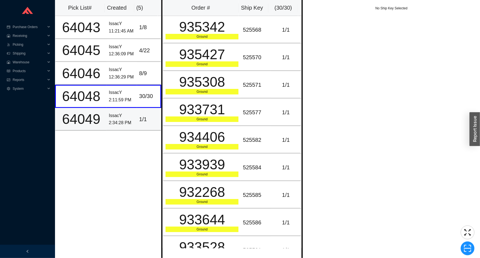
click at [132, 119] on td "IssacY 2:34:28 PM" at bounding box center [122, 119] width 30 height 23
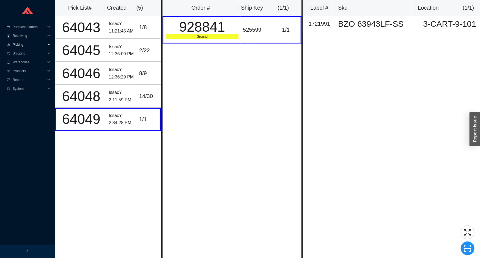
click at [38, 44] on span "Picking" at bounding box center [29, 44] width 33 height 9
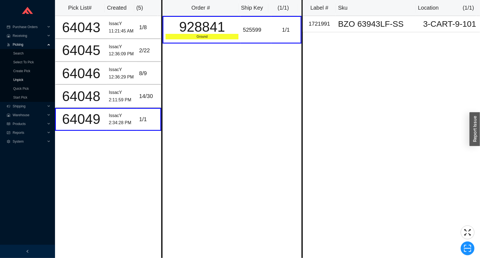
click at [23, 80] on link "Unpick" at bounding box center [18, 80] width 10 height 4
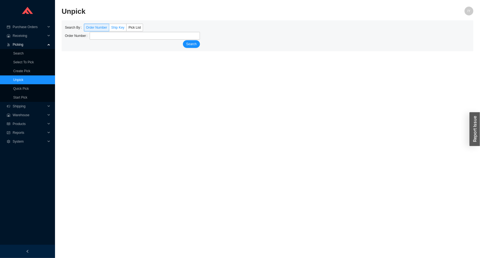
click at [113, 26] on span "Ship Key" at bounding box center [117, 28] width 13 height 4
click at [109, 29] on input "Ship Key" at bounding box center [109, 29] width 0 height 0
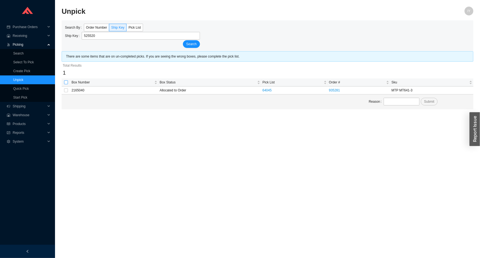
type input "525520"
click at [65, 82] on input "checkbox" at bounding box center [66, 82] width 4 height 4
checkbox input "true"
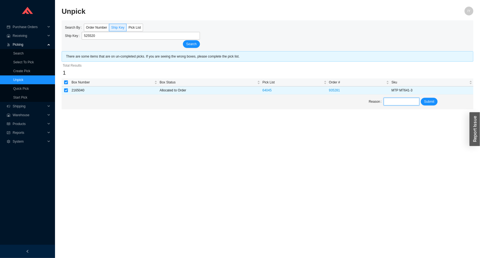
click at [390, 100] on input "text" at bounding box center [401, 102] width 35 height 8
type input "unpick"
click at [427, 101] on span "Submit" at bounding box center [429, 102] width 10 height 6
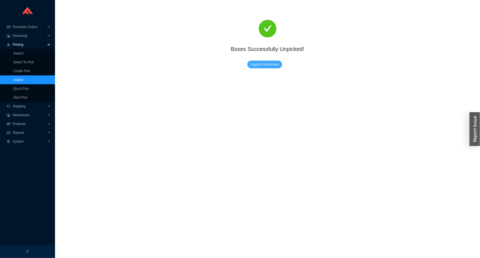
click at [258, 65] on span "Unpick more boxes" at bounding box center [265, 65] width 28 height 6
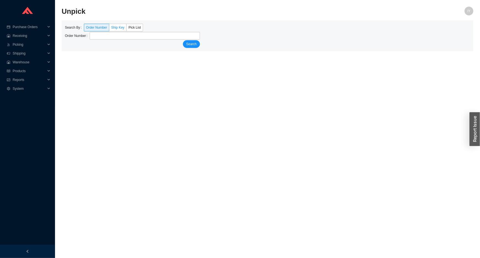
click at [118, 26] on span "Ship Key" at bounding box center [117, 28] width 13 height 4
click at [109, 29] on input "Ship Key" at bounding box center [109, 29] width 0 height 0
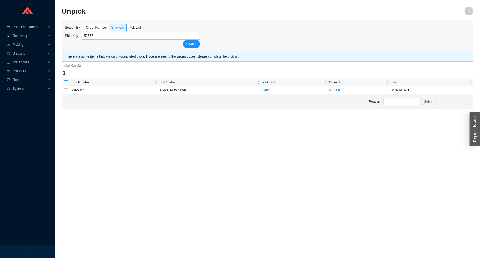
type input "525571"
click at [64, 83] on input "checkbox" at bounding box center [66, 82] width 4 height 4
checkbox input "true"
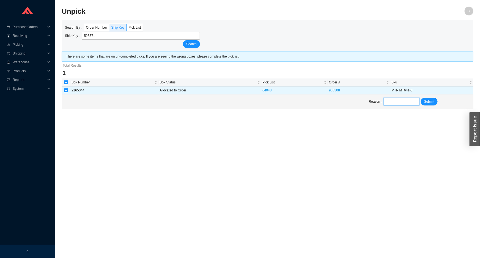
click at [404, 99] on input "text" at bounding box center [401, 102] width 35 height 8
type input "unpick"
click at [426, 100] on span "Submit" at bounding box center [429, 102] width 10 height 6
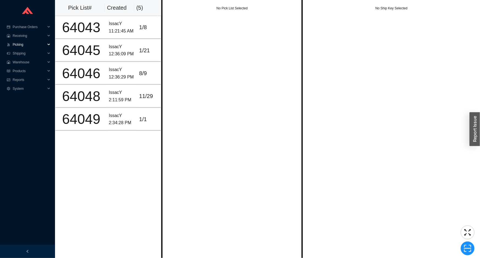
click at [34, 47] on span "Picking" at bounding box center [29, 44] width 33 height 9
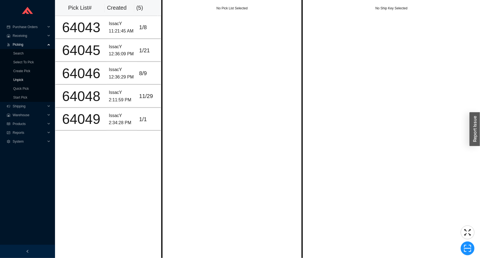
click at [23, 78] on link "Unpick" at bounding box center [18, 80] width 10 height 4
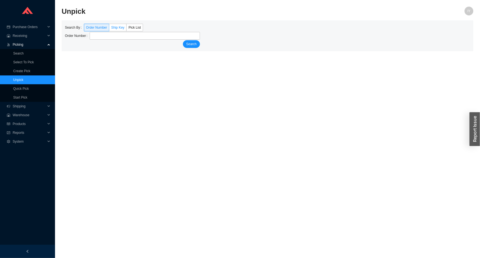
click at [122, 28] on span "Ship Key" at bounding box center [117, 28] width 13 height 4
click at [109, 29] on input "Ship Key" at bounding box center [109, 29] width 0 height 0
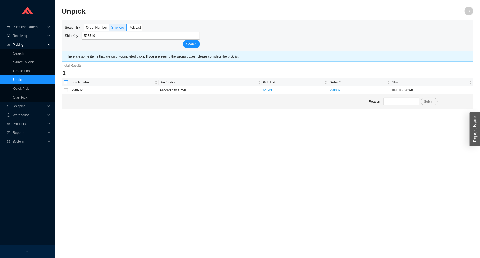
type input "525510"
click at [67, 81] on input "checkbox" at bounding box center [66, 82] width 4 height 4
checkbox input "true"
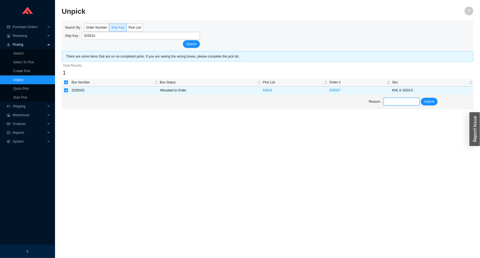
click at [400, 103] on input "text" at bounding box center [401, 102] width 35 height 8
type input "unpick"
click at [428, 101] on span "Submit" at bounding box center [429, 102] width 10 height 6
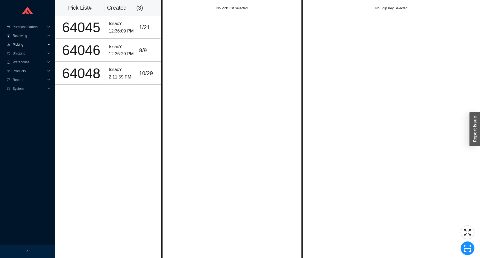
click at [24, 45] on span "Picking" at bounding box center [29, 44] width 33 height 9
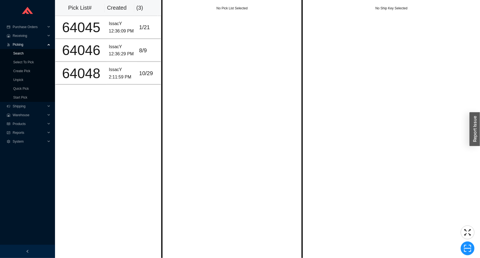
click at [24, 52] on link "Search" at bounding box center [18, 53] width 10 height 4
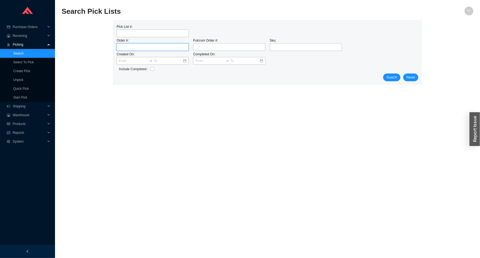
click at [142, 47] on input "tel" at bounding box center [153, 47] width 72 height 8
type input "933648"
click button "Search" at bounding box center [391, 77] width 17 height 8
click at [395, 77] on span "Search" at bounding box center [392, 78] width 10 height 6
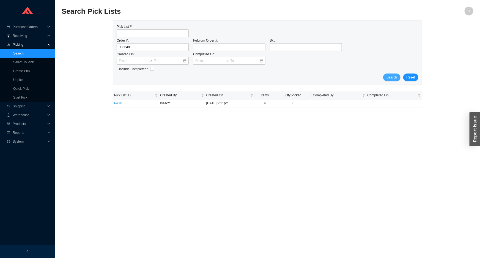
click at [395, 77] on span "Search" at bounding box center [392, 78] width 10 height 6
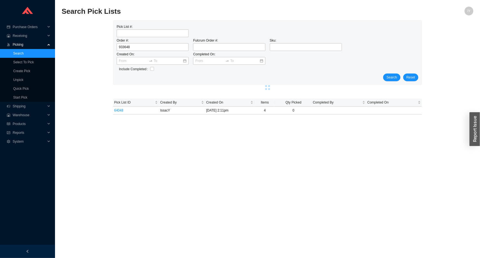
click at [395, 77] on span "Search" at bounding box center [392, 78] width 10 height 6
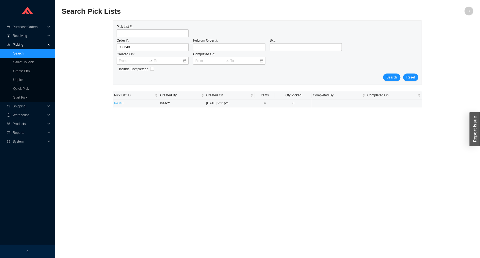
click at [120, 102] on link "64048" at bounding box center [118, 103] width 9 height 4
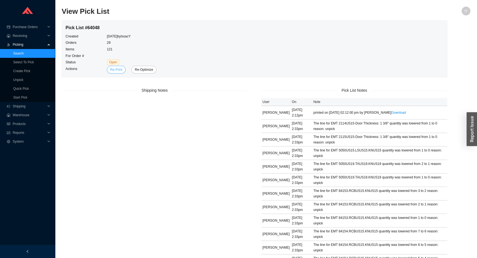
click at [118, 70] on span "Re-Print" at bounding box center [116, 70] width 12 height 6
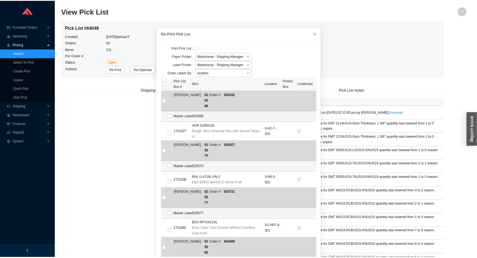
scroll to position [889, 0]
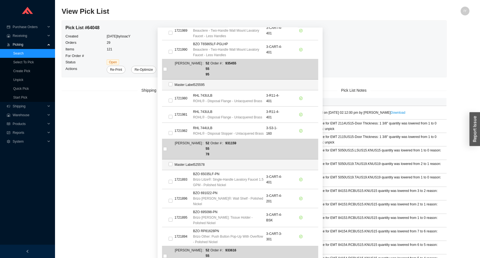
checkbox input "true"
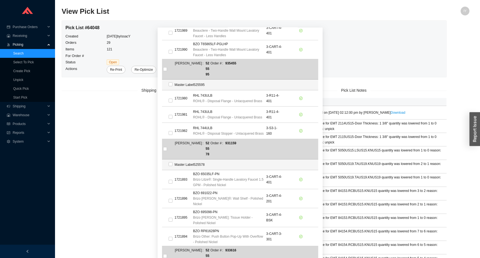
checkbox input "true"
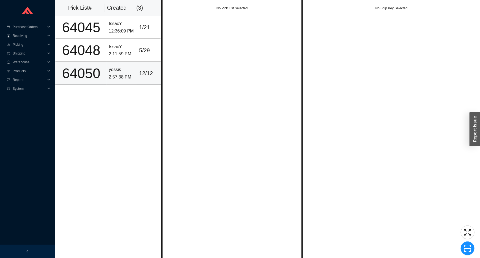
click at [105, 67] on tr "64050 yossis 2:57:38 PM 12 / 12" at bounding box center [108, 73] width 106 height 23
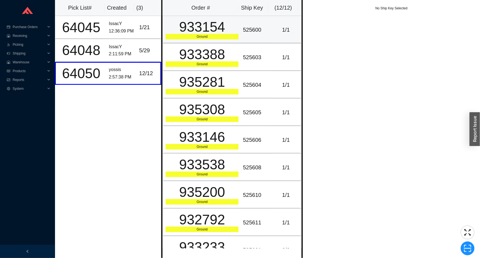
click at [193, 42] on td "933154 Ground" at bounding box center [202, 30] width 78 height 28
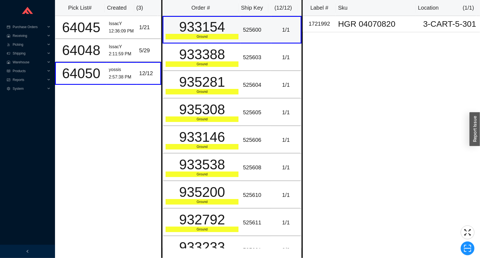
click at [205, 17] on td "933154 Ground" at bounding box center [202, 30] width 78 height 28
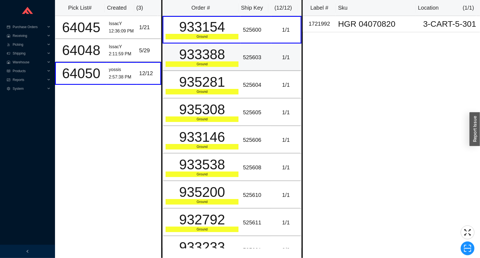
click at [215, 61] on div "933388" at bounding box center [202, 55] width 73 height 14
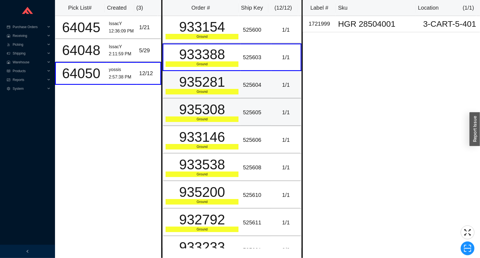
drag, startPoint x: 215, startPoint y: 95, endPoint x: 210, endPoint y: 124, distance: 29.2
click at [217, 100] on tbody "933154 Ground 525600 1 / 1 933388 Ground 525603 1 / 1 935281 Ground 525604 1 / …" at bounding box center [232, 181] width 139 height 330
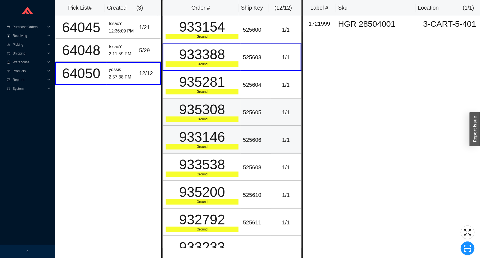
drag, startPoint x: 210, startPoint y: 124, endPoint x: 212, endPoint y: 133, distance: 9.8
click at [211, 125] on tbody "933154 Ground 525600 1 / 1 933388 Ground 525603 1 / 1 935281 Ground 525604 1 / …" at bounding box center [232, 181] width 139 height 330
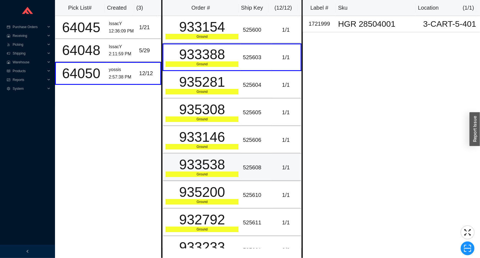
click at [213, 176] on td "933538 Ground" at bounding box center [202, 168] width 78 height 28
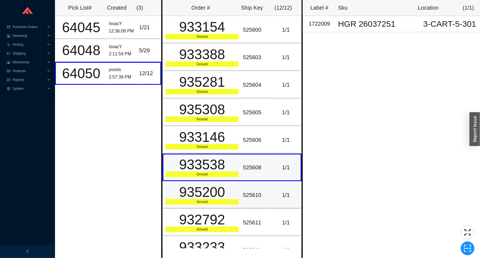
drag, startPoint x: 213, startPoint y: 176, endPoint x: 213, endPoint y: 194, distance: 17.9
click at [213, 193] on tbody "933154 Ground 525600 1 / 1 933388 Ground 525603 1 / 1 935281 Ground 525604 1 / …" at bounding box center [232, 181] width 139 height 330
click at [215, 202] on div "Ground" at bounding box center [202, 202] width 73 height 6
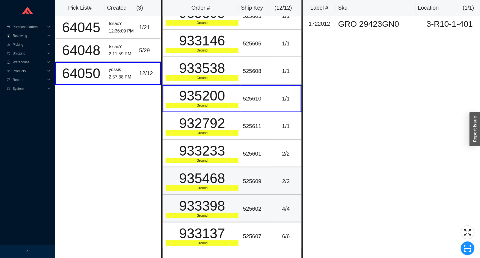
click at [219, 190] on td "935468 Ground" at bounding box center [202, 181] width 78 height 28
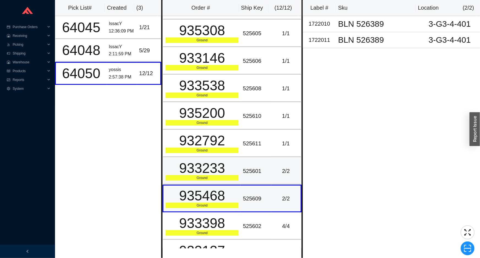
scroll to position [71, 0]
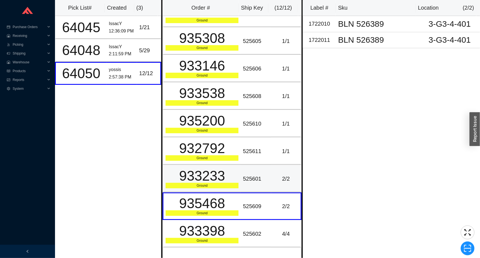
click at [208, 180] on div "933233" at bounding box center [202, 176] width 73 height 14
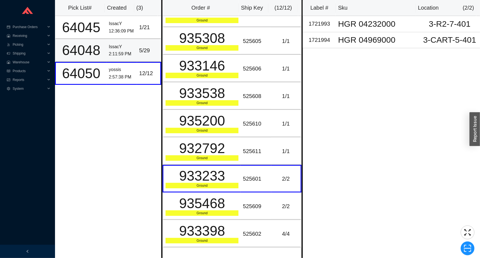
click at [121, 48] on div "IssacY" at bounding box center [122, 46] width 26 height 7
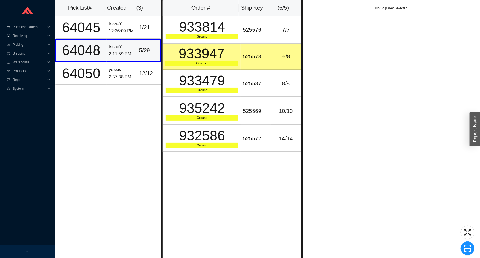
scroll to position [0, 0]
click at [193, 67] on td "933947 Ground" at bounding box center [202, 56] width 78 height 26
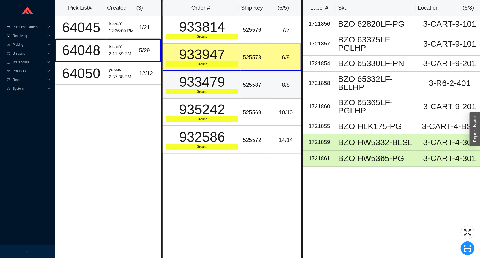
click at [215, 95] on td "933479 Ground" at bounding box center [202, 85] width 78 height 28
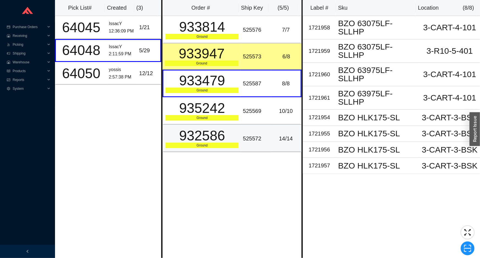
click at [199, 140] on div "932586" at bounding box center [202, 136] width 73 height 14
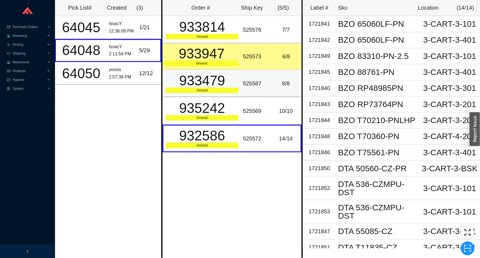
click at [224, 95] on td "933479 Ground" at bounding box center [202, 84] width 78 height 28
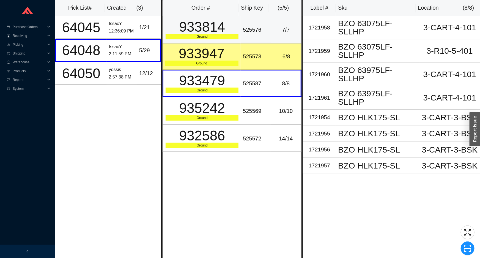
click at [251, 30] on div "525576" at bounding box center [256, 29] width 26 height 9
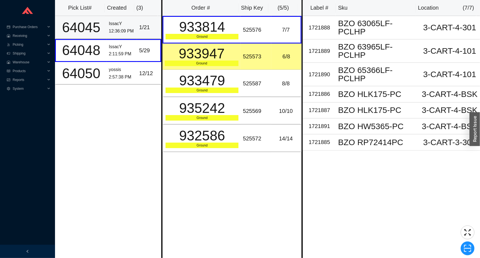
click at [143, 31] on div "1 / 21" at bounding box center [148, 27] width 19 height 9
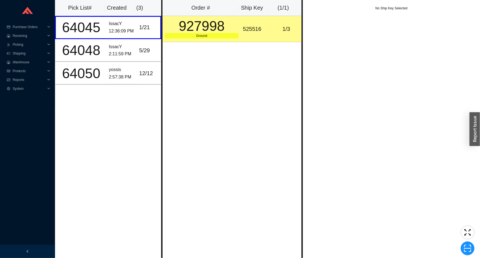
click at [176, 30] on div "927998" at bounding box center [202, 26] width 74 height 14
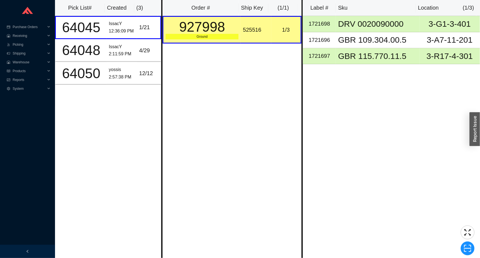
click at [195, 85] on div "Order # Ship Key ( 1 / 1 ) 927998 Ground 525516 1 / 3" at bounding box center [232, 129] width 142 height 258
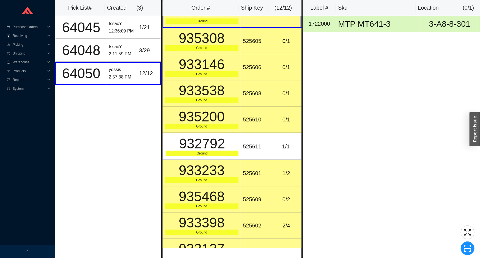
scroll to position [75, 0]
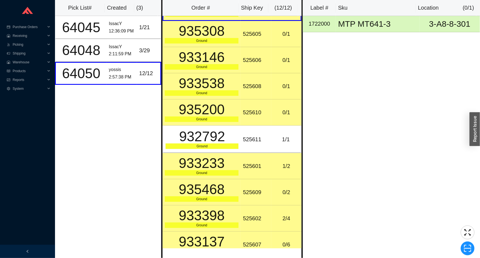
click at [223, 171] on div "Ground" at bounding box center [202, 173] width 74 height 6
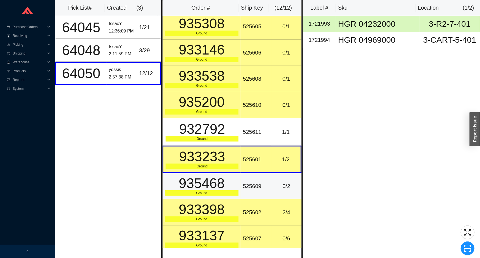
scroll to position [84, 0]
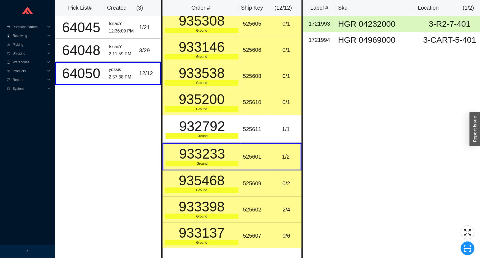
click at [219, 203] on div "933398" at bounding box center [202, 207] width 74 height 14
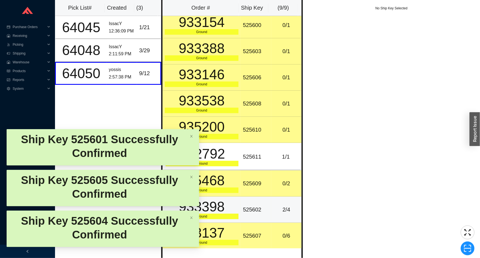
scroll to position [0, 0]
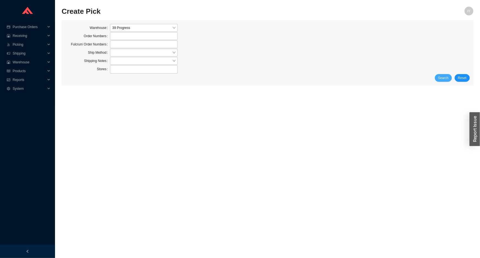
click at [443, 76] on span "Search" at bounding box center [443, 78] width 10 height 6
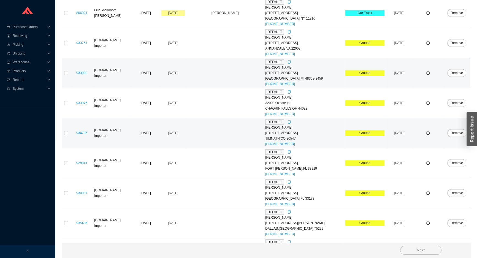
scroll to position [377, 0]
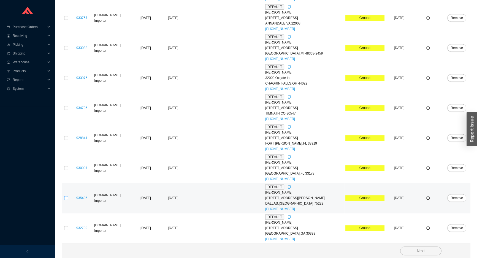
click at [66, 197] on input "checkbox" at bounding box center [66, 198] width 4 height 4
checkbox input "true"
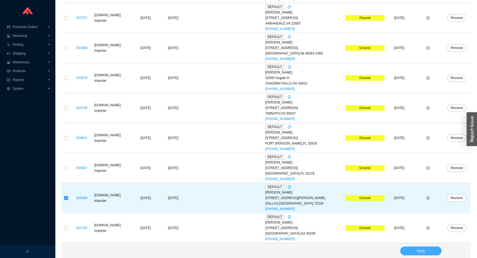
click at [409, 249] on button "Next" at bounding box center [420, 250] width 41 height 9
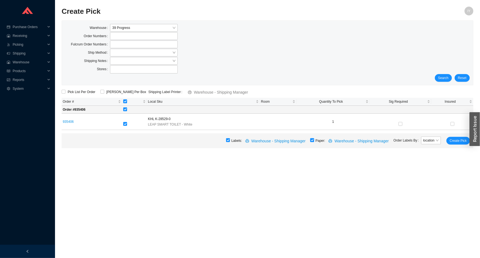
click at [314, 140] on input "checkbox" at bounding box center [312, 140] width 4 height 4
checkbox input "false"
click at [448, 140] on button "Create Pick" at bounding box center [459, 141] width 24 height 8
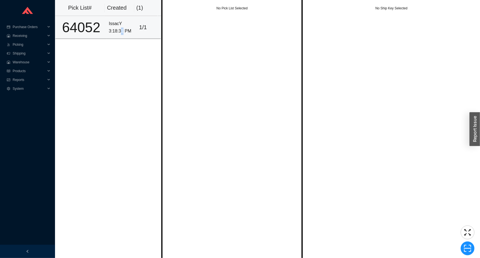
click at [121, 38] on td "IssacY 3:18:31 PM" at bounding box center [122, 27] width 30 height 23
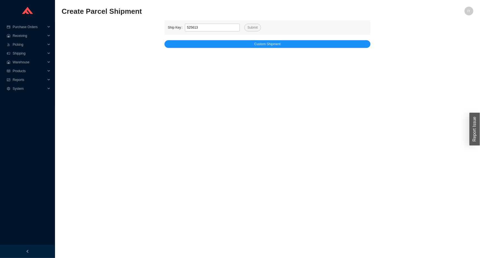
type input "525613"
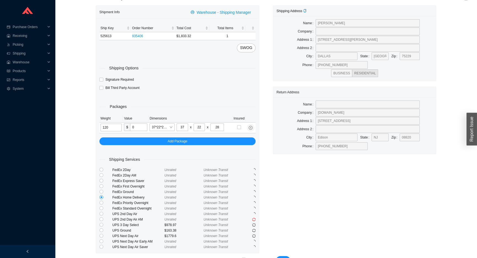
scroll to position [30, 0]
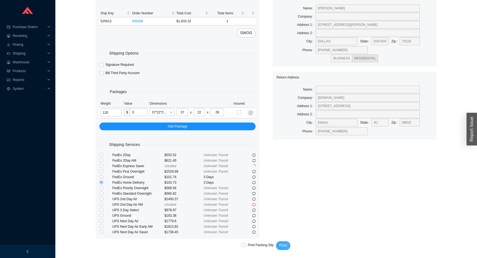
click at [288, 247] on button "Print" at bounding box center [283, 245] width 15 height 9
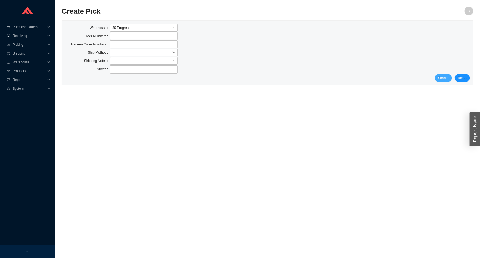
click at [446, 80] on button "Search" at bounding box center [443, 78] width 17 height 8
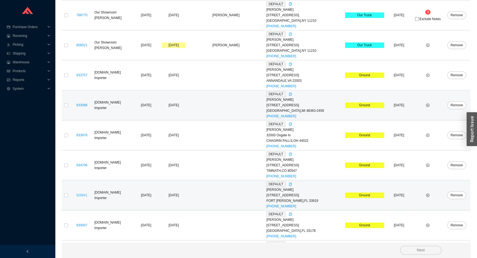
scroll to position [347, 0]
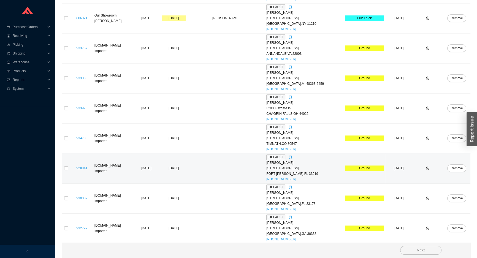
click at [424, 165] on td at bounding box center [427, 168] width 30 height 30
click at [427, 167] on icon "plus-circle" at bounding box center [427, 167] width 1 height 1
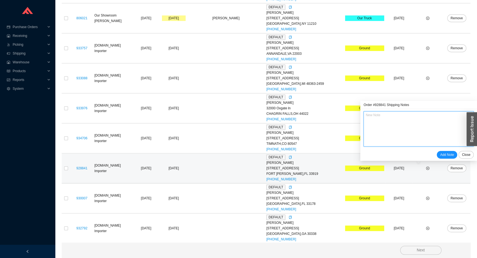
click at [397, 135] on textarea at bounding box center [418, 128] width 110 height 35
type textarea "q"
type textarea "qu"
type textarea "qui"
type textarea "quic"
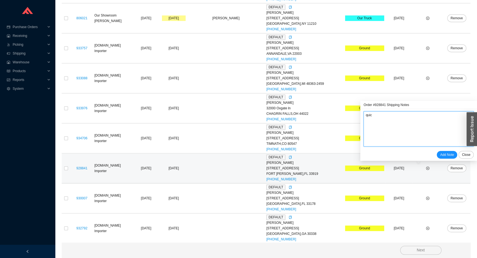
type textarea "quick"
type textarea "quickp"
type textarea "quickpi"
type textarea "quickpic"
type textarea "quickpick"
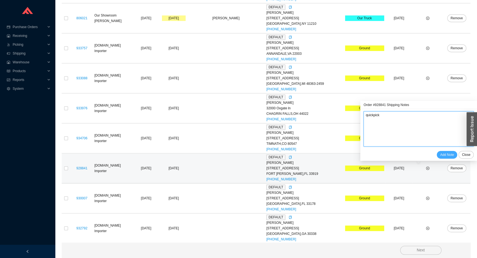
type textarea "quickpick"
click at [447, 154] on span "Add Note" at bounding box center [447, 155] width 14 height 6
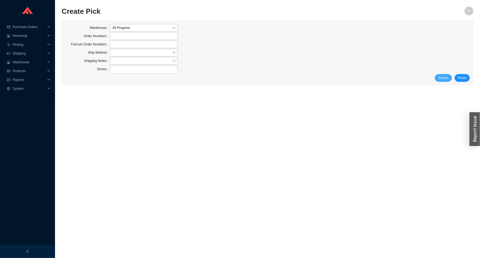
click at [441, 76] on span "Search" at bounding box center [443, 78] width 10 height 6
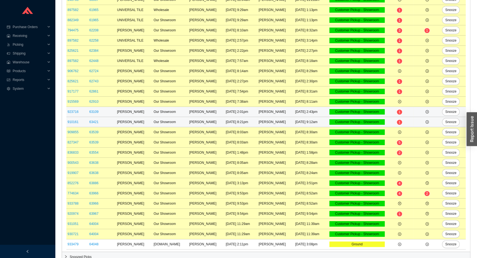
scroll to position [111, 0]
